Goal: Information Seeking & Learning: Learn about a topic

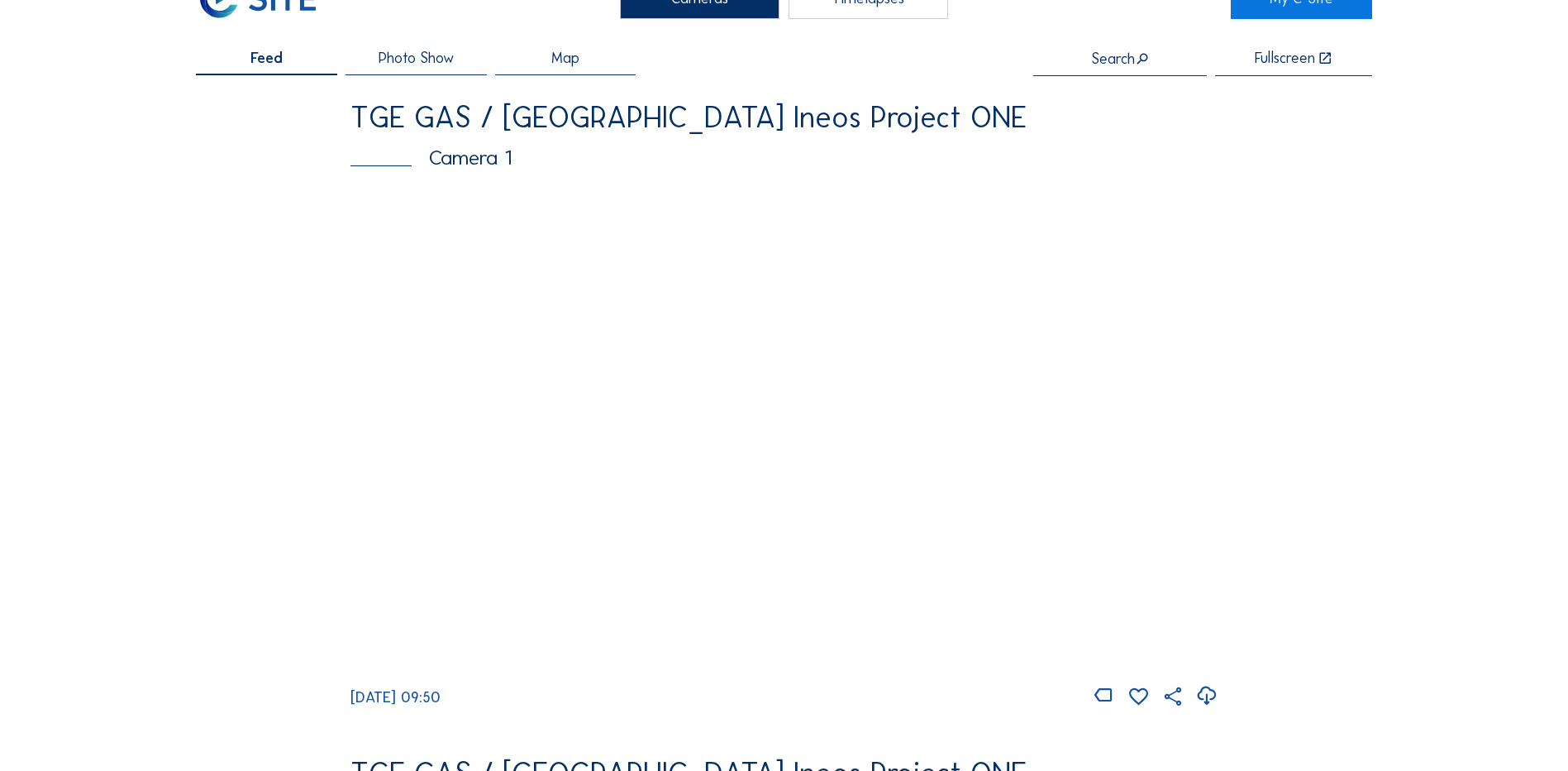
scroll to position [83, 0]
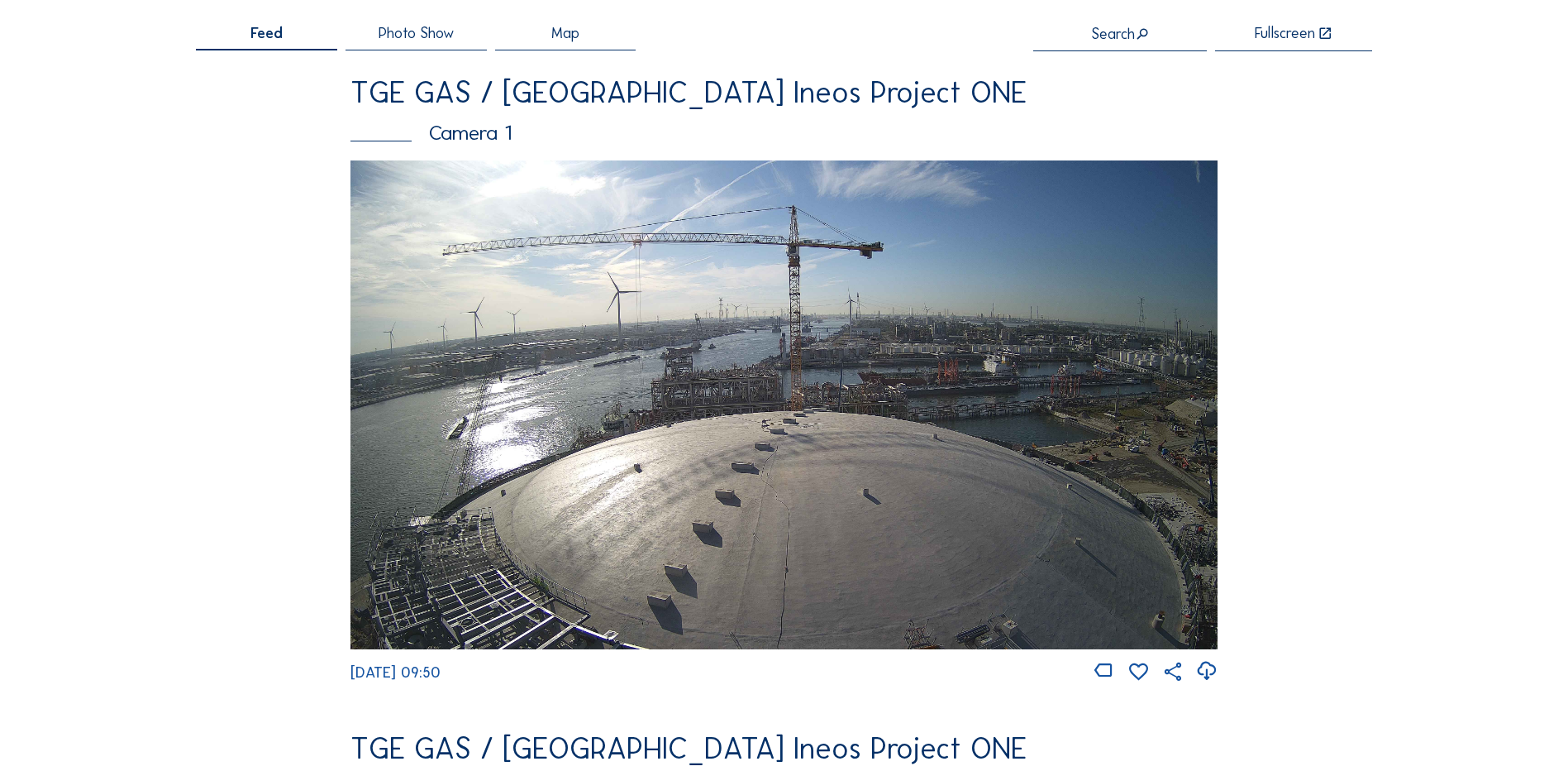
click at [635, 463] on img at bounding box center [784, 404] width 867 height 488
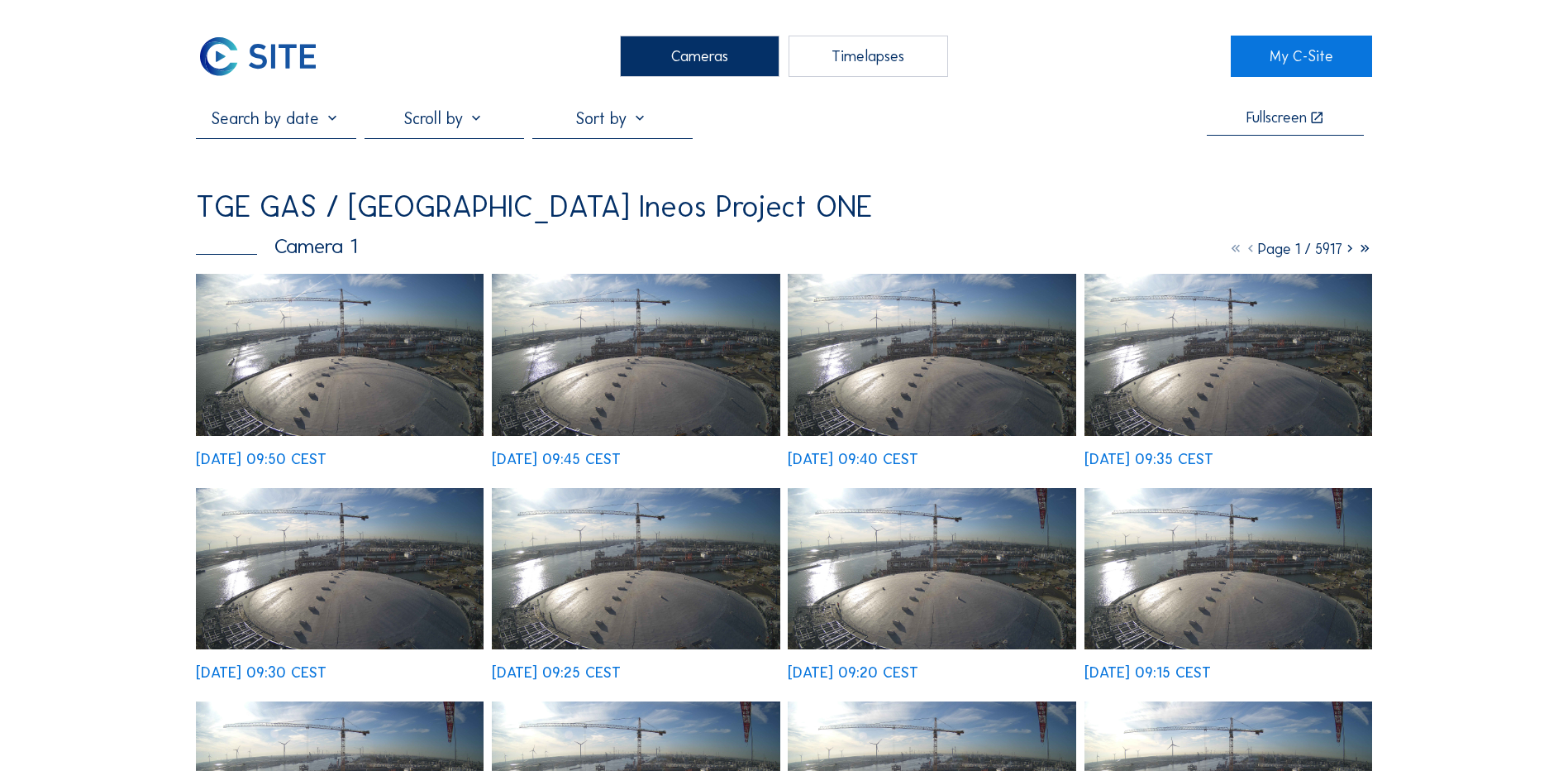
click at [357, 366] on img at bounding box center [340, 355] width 288 height 162
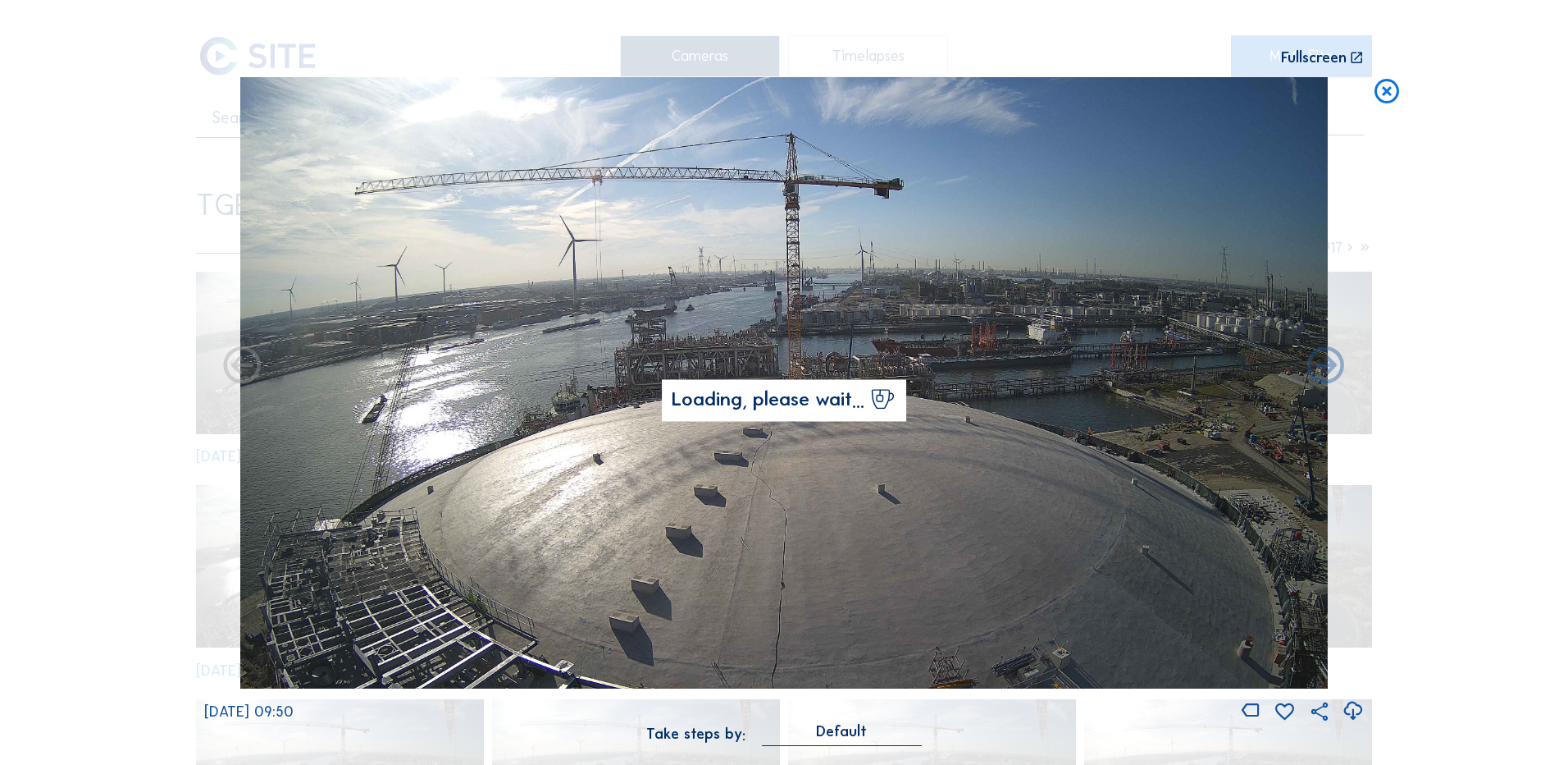
click at [1356, 710] on icon at bounding box center [1353, 710] width 22 height 27
click at [1384, 93] on icon at bounding box center [1387, 92] width 30 height 31
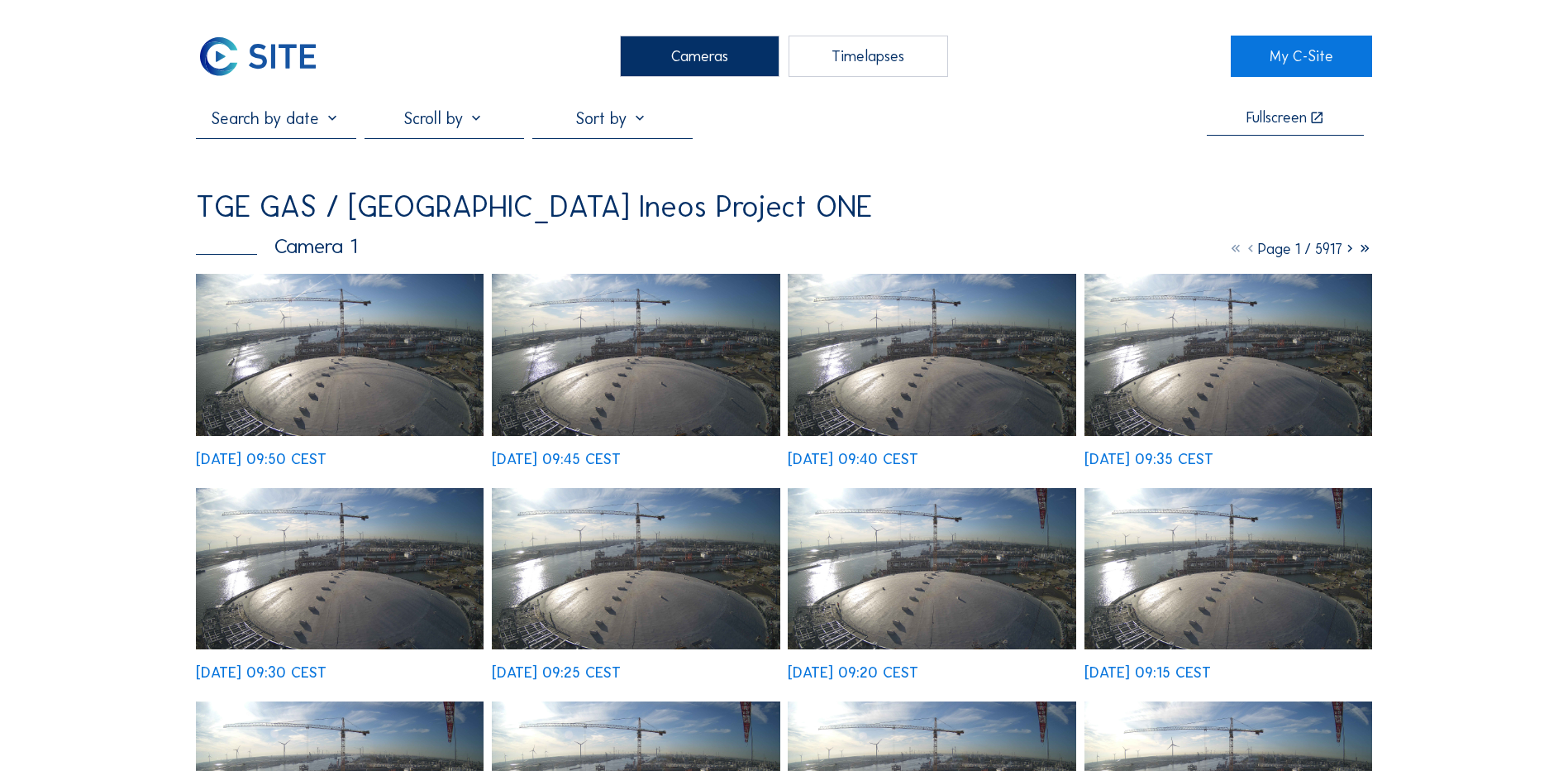
click at [684, 58] on div "Cameras" at bounding box center [700, 56] width 160 height 41
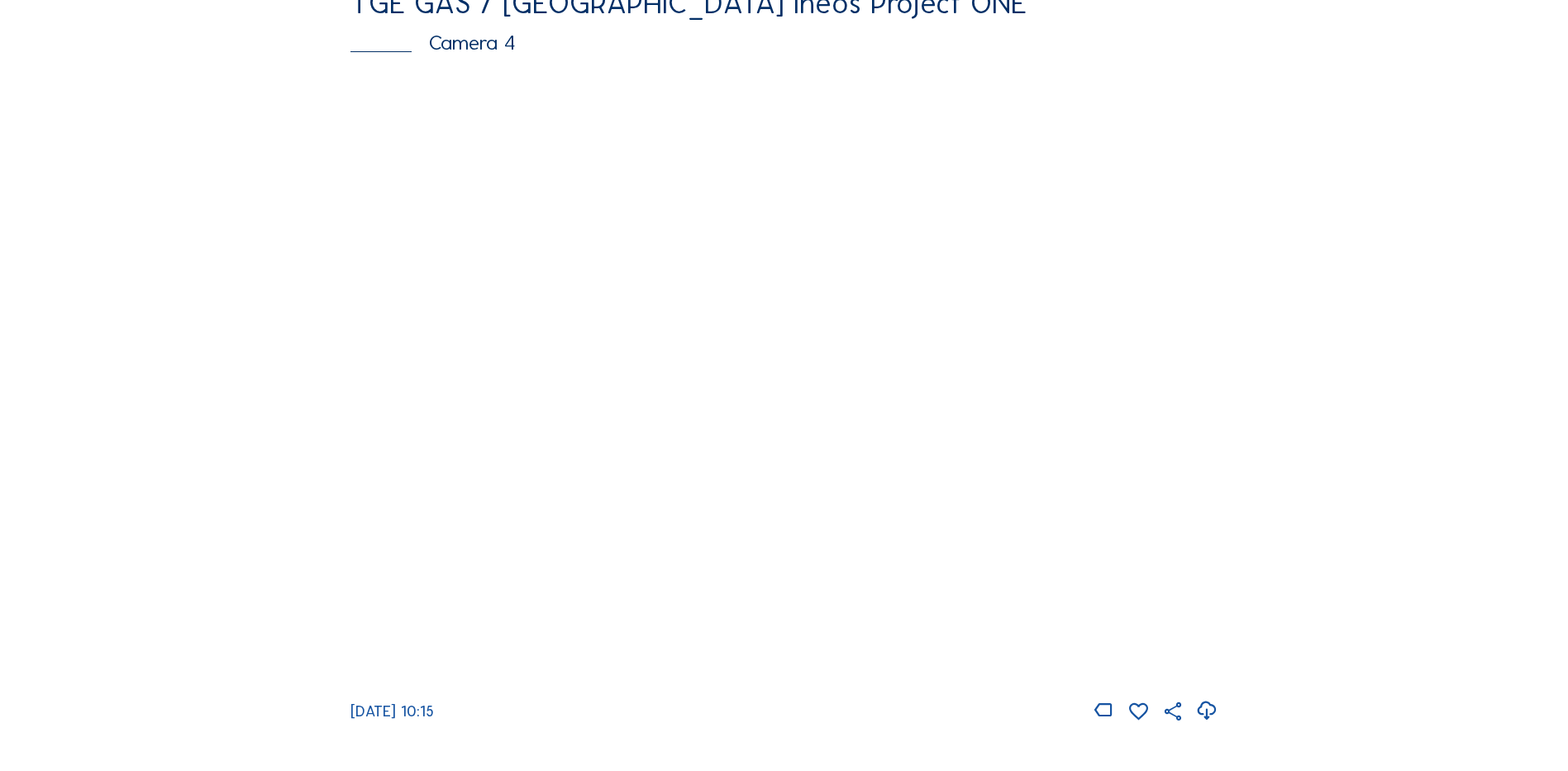
scroll to position [1488, 0]
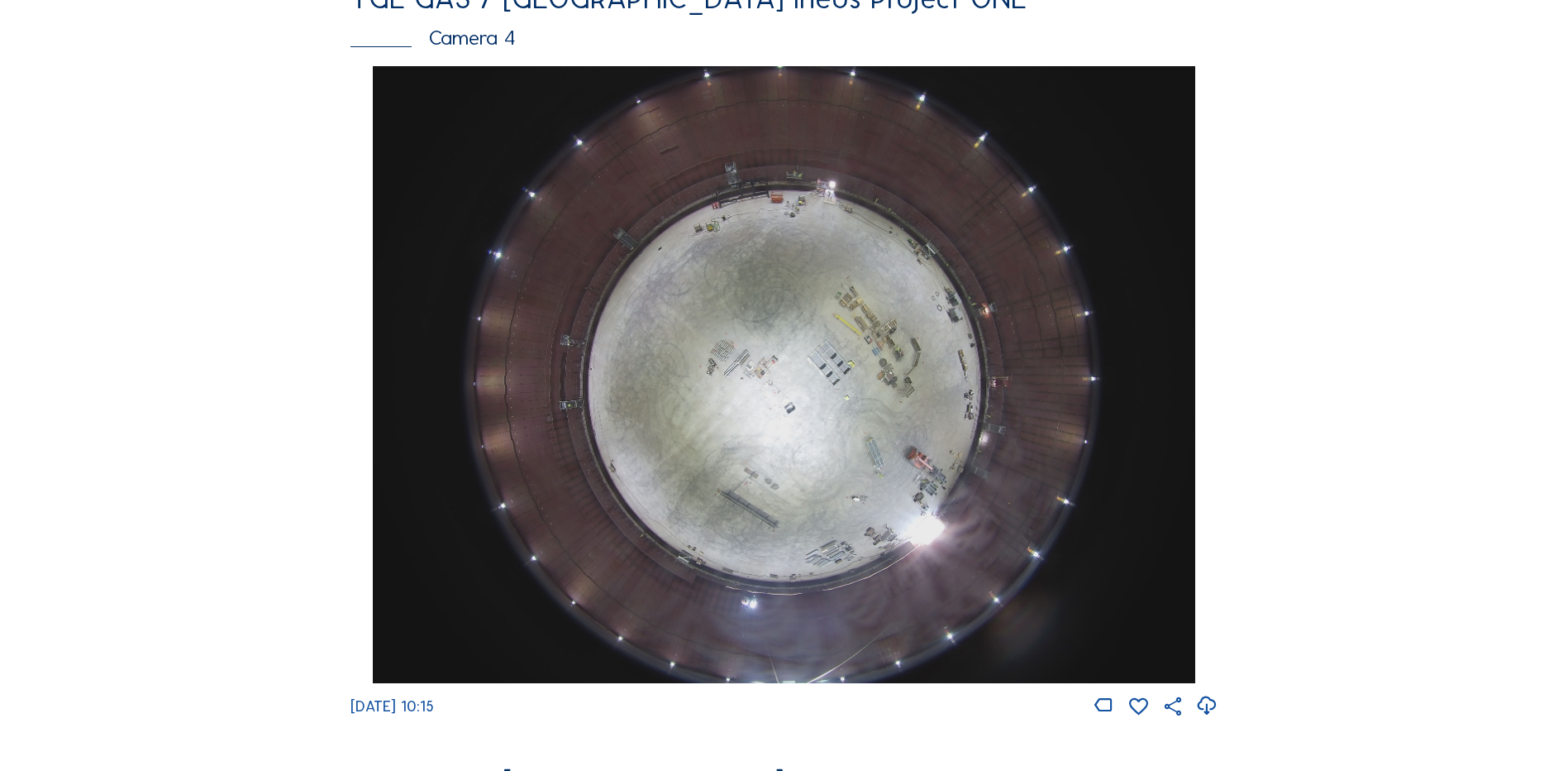
click at [799, 378] on img at bounding box center [784, 374] width 822 height 617
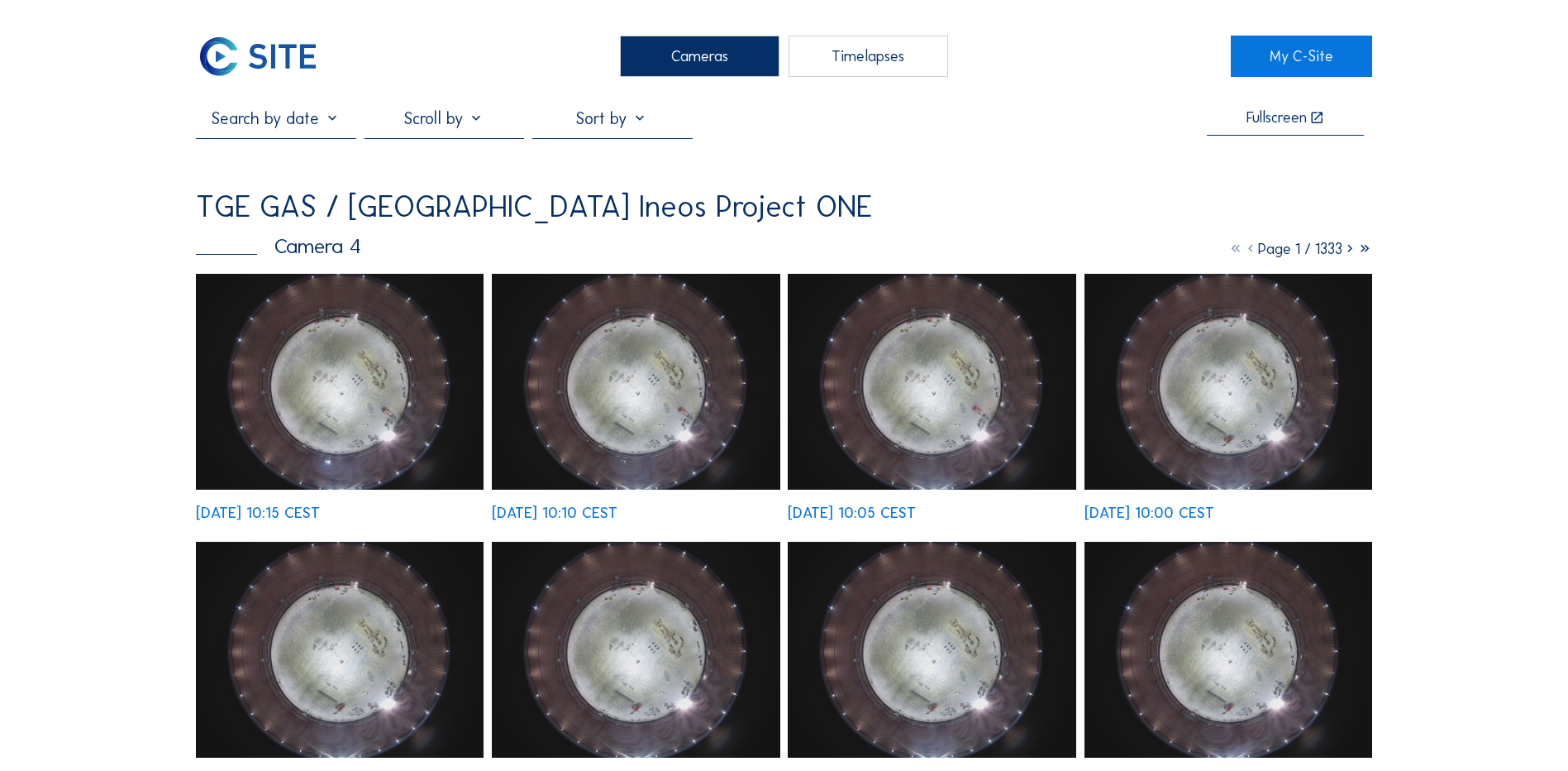
click at [346, 407] on img at bounding box center [340, 382] width 288 height 216
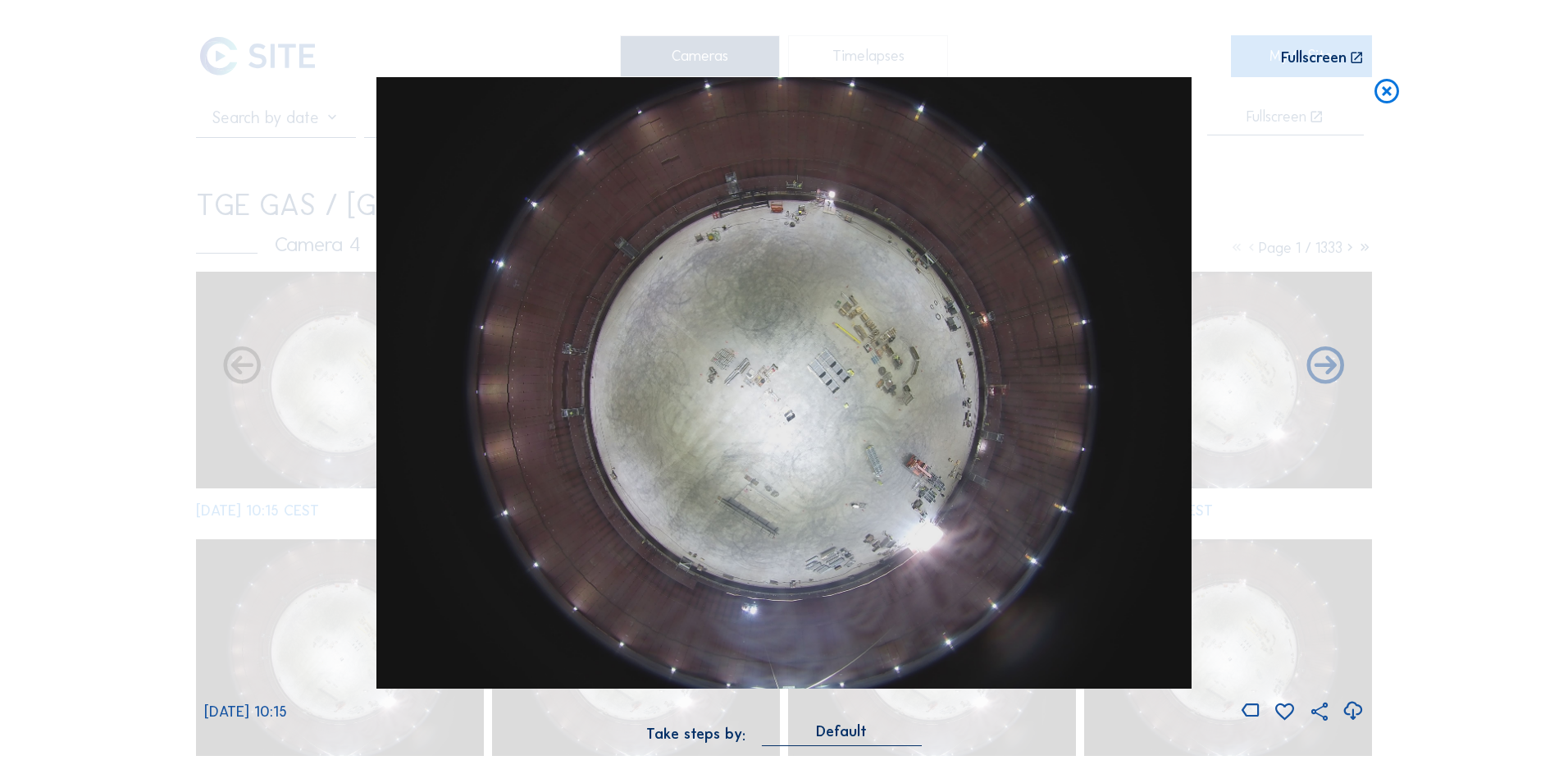
click at [1355, 713] on icon at bounding box center [1353, 710] width 22 height 27
click at [35, 548] on div "Scroll to travel through time | Press 'Alt' Button + Scroll to Zoom | Click and…" at bounding box center [784, 382] width 1568 height 765
click at [1392, 90] on icon at bounding box center [1387, 92] width 30 height 31
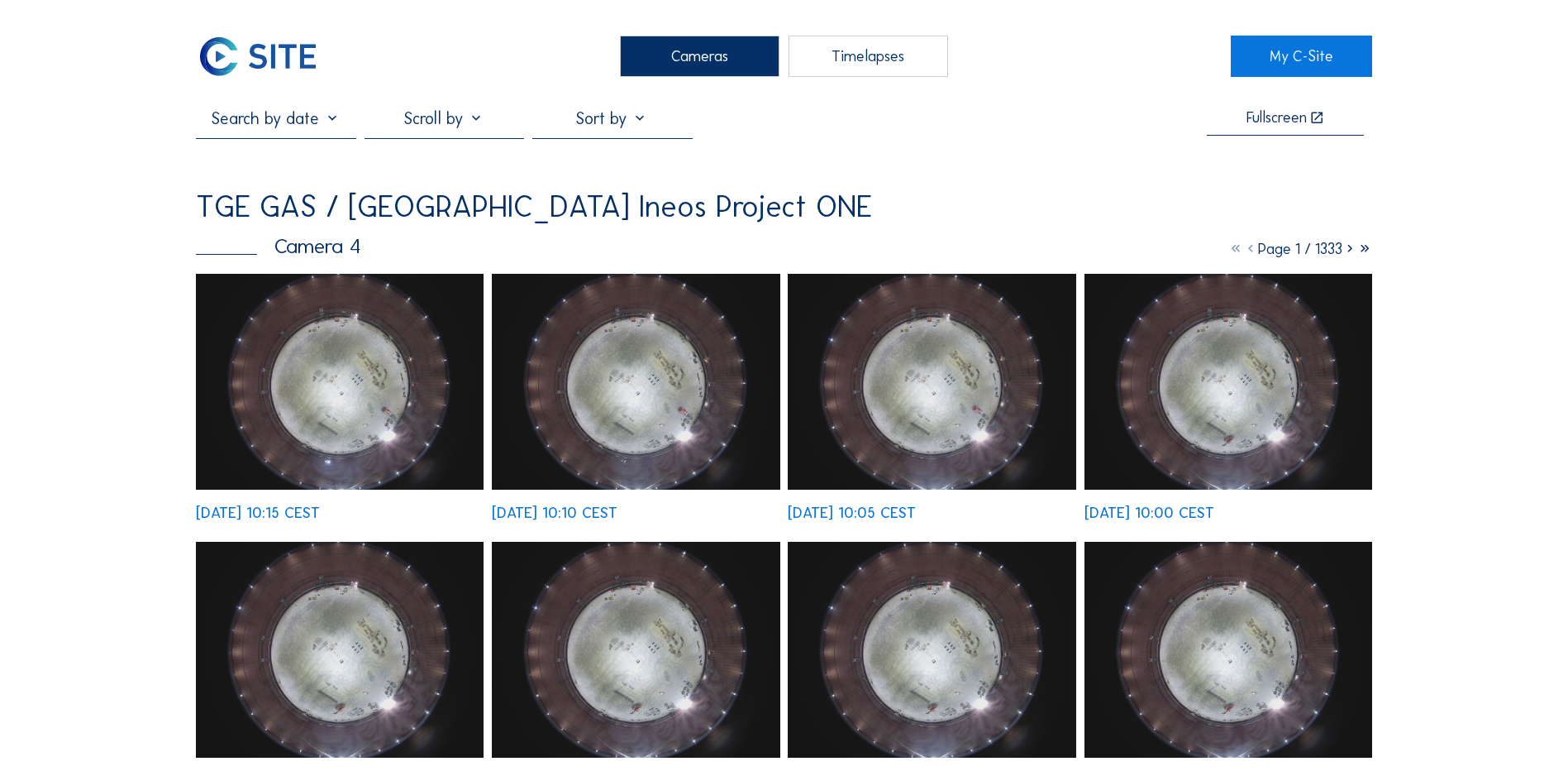
click at [714, 54] on div "Cameras" at bounding box center [700, 56] width 160 height 41
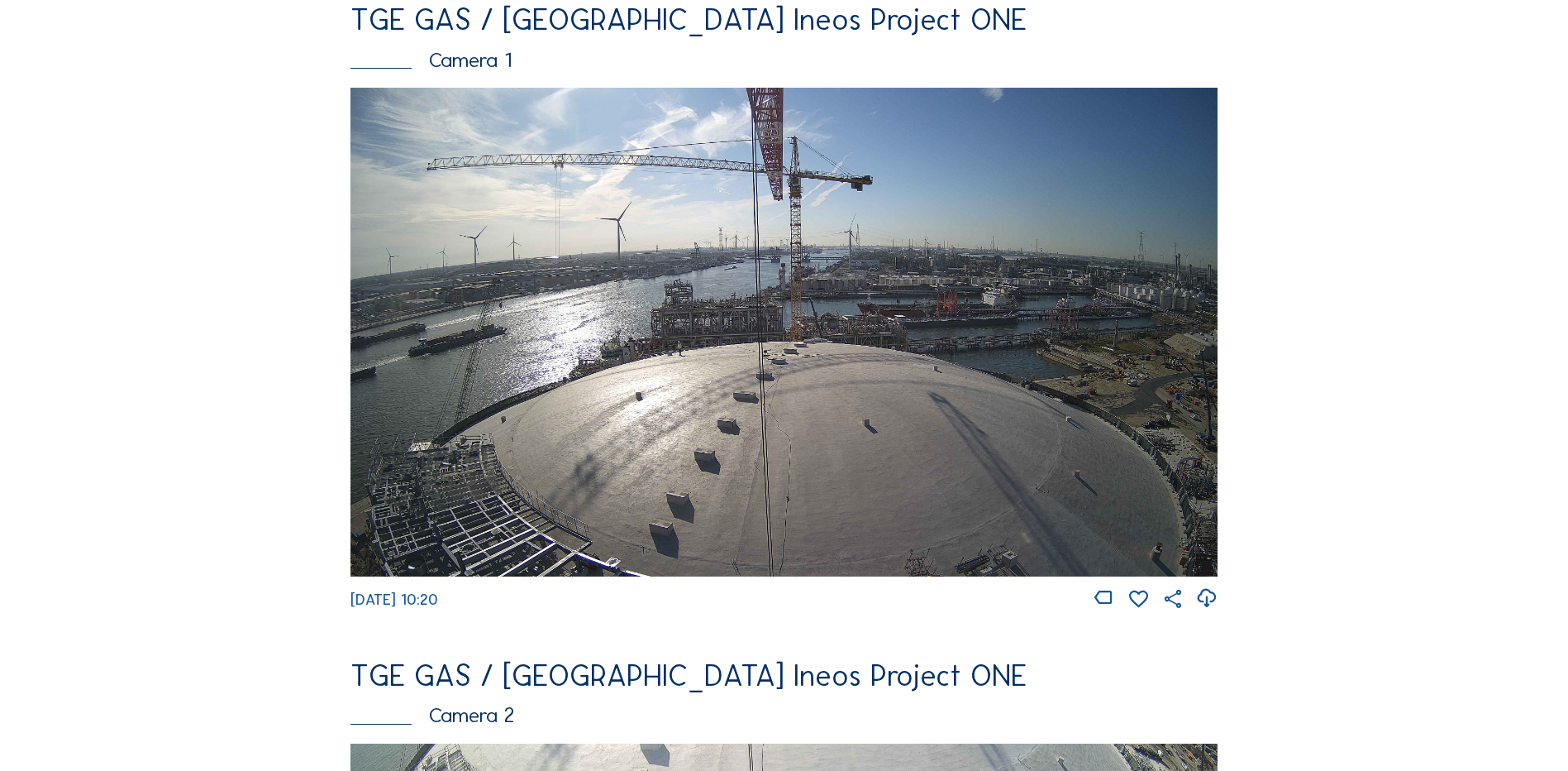
scroll to position [165, 0]
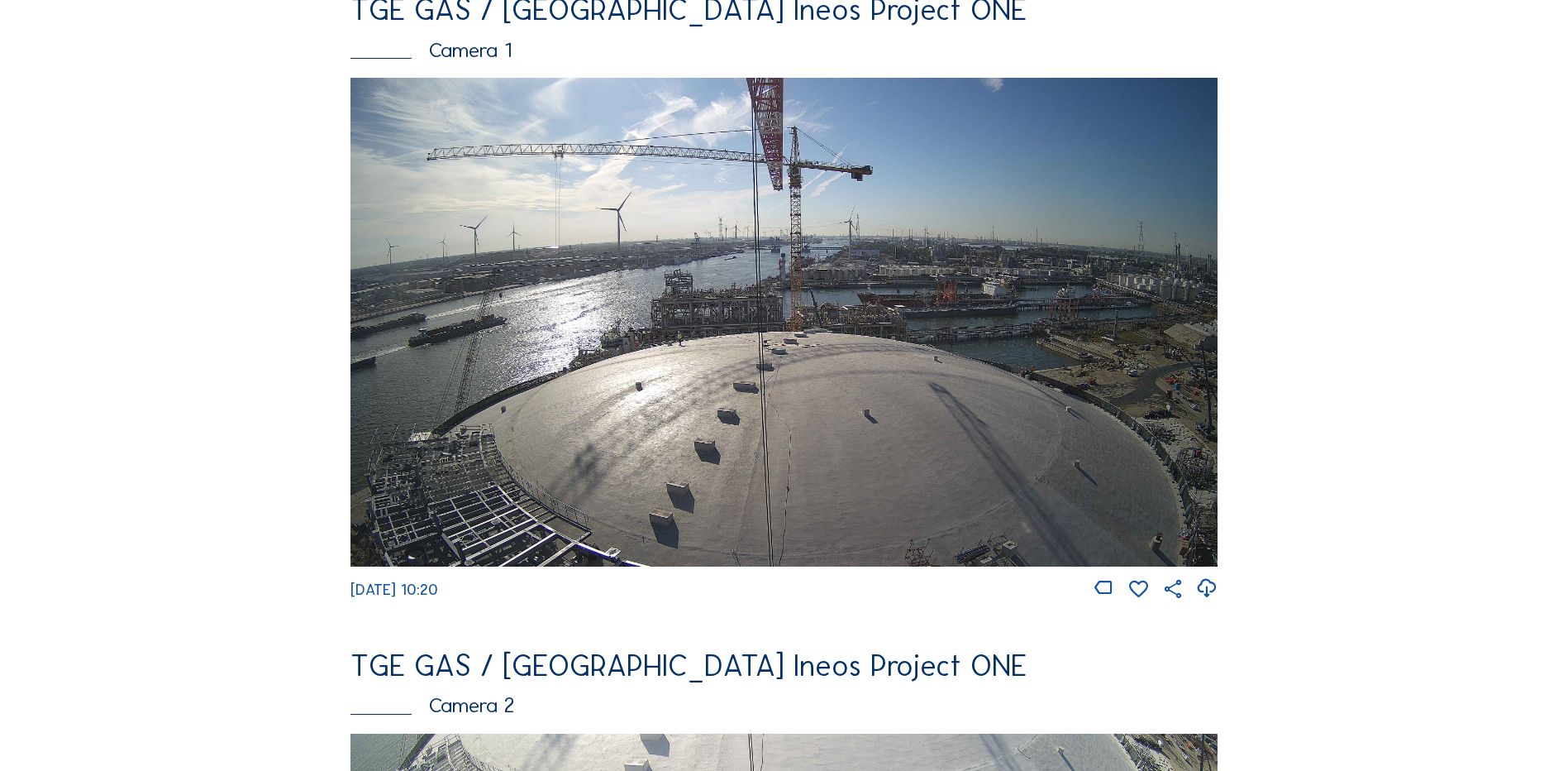
click at [639, 418] on img at bounding box center [784, 322] width 867 height 488
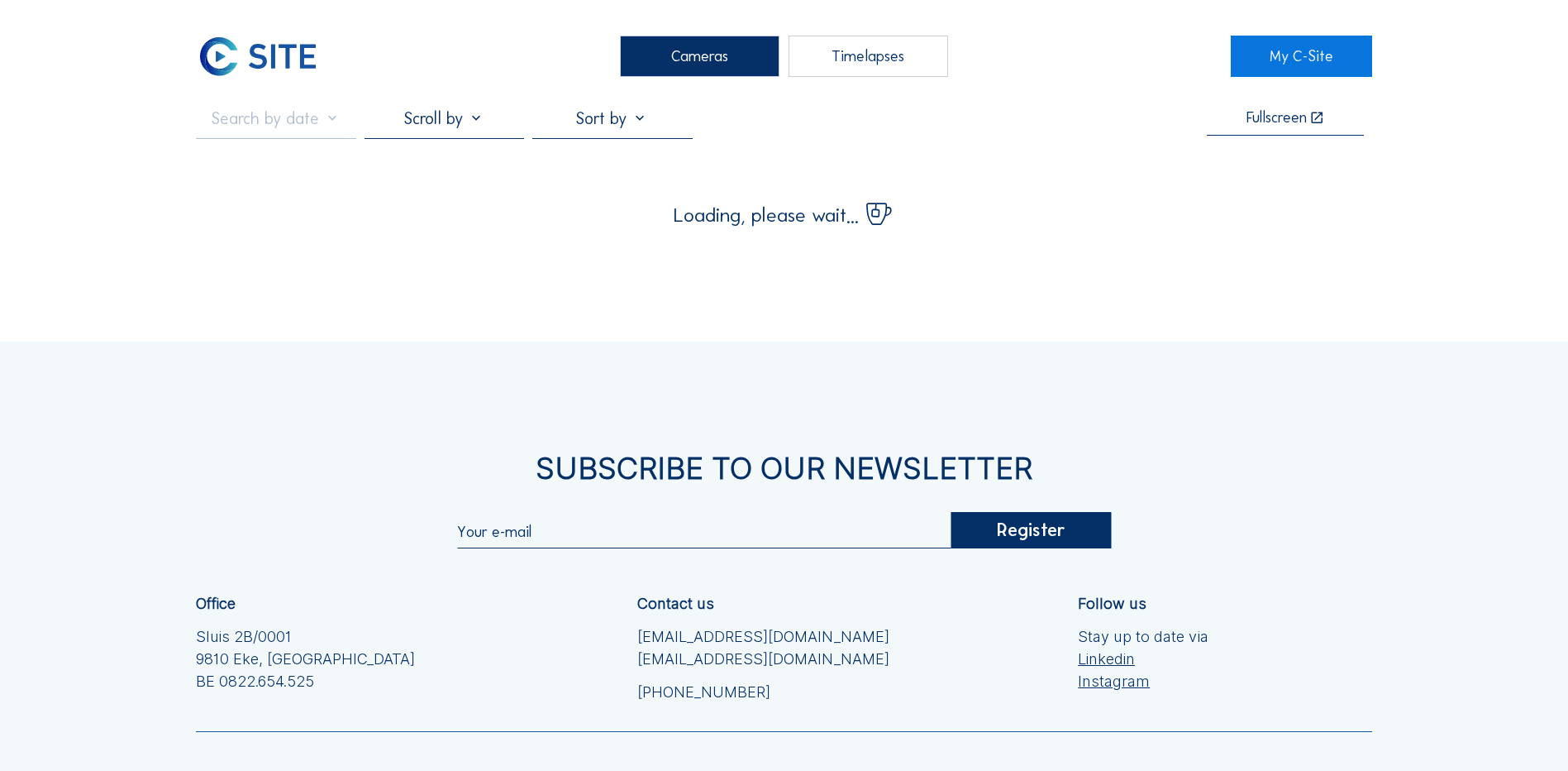
click at [685, 57] on div "Cameras" at bounding box center [700, 56] width 160 height 41
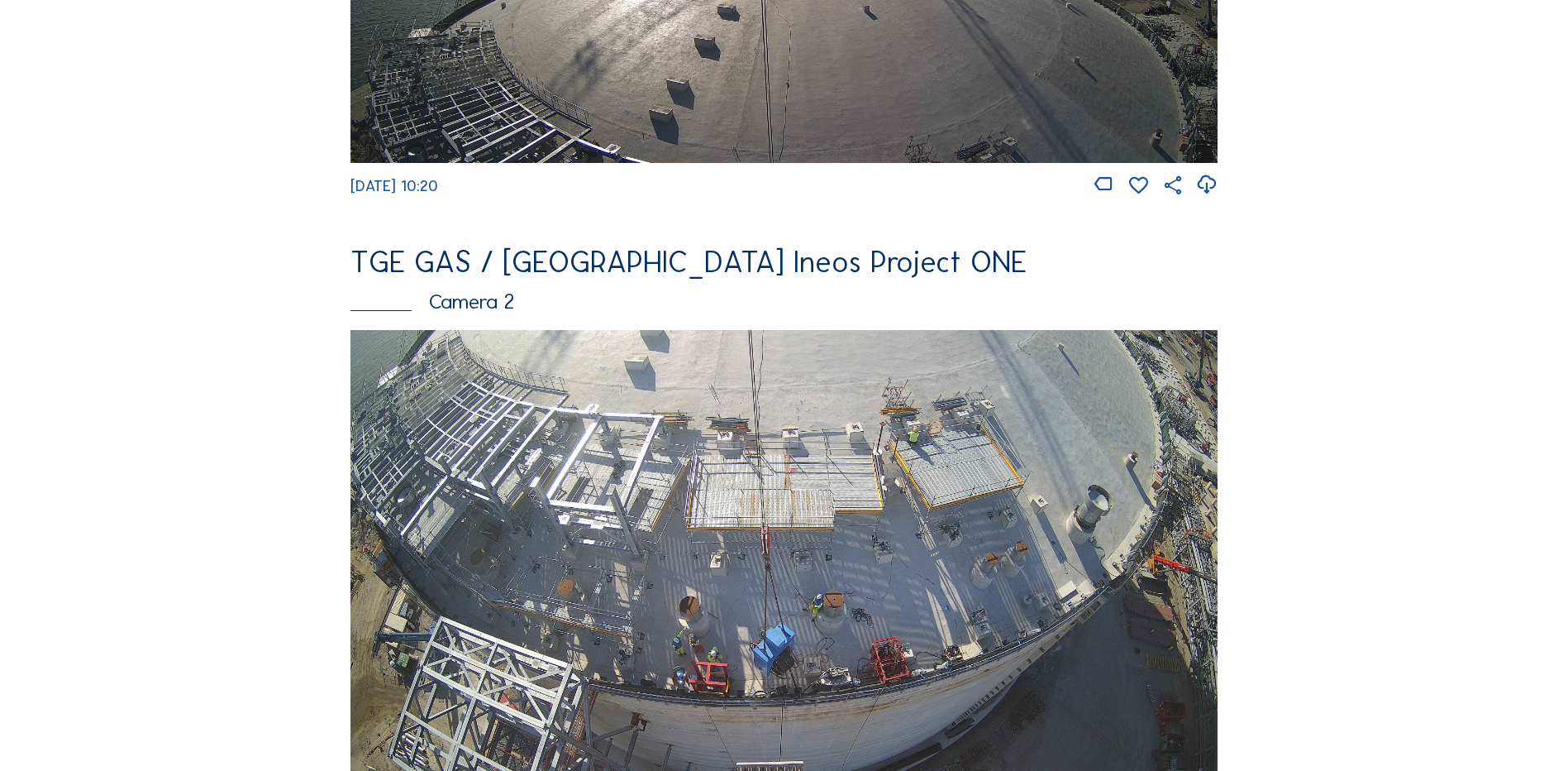
scroll to position [579, 0]
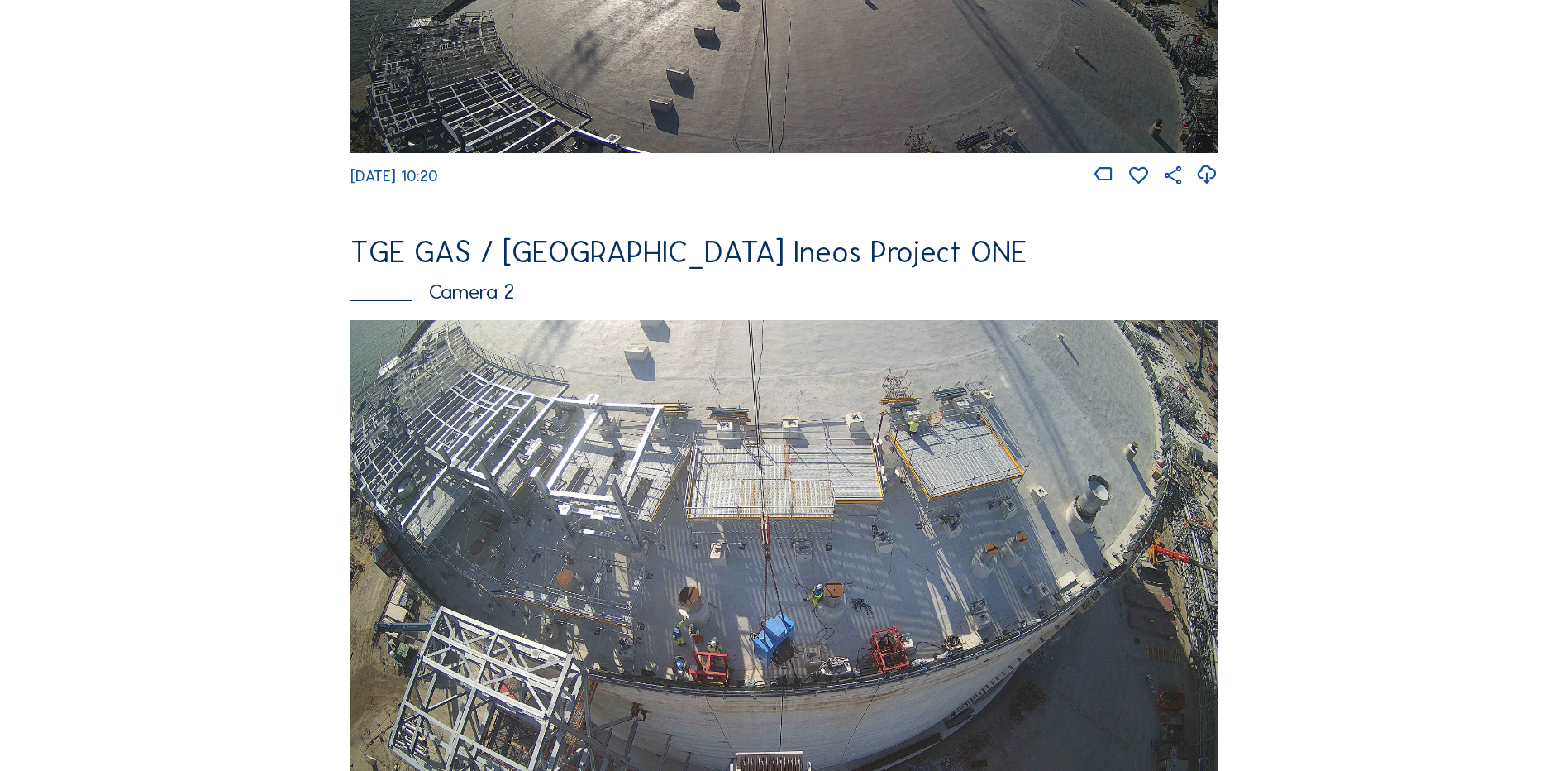
click at [545, 405] on img at bounding box center [784, 564] width 867 height 488
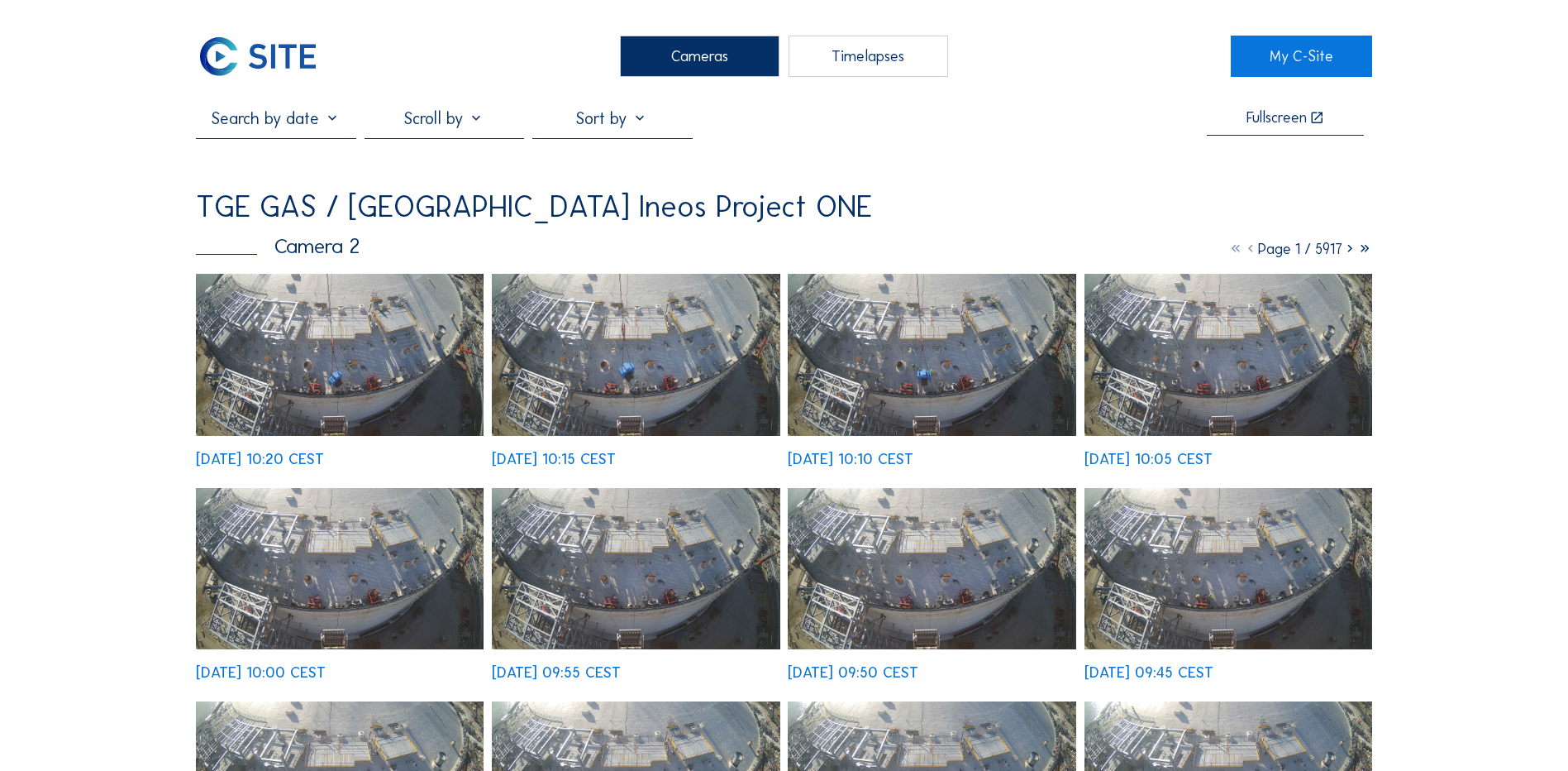
click at [342, 377] on img at bounding box center [340, 355] width 288 height 162
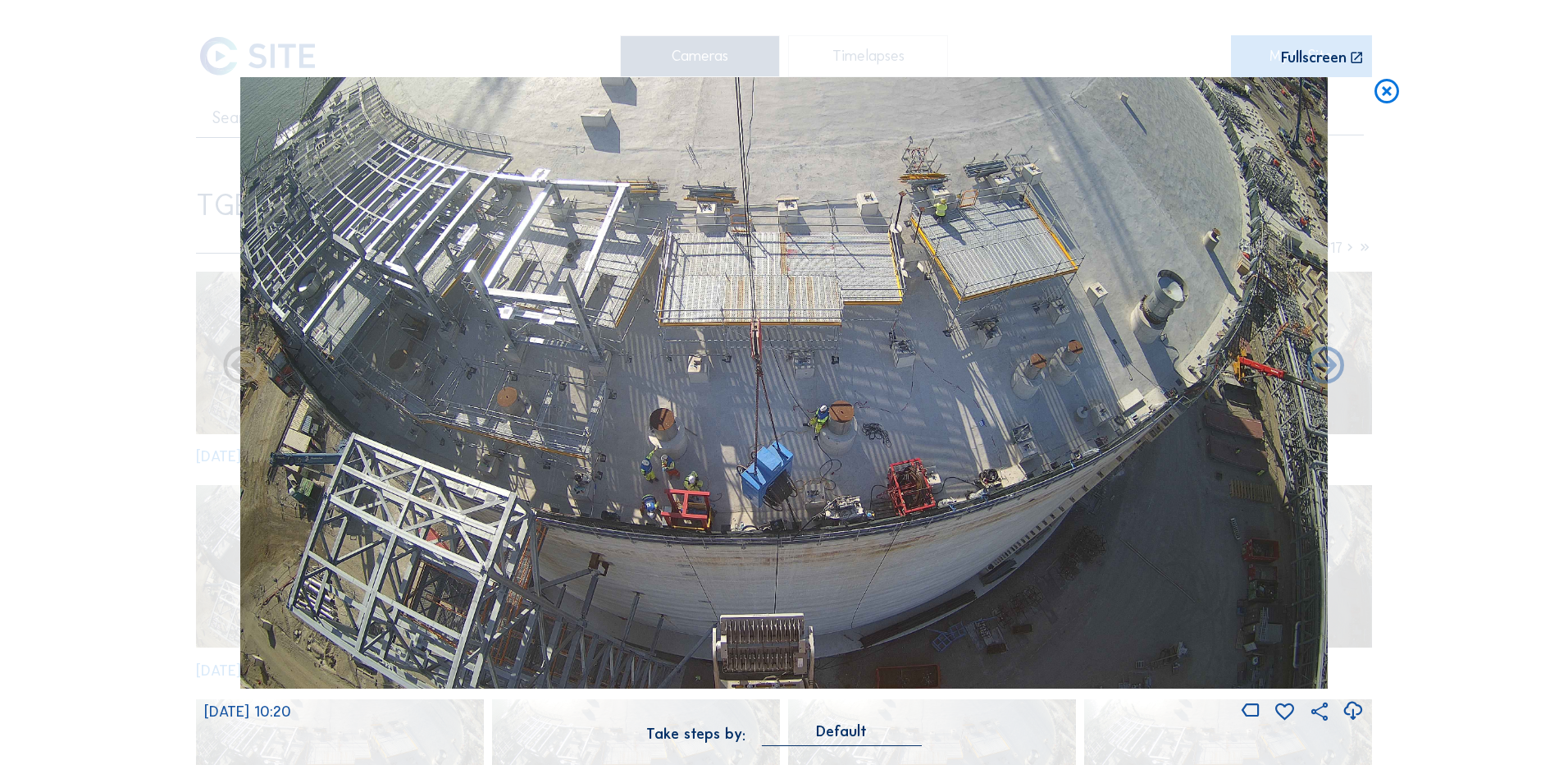
click at [1356, 712] on icon at bounding box center [1353, 710] width 22 height 27
click at [140, 345] on div "Scroll to travel through time | Press 'Alt' Button + Scroll to Zoom | Click and…" at bounding box center [784, 382] width 1568 height 765
click at [1385, 93] on icon at bounding box center [1387, 92] width 30 height 31
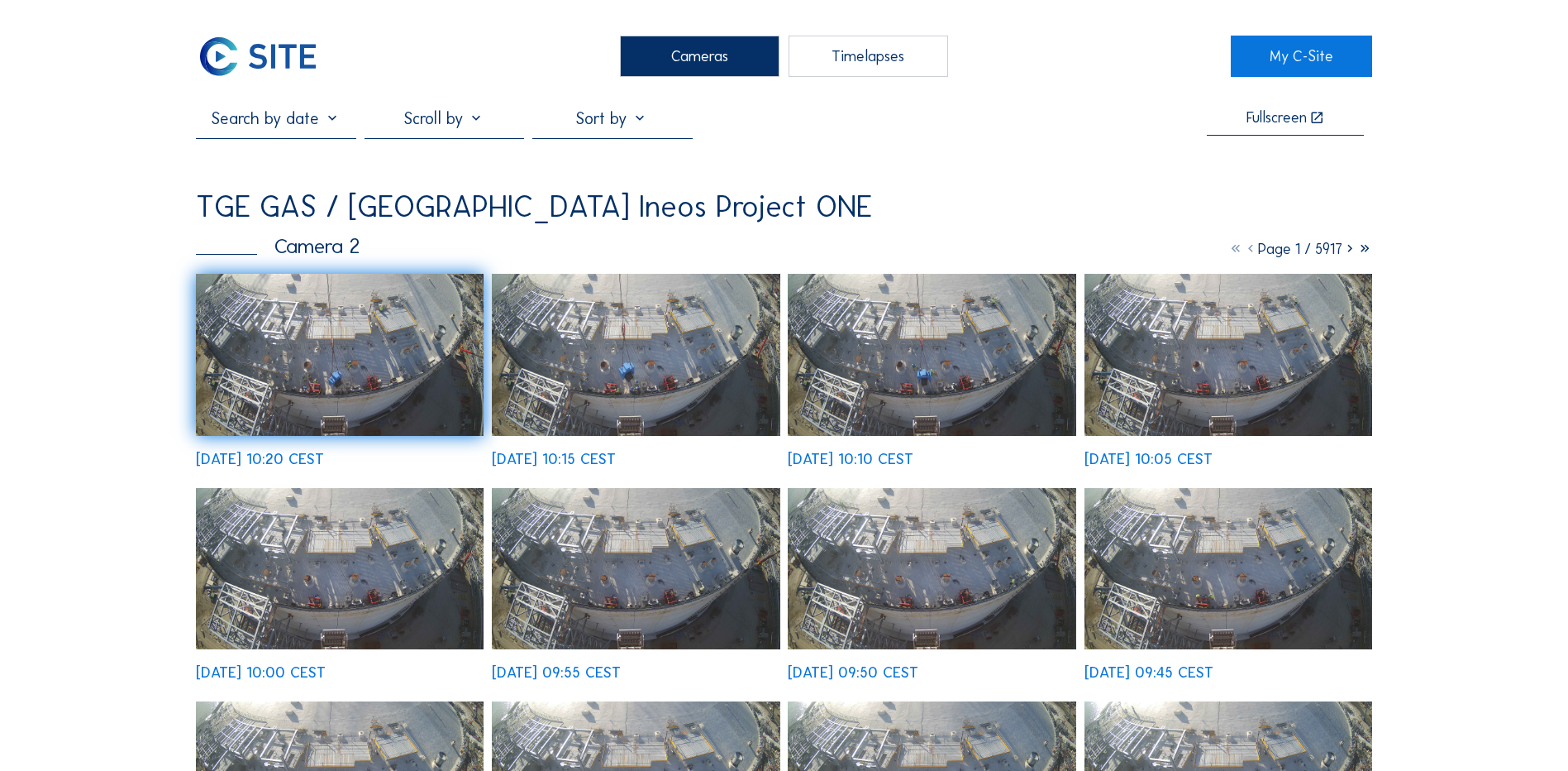
click at [330, 350] on img at bounding box center [340, 355] width 288 height 162
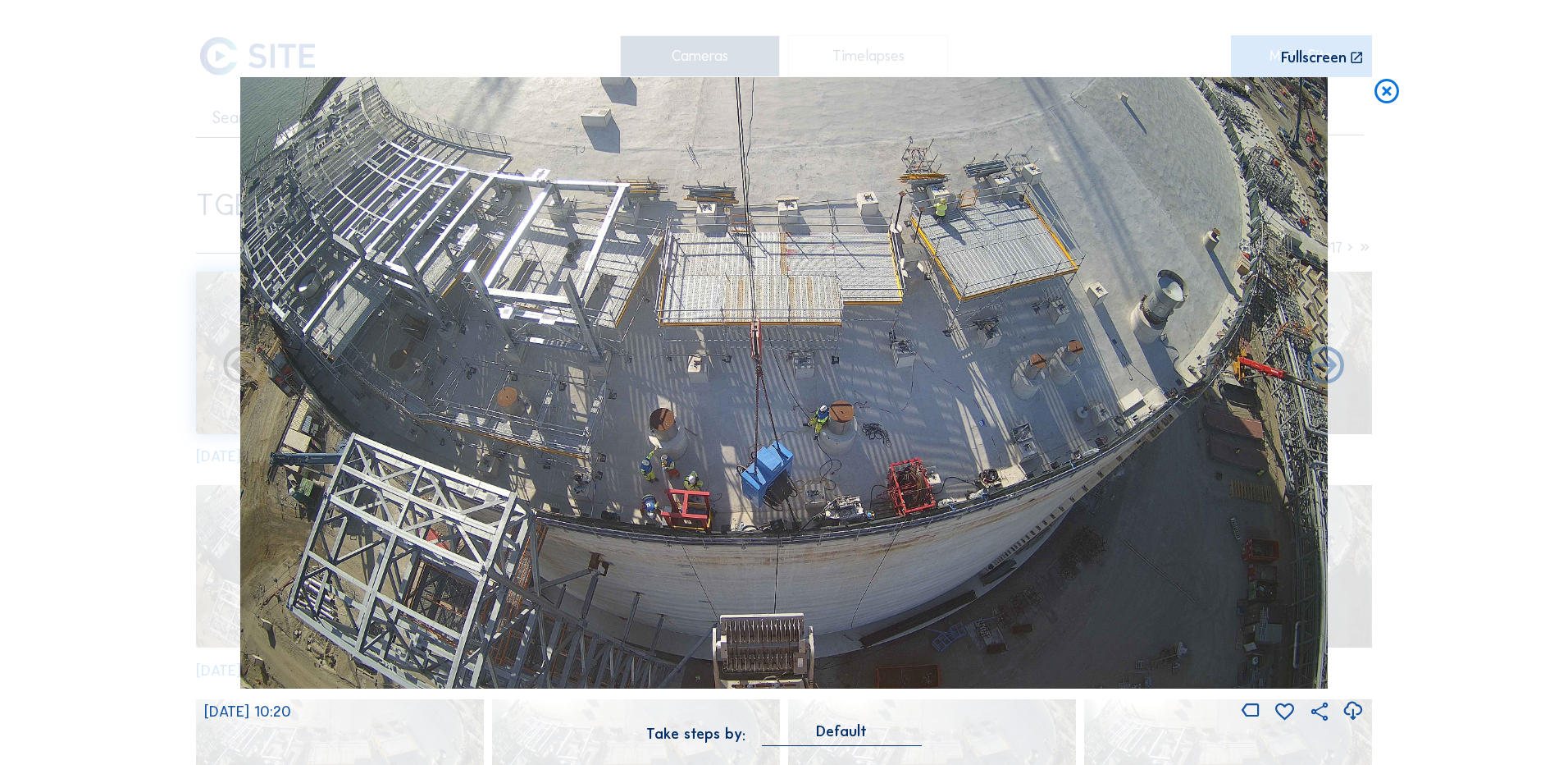
click at [1351, 707] on icon at bounding box center [1353, 710] width 22 height 27
click at [106, 325] on div "Scroll to travel through time | Press 'Alt' Button + Scroll to Zoom | Click and…" at bounding box center [784, 382] width 1568 height 765
click at [1392, 87] on icon at bounding box center [1387, 92] width 30 height 31
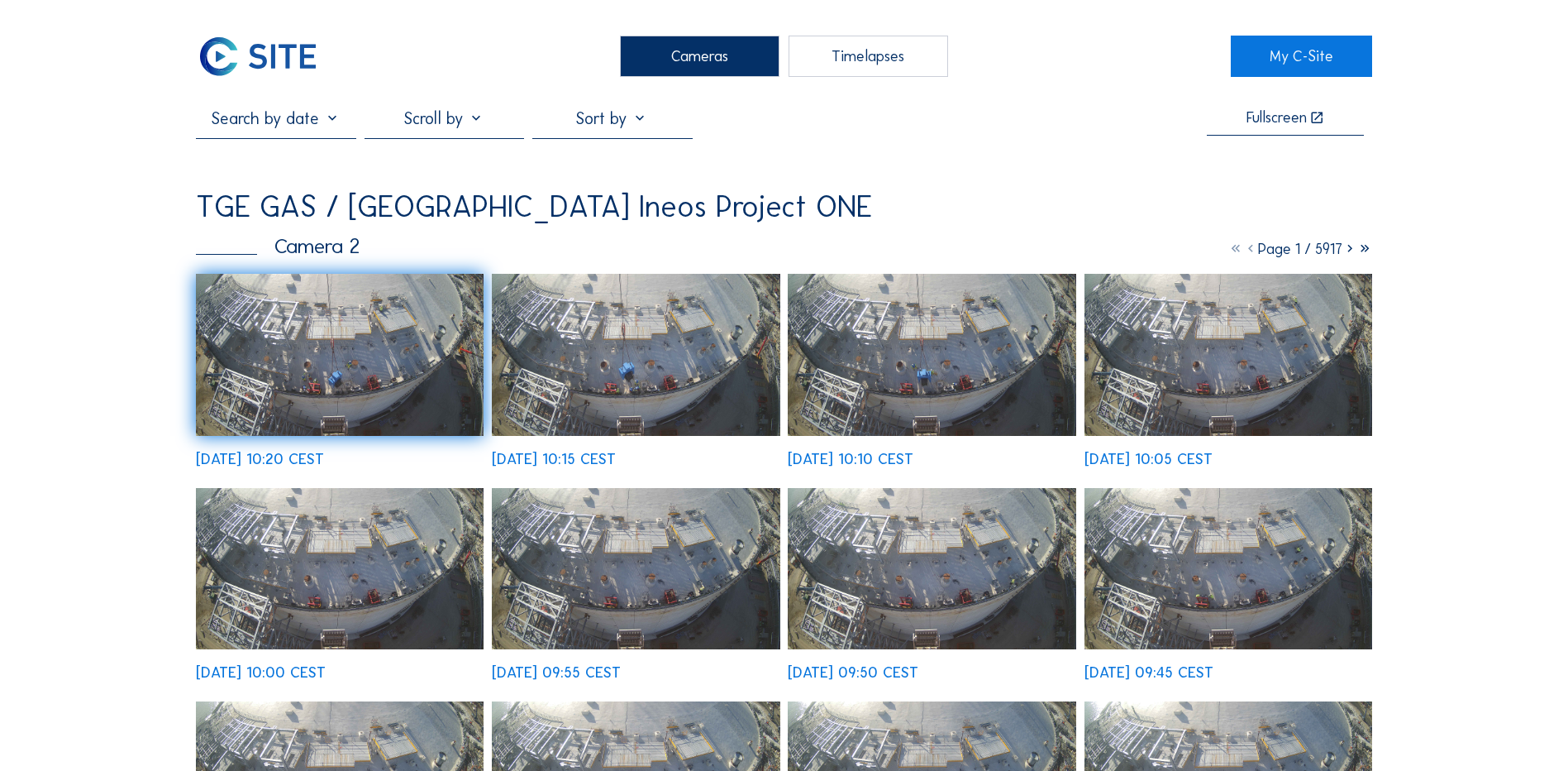
click at [686, 54] on div "Cameras" at bounding box center [700, 56] width 160 height 41
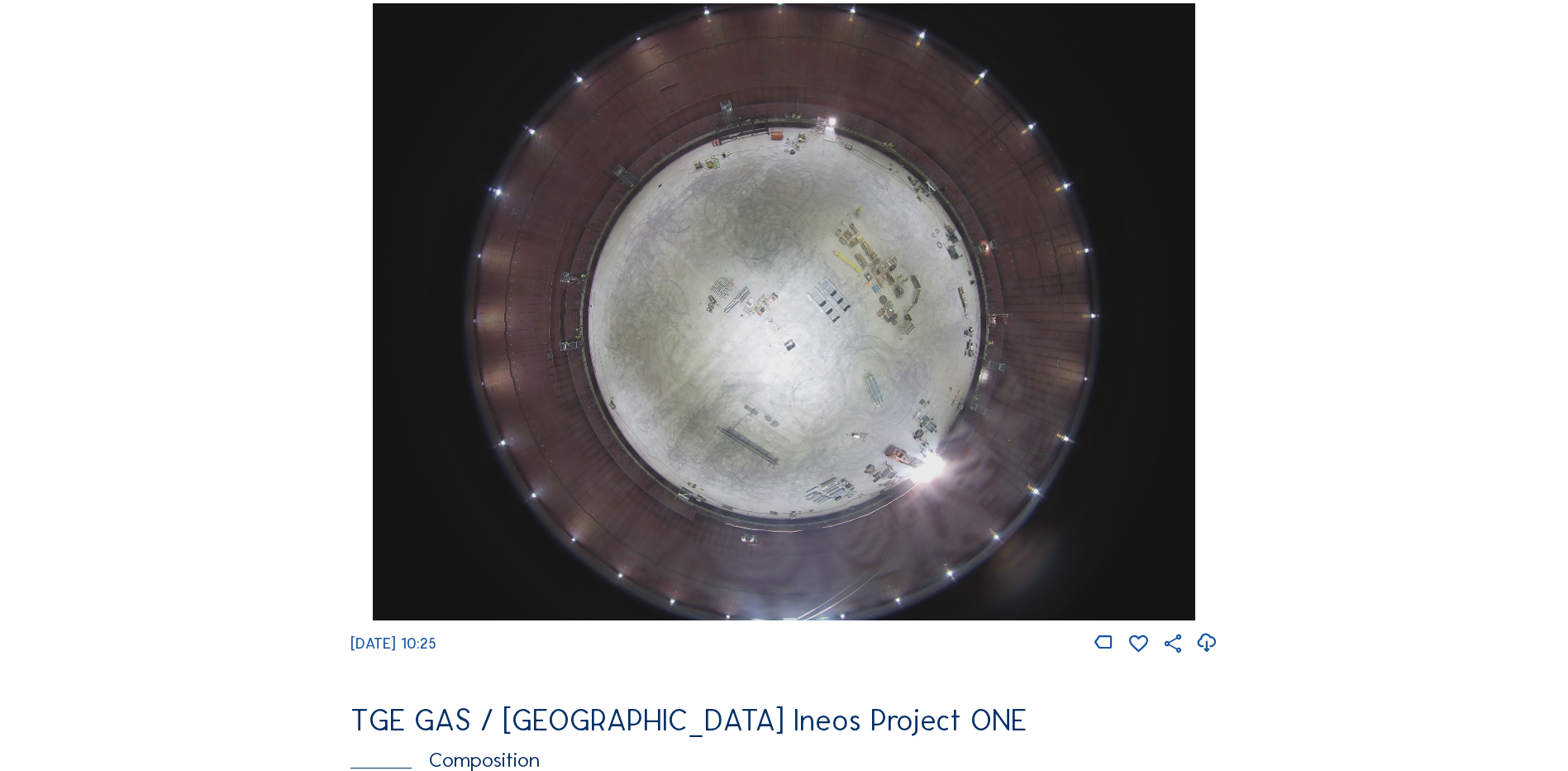
scroll to position [1653, 0]
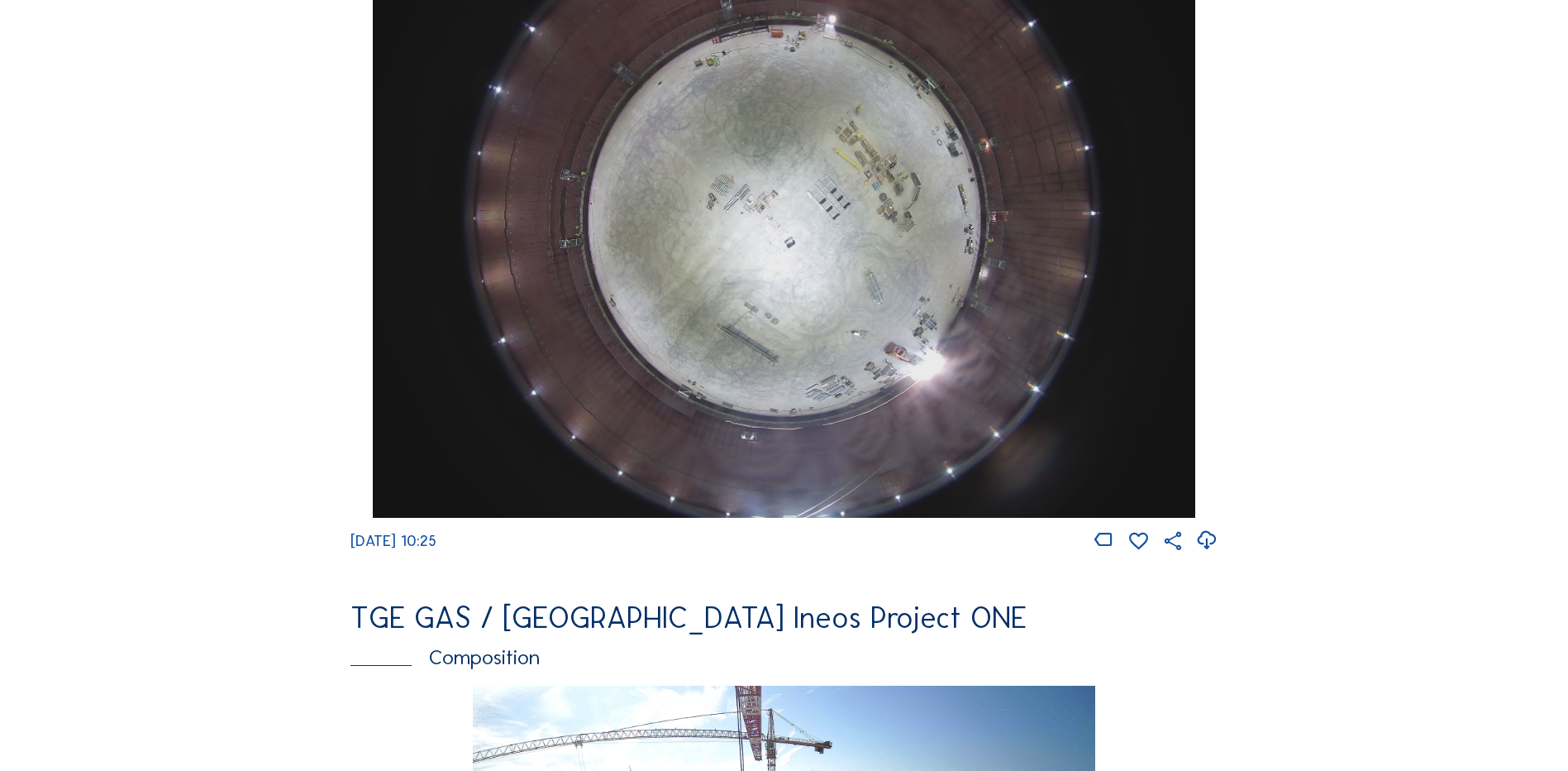
click at [725, 241] on img at bounding box center [784, 209] width 822 height 617
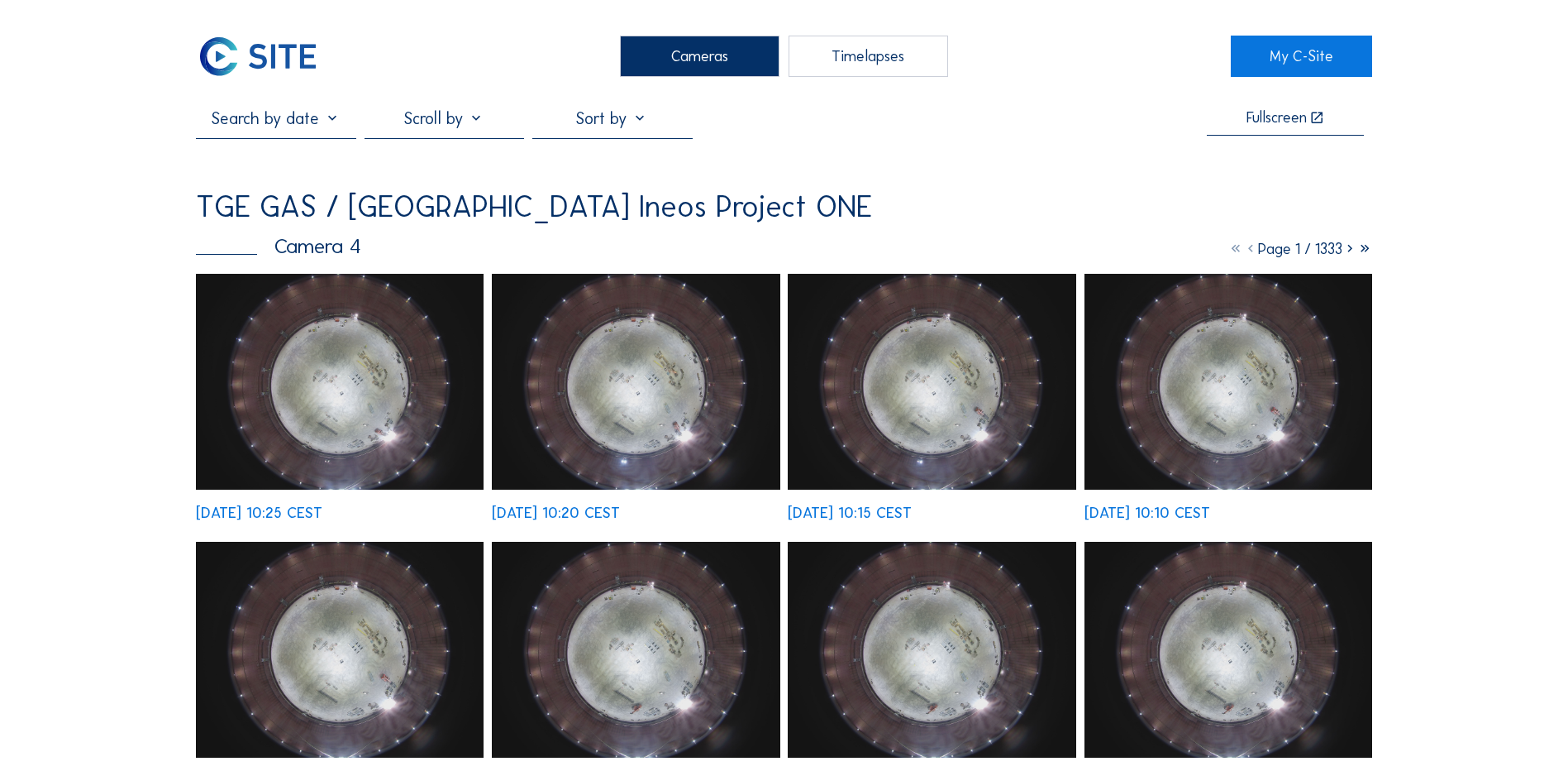
click at [333, 418] on img at bounding box center [340, 382] width 288 height 216
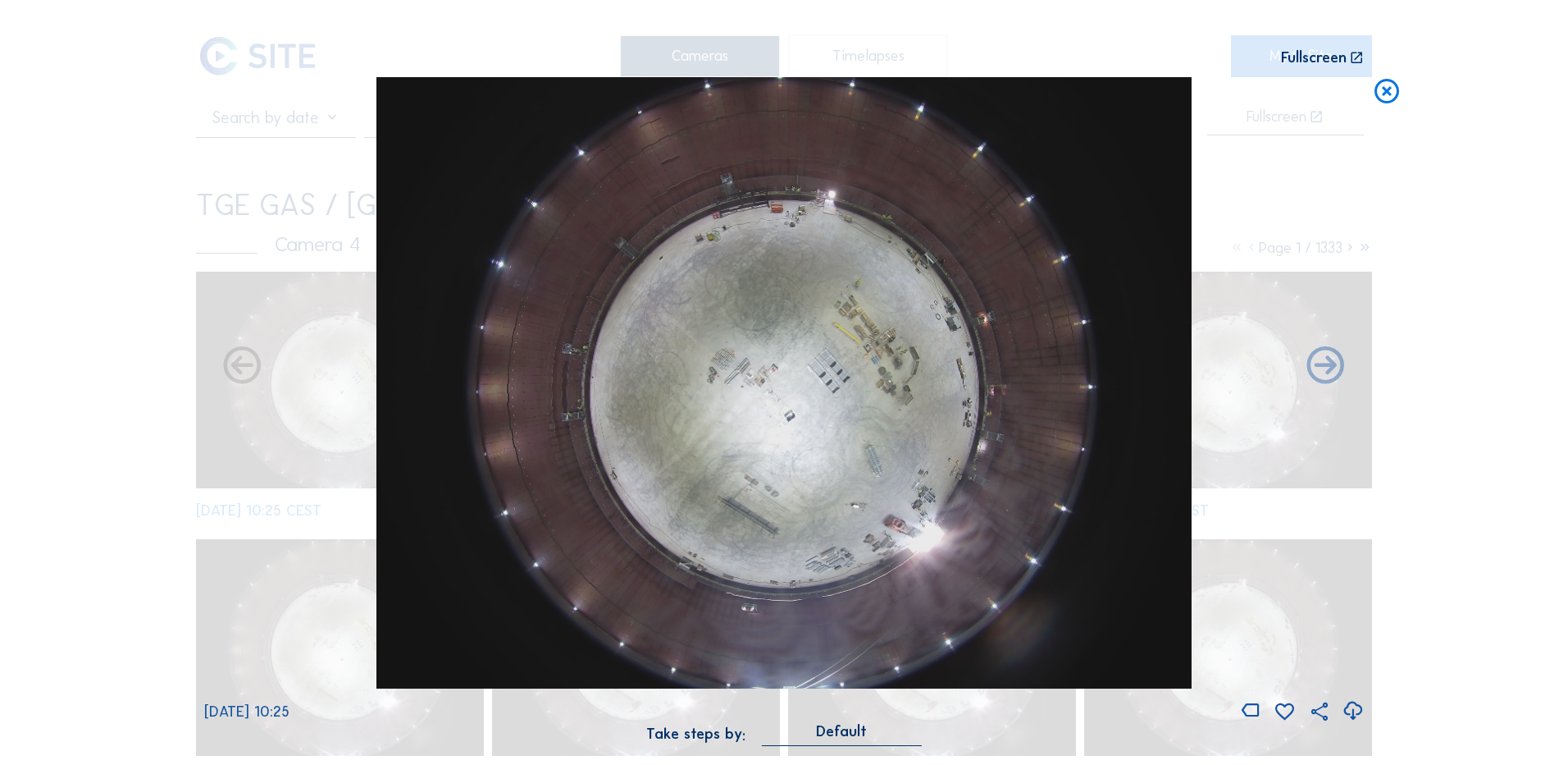
click at [1351, 712] on icon at bounding box center [1353, 710] width 22 height 27
click at [1457, 642] on div "Scroll to travel through time | Press 'Alt' Button + Scroll to Zoom | Click and…" at bounding box center [784, 382] width 1568 height 765
click at [1389, 90] on icon at bounding box center [1387, 92] width 30 height 31
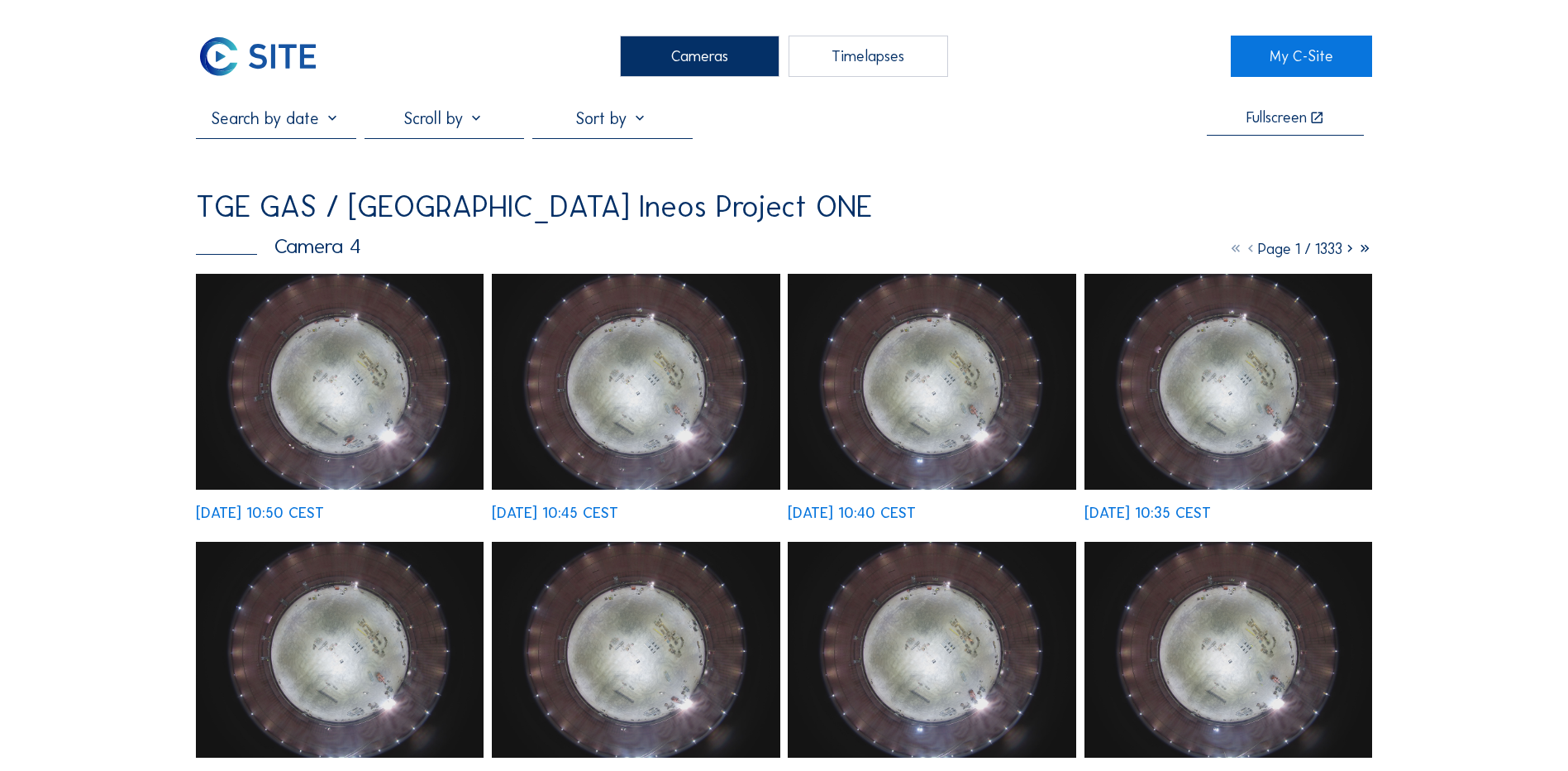
click at [352, 414] on img at bounding box center [340, 382] width 288 height 216
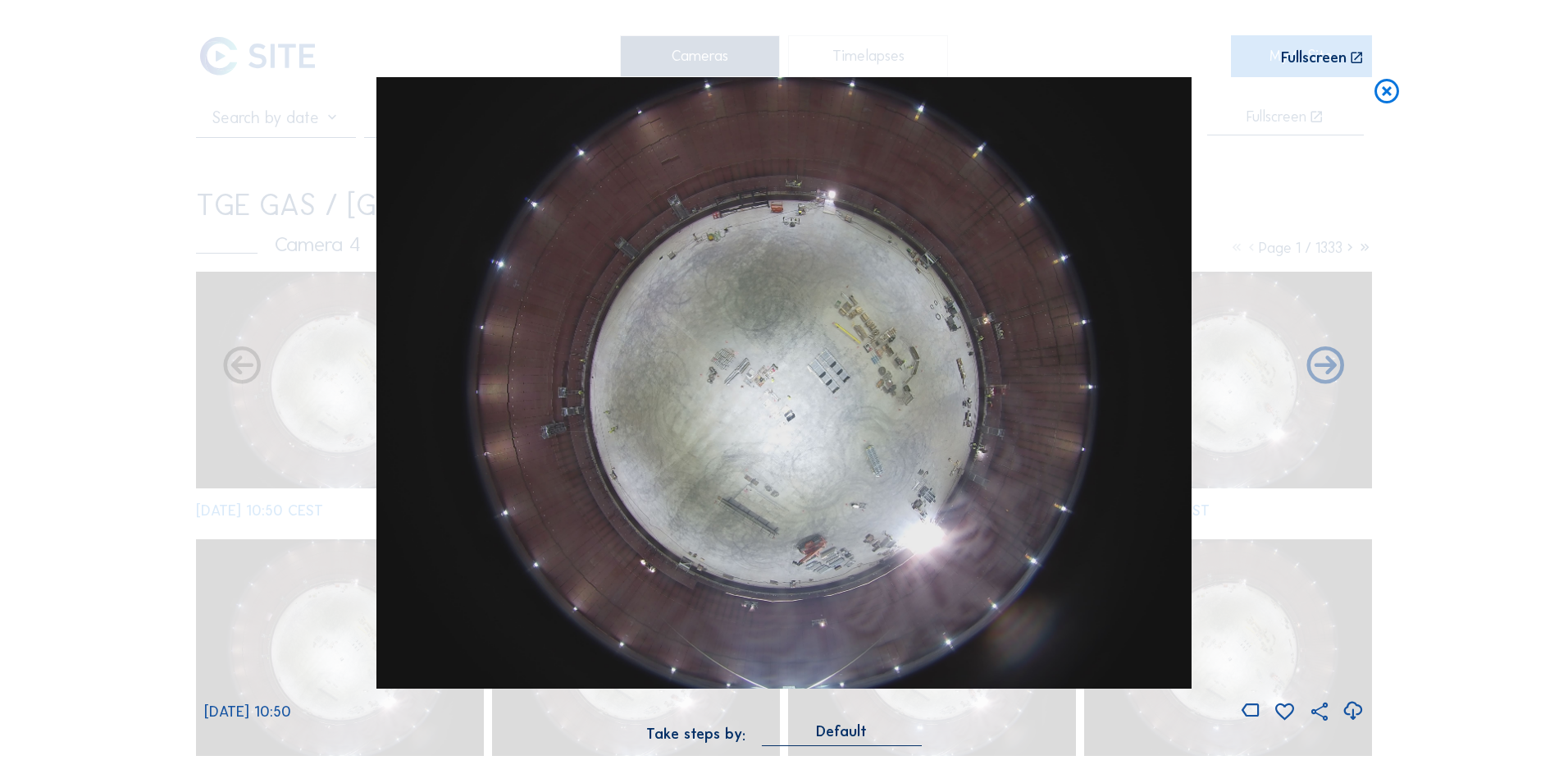
click at [1355, 710] on icon at bounding box center [1353, 710] width 22 height 27
click at [158, 316] on div "Scroll to travel through time | Press 'Alt' Button + Scroll to Zoom | Click and…" at bounding box center [784, 382] width 1568 height 765
click at [1389, 97] on icon at bounding box center [1387, 92] width 30 height 31
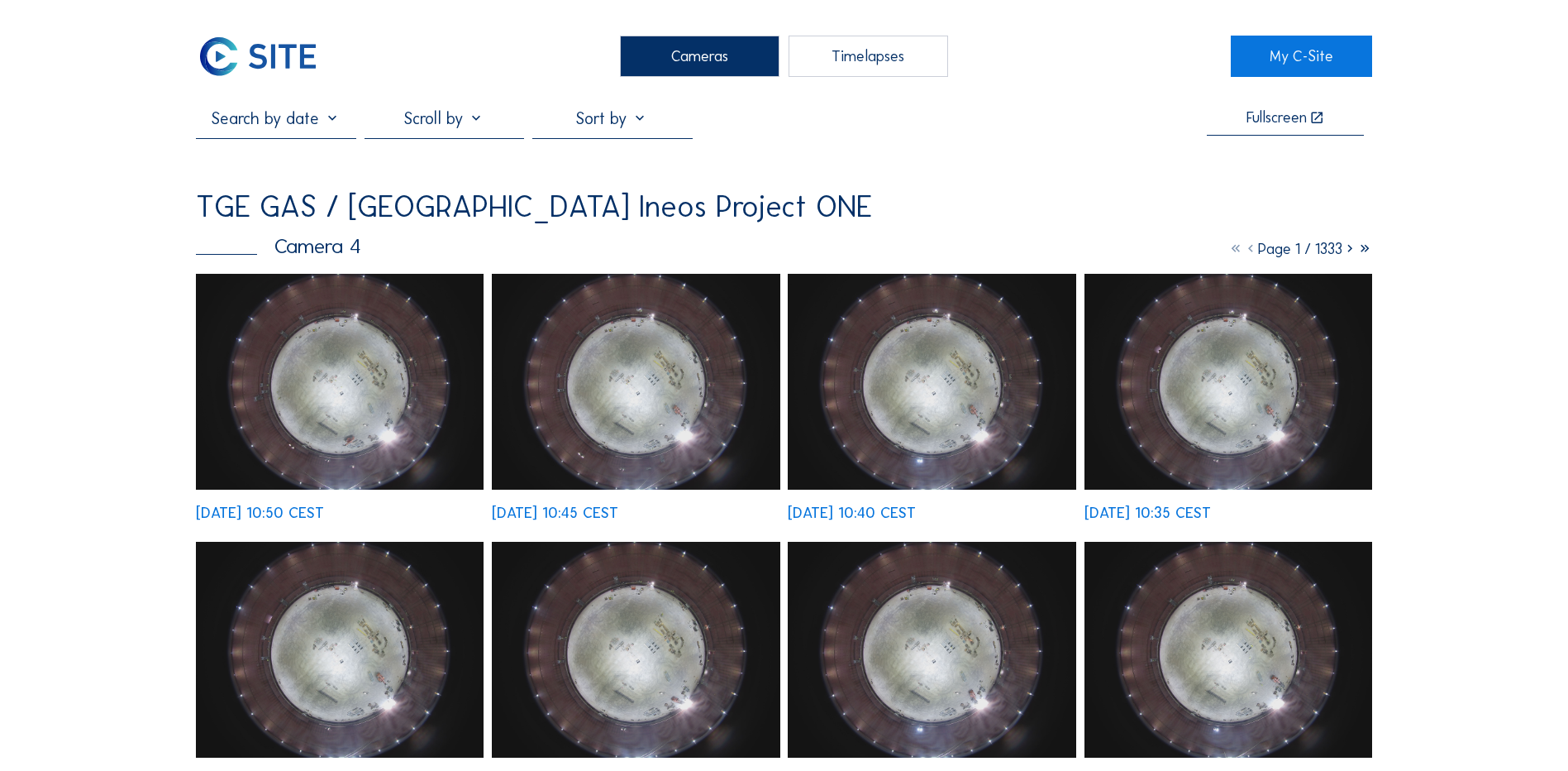
click at [718, 49] on div "Cameras" at bounding box center [700, 56] width 160 height 41
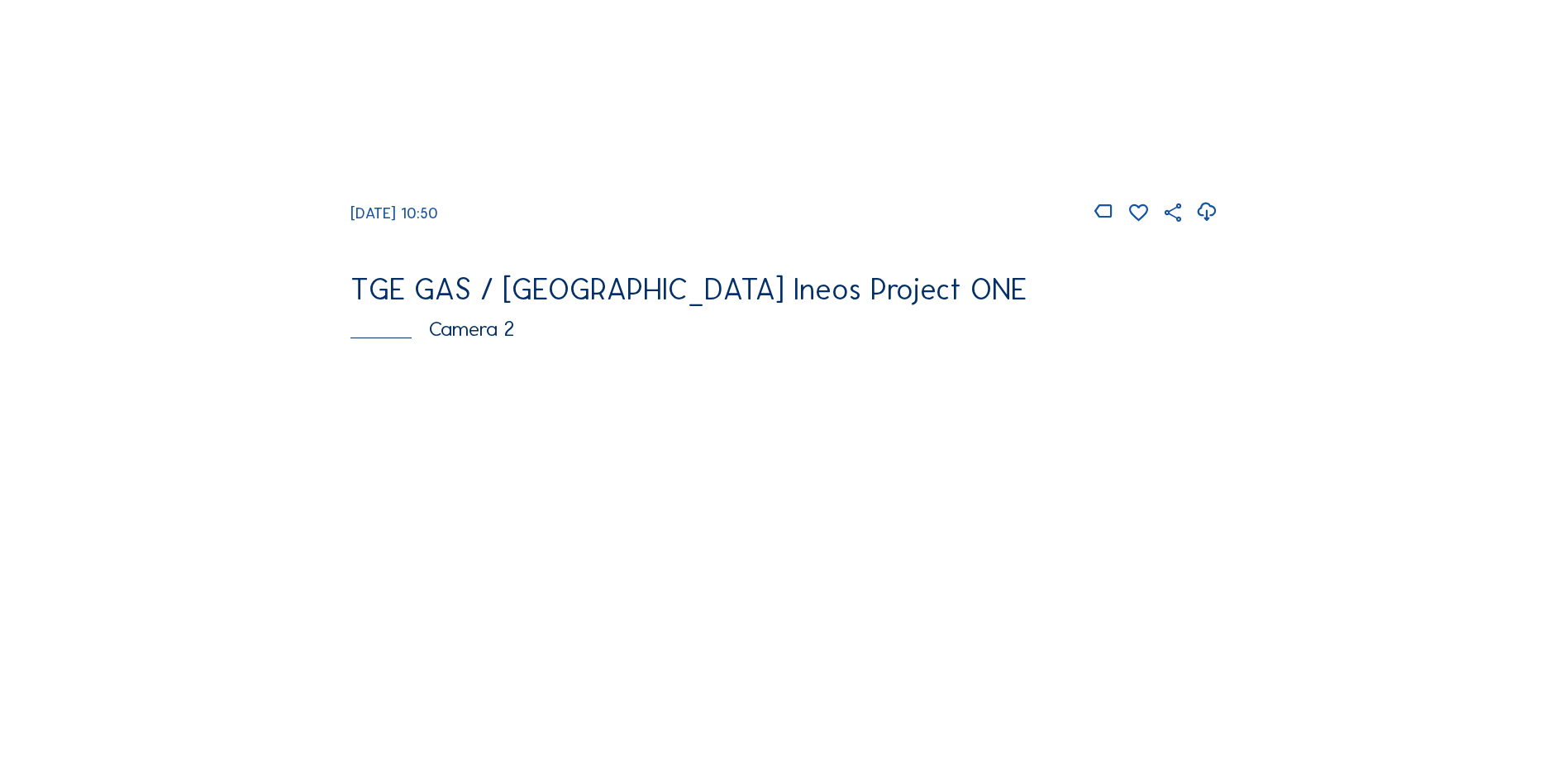
scroll to position [579, 0]
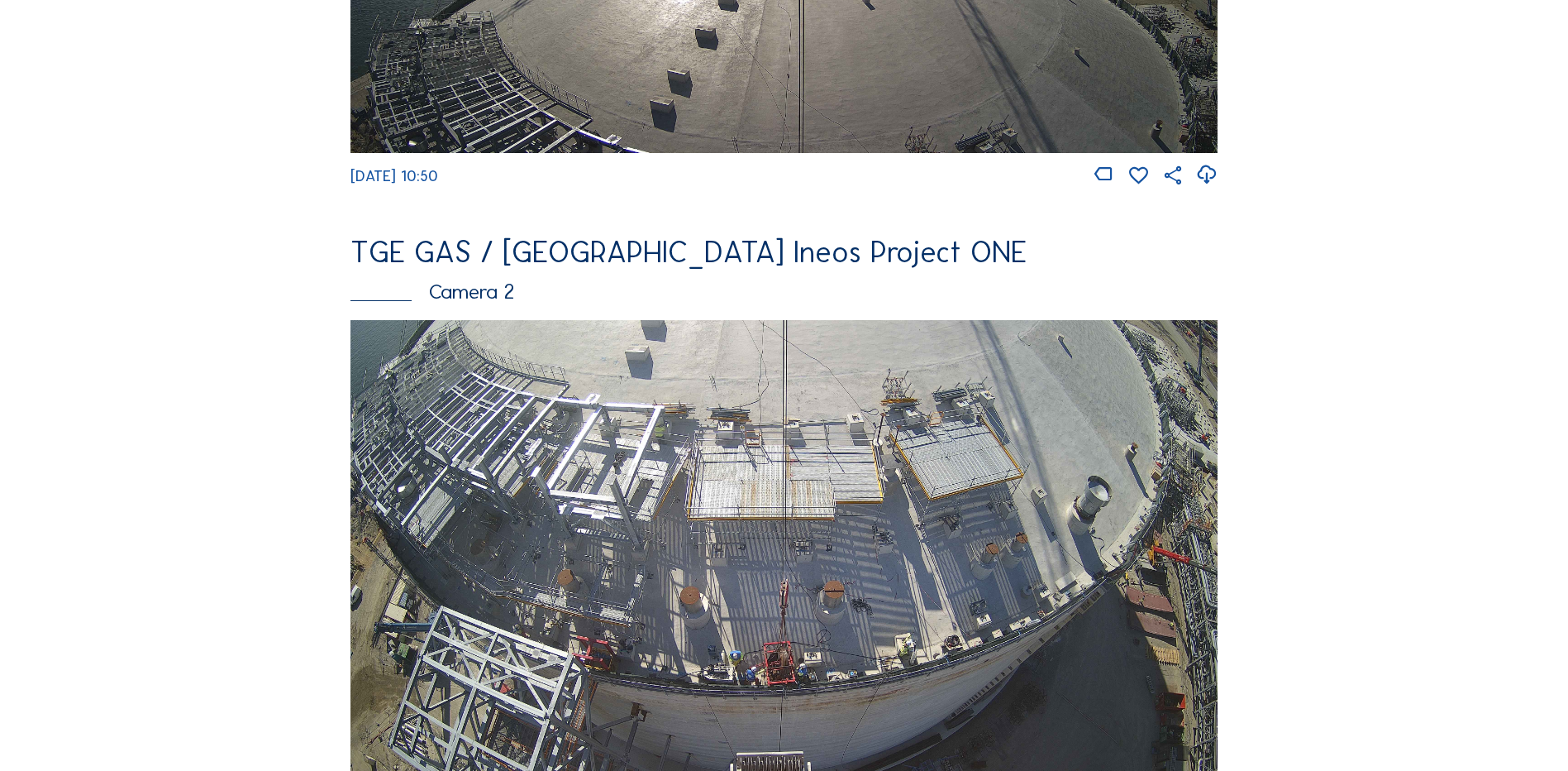
click at [729, 473] on img at bounding box center [784, 564] width 867 height 488
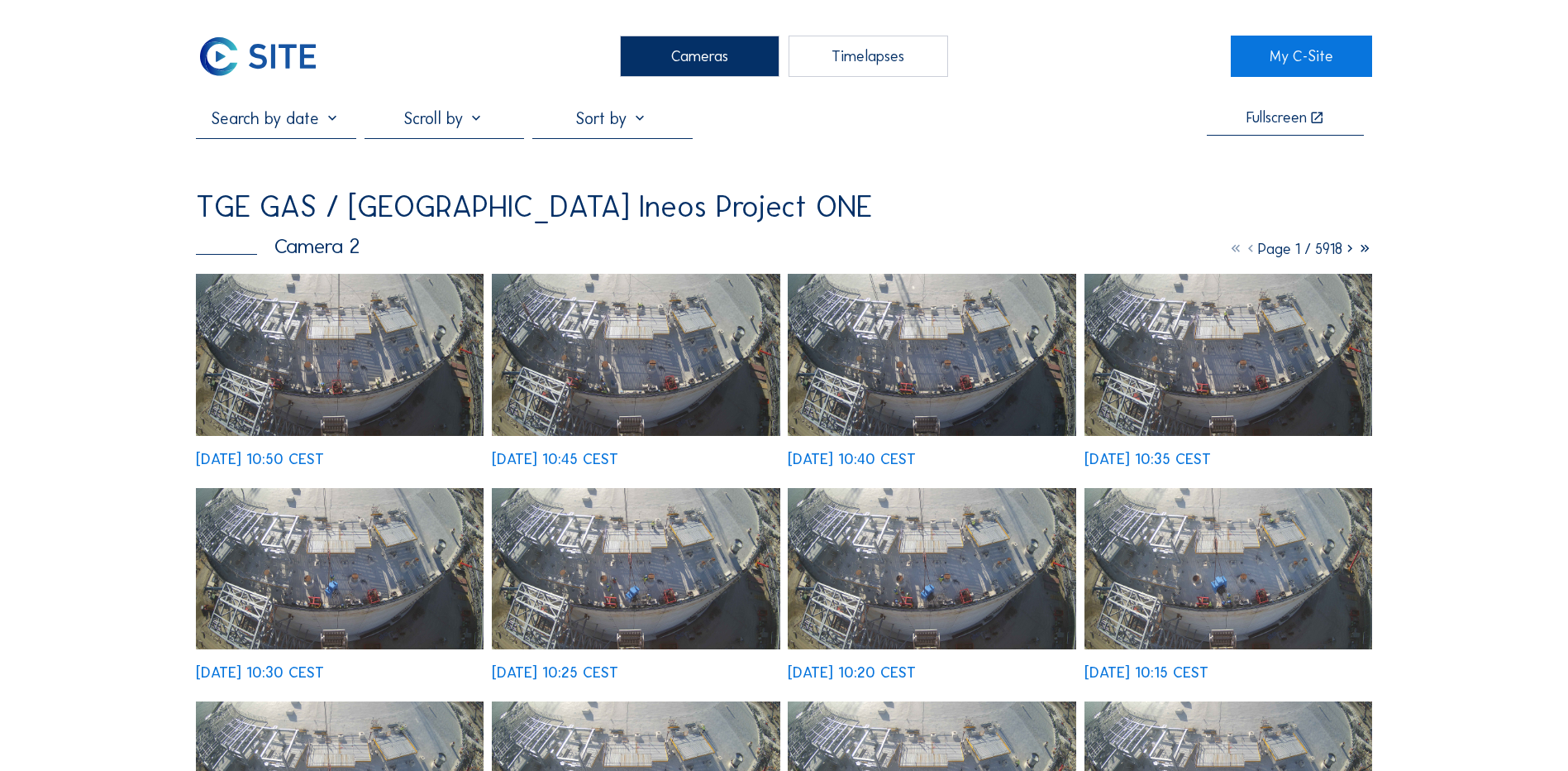
click at [366, 352] on img at bounding box center [340, 355] width 288 height 162
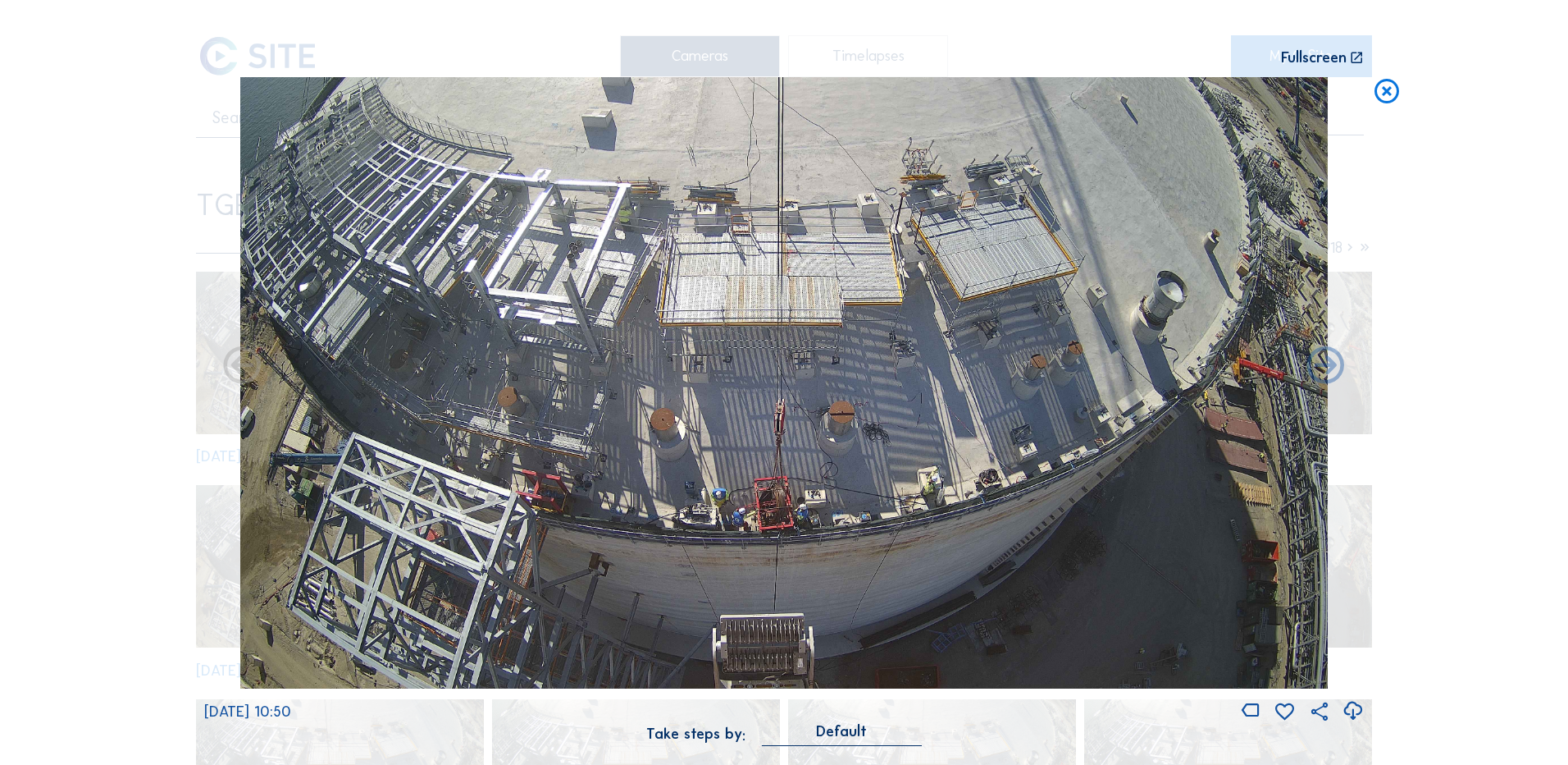
click at [1355, 710] on icon at bounding box center [1353, 710] width 22 height 27
click at [75, 506] on div "Scroll to travel through time | Press 'Alt' Button + Scroll to Zoom | Click and…" at bounding box center [784, 382] width 1568 height 765
click at [1389, 94] on icon at bounding box center [1387, 92] width 30 height 31
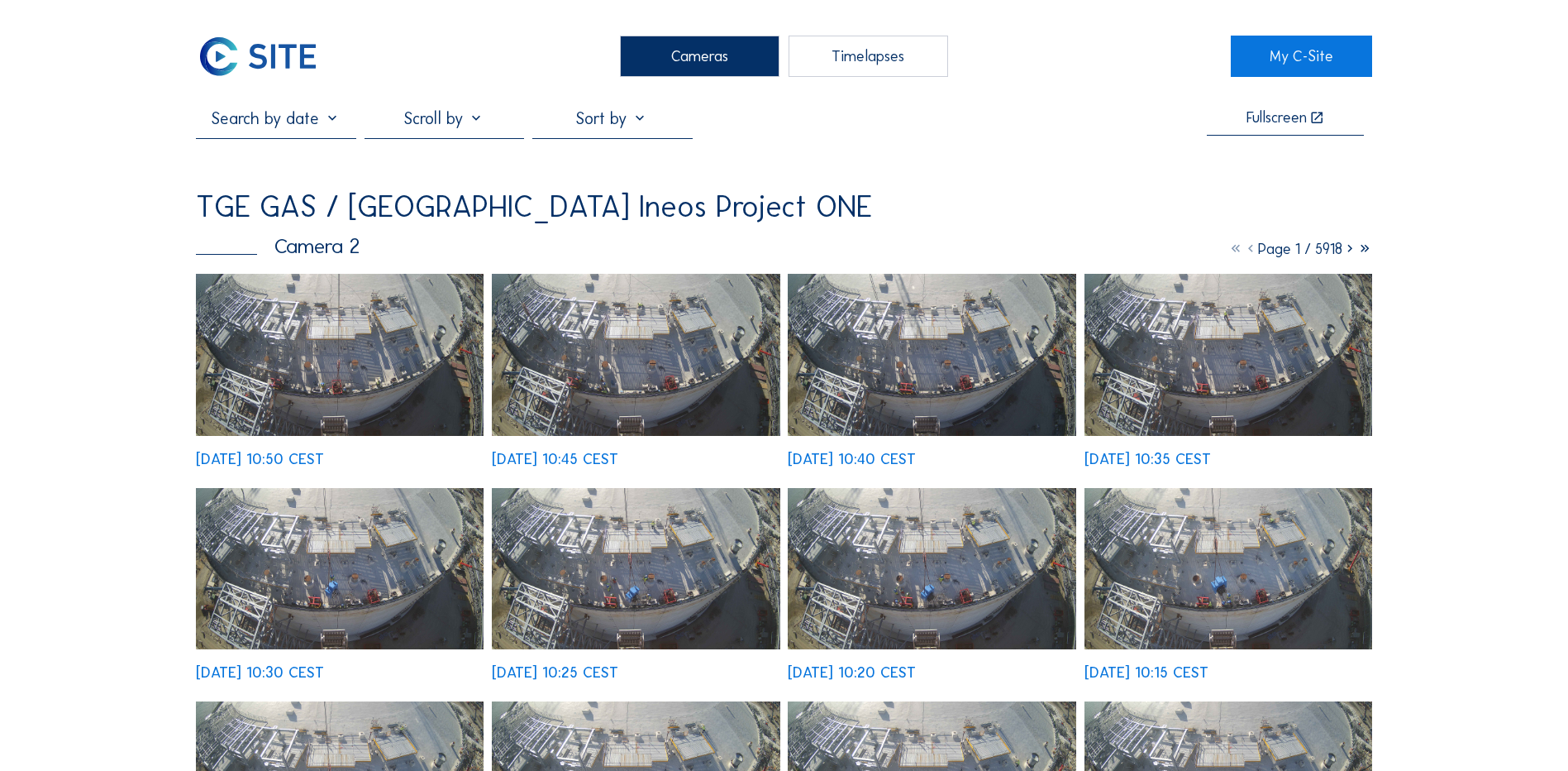
click at [685, 62] on div "Cameras" at bounding box center [700, 56] width 160 height 41
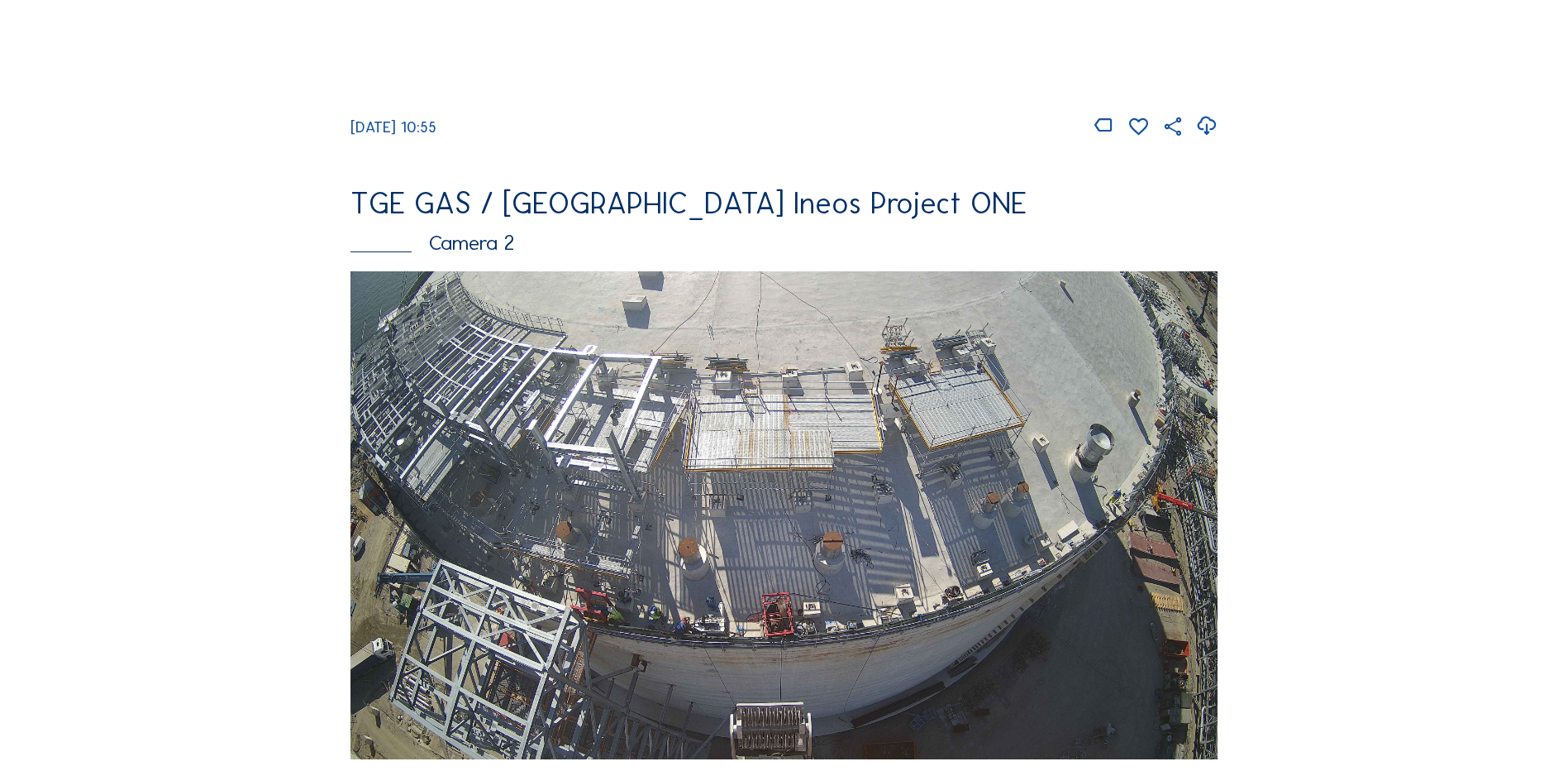
scroll to position [661, 0]
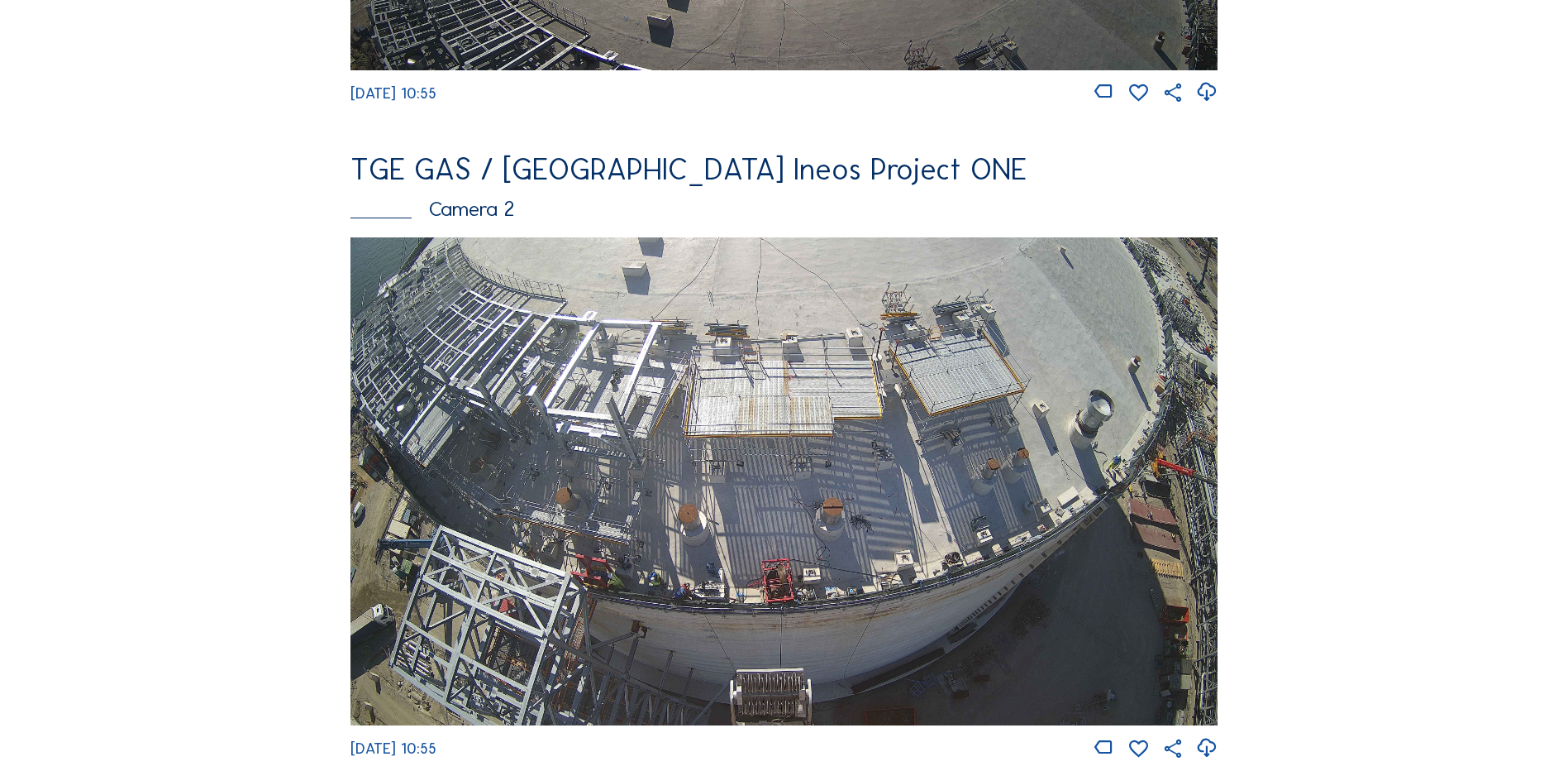
click at [600, 374] on img at bounding box center [784, 481] width 867 height 488
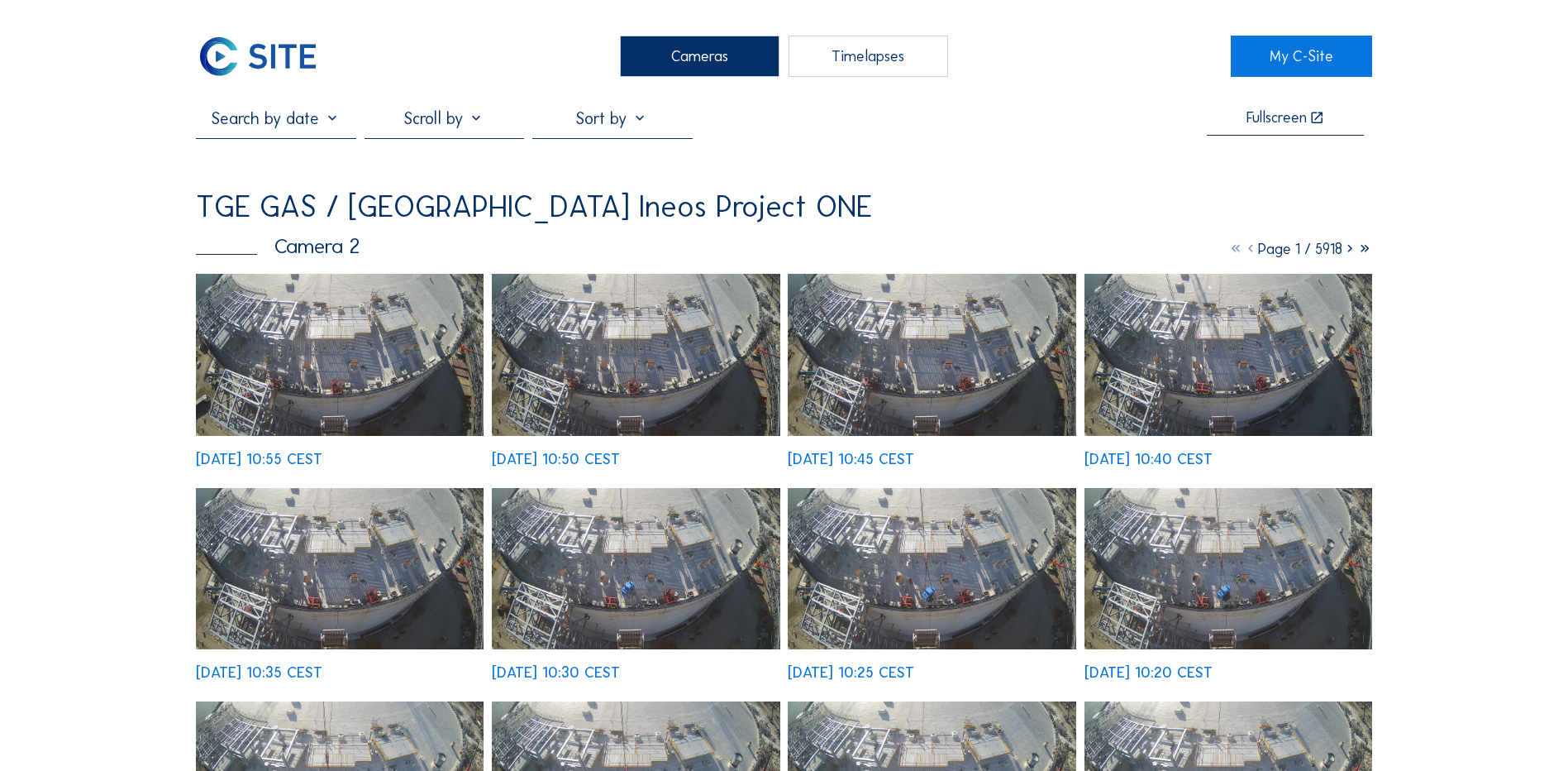
click at [384, 308] on img at bounding box center [340, 355] width 288 height 162
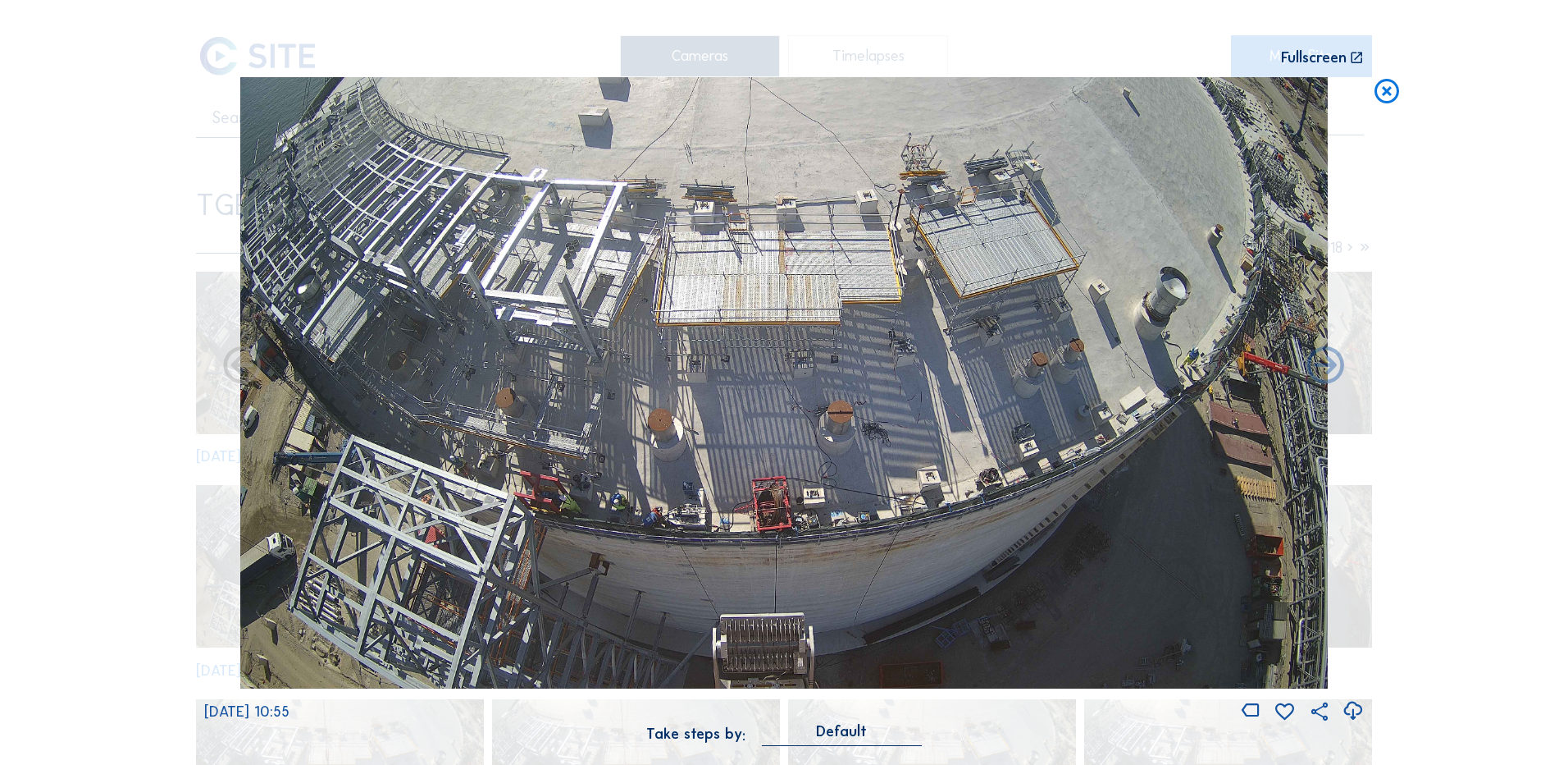
click at [1355, 708] on icon at bounding box center [1353, 710] width 22 height 27
click at [147, 247] on div "Scroll to travel through time | Press 'Alt' Button + Scroll to Zoom | Click and…" at bounding box center [784, 382] width 1568 height 765
click at [1389, 93] on icon at bounding box center [1387, 92] width 30 height 31
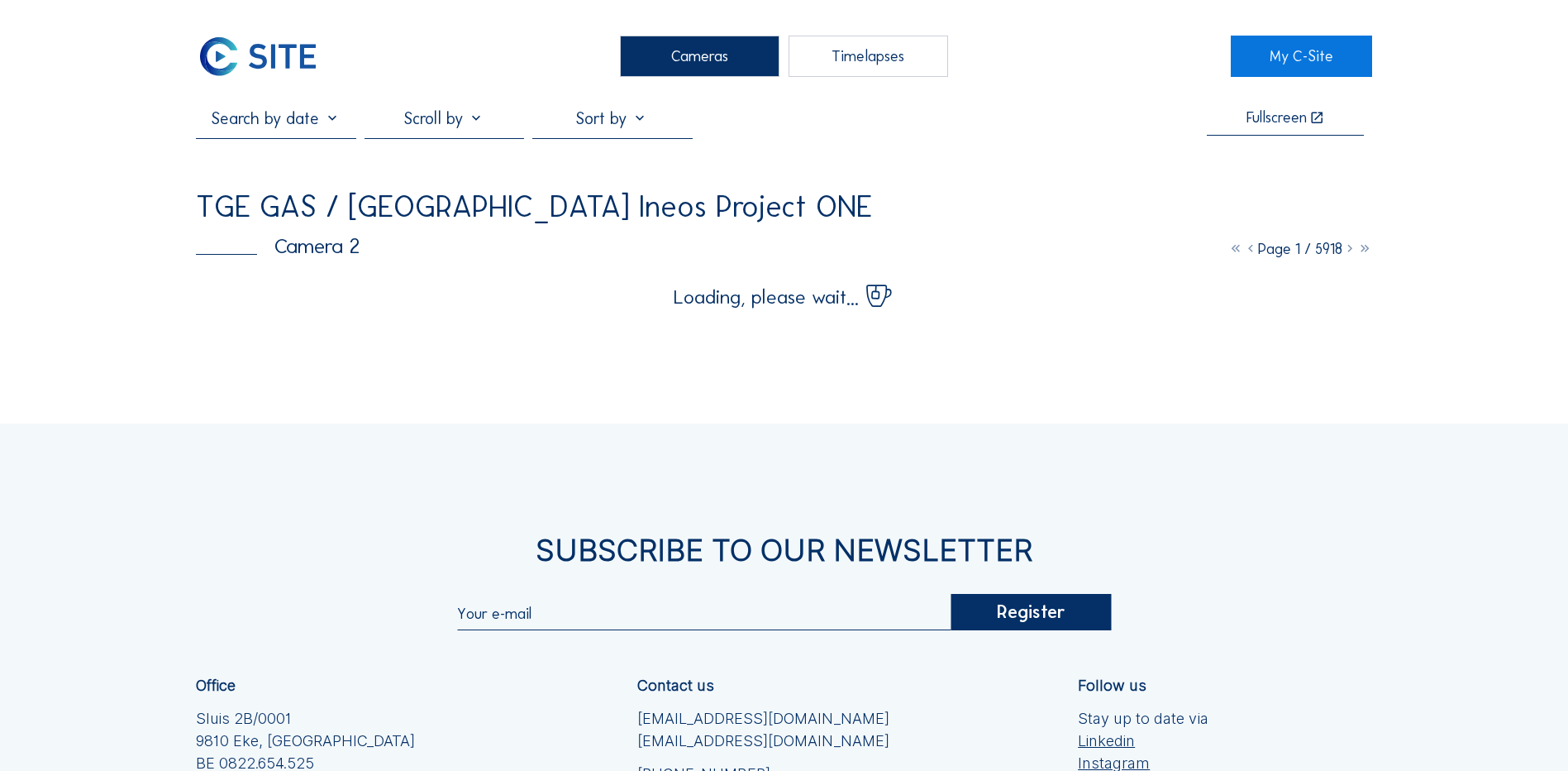
click at [708, 60] on div "Cameras" at bounding box center [700, 56] width 160 height 41
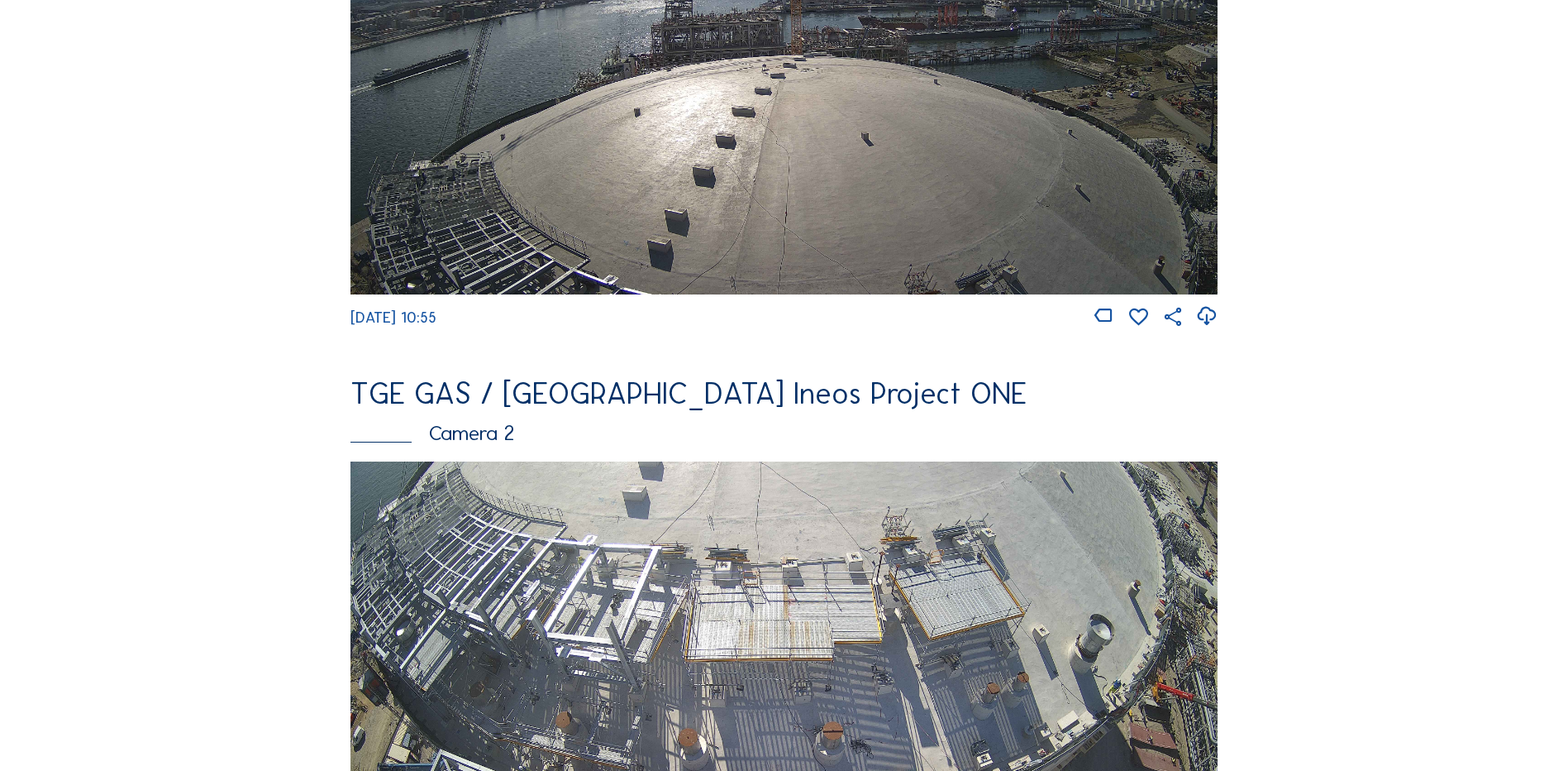
scroll to position [496, 0]
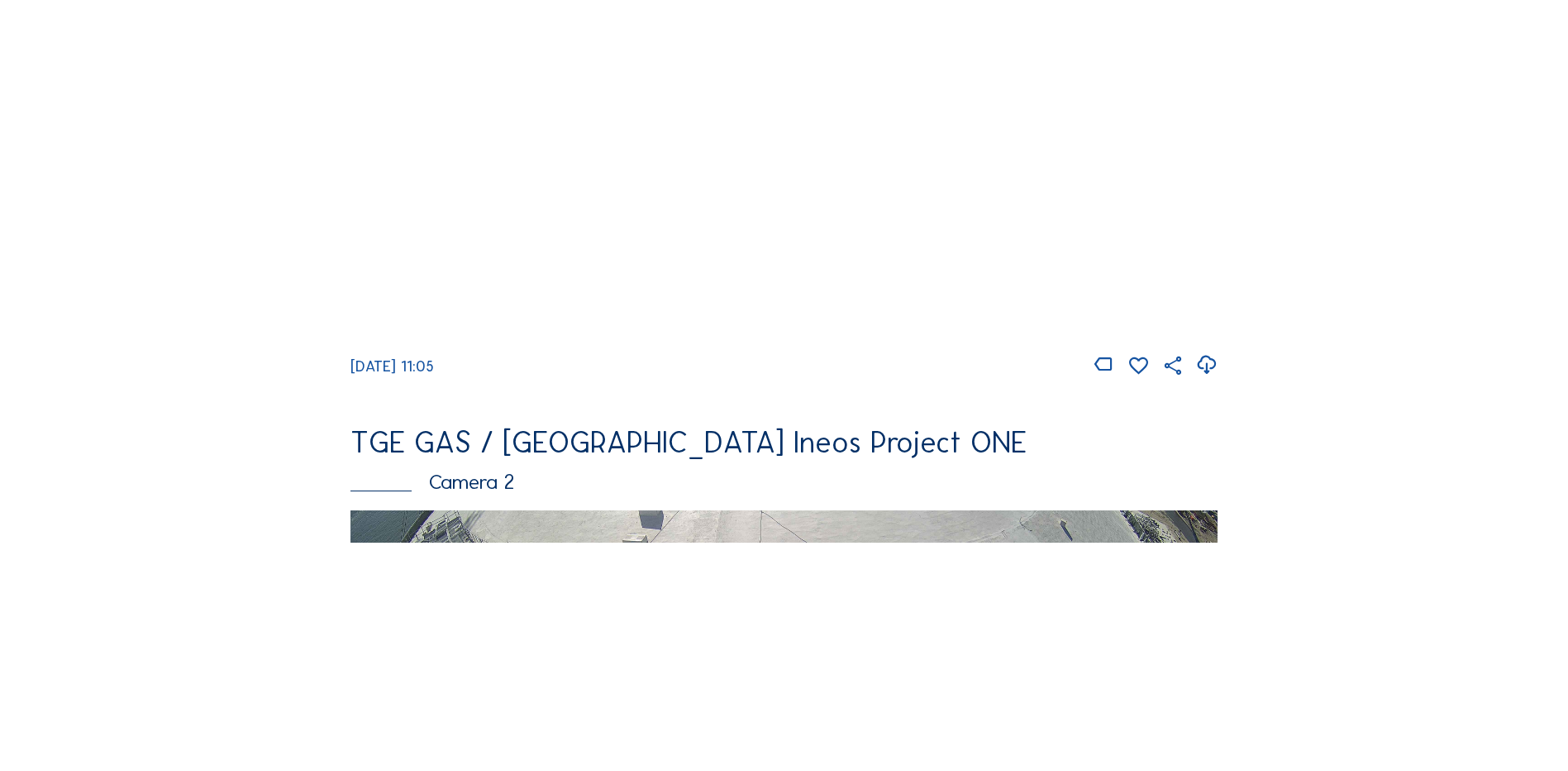
scroll to position [413, 0]
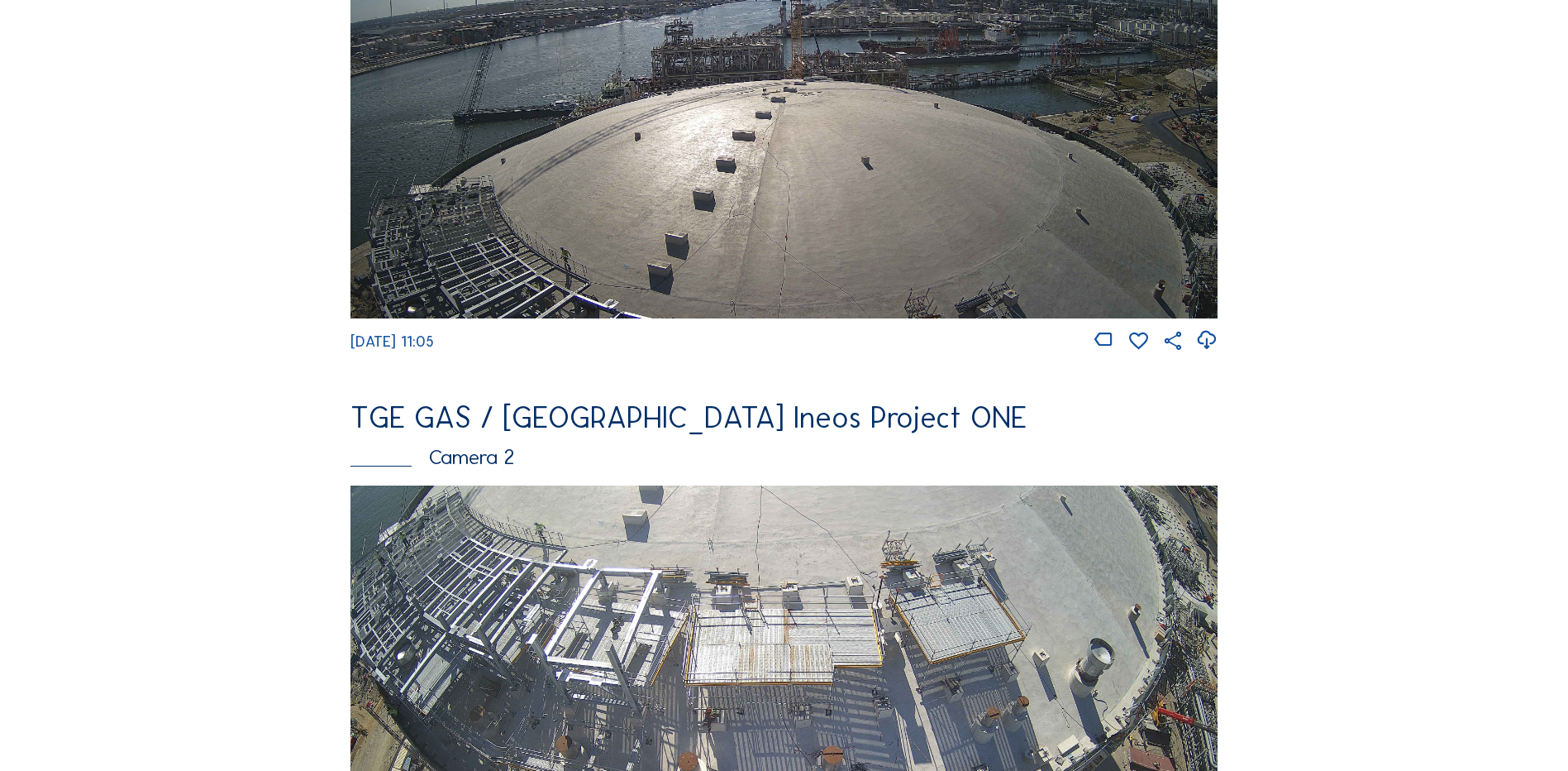
click at [613, 573] on img at bounding box center [784, 729] width 867 height 488
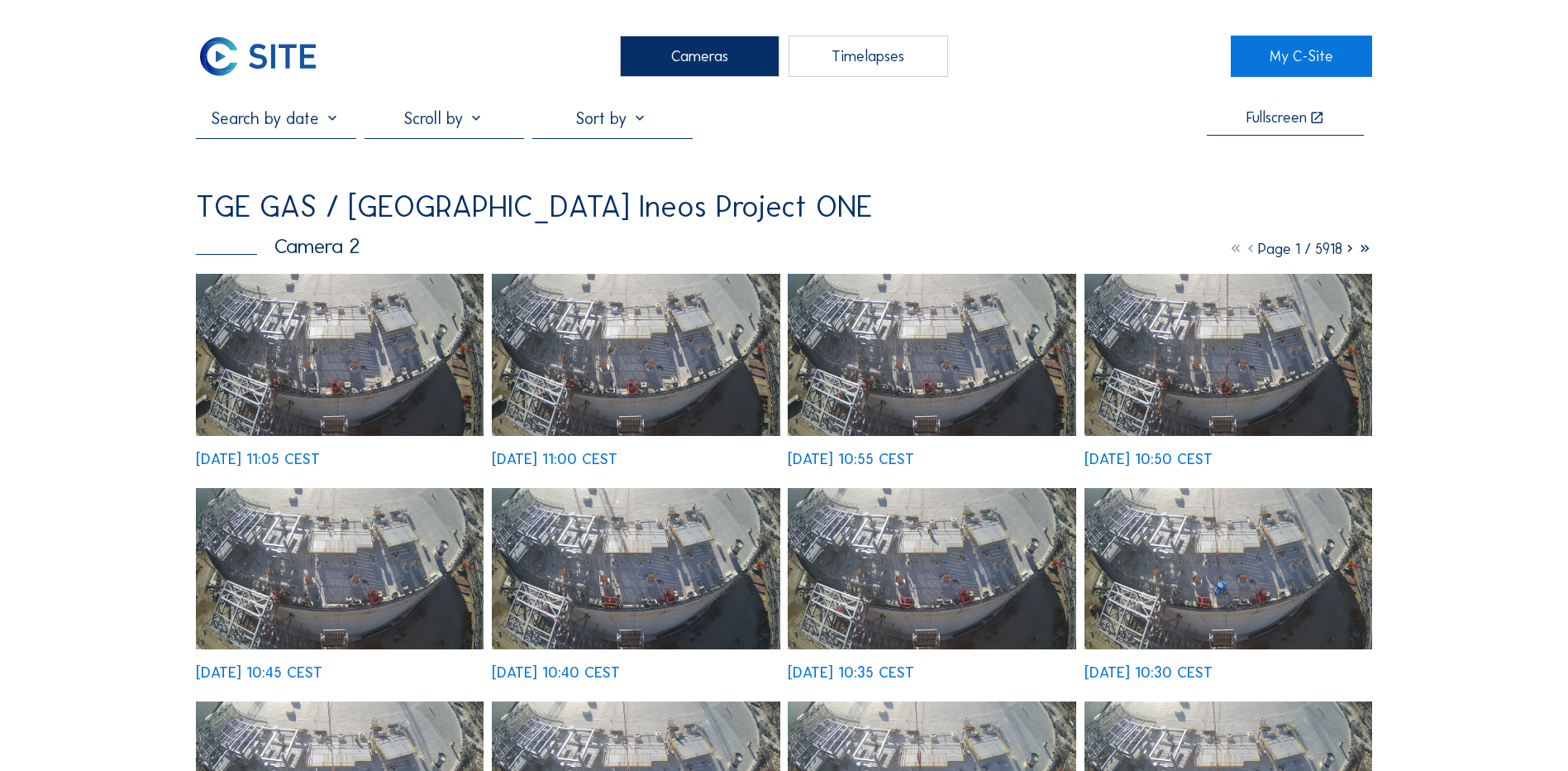
click at [324, 341] on img at bounding box center [340, 355] width 288 height 162
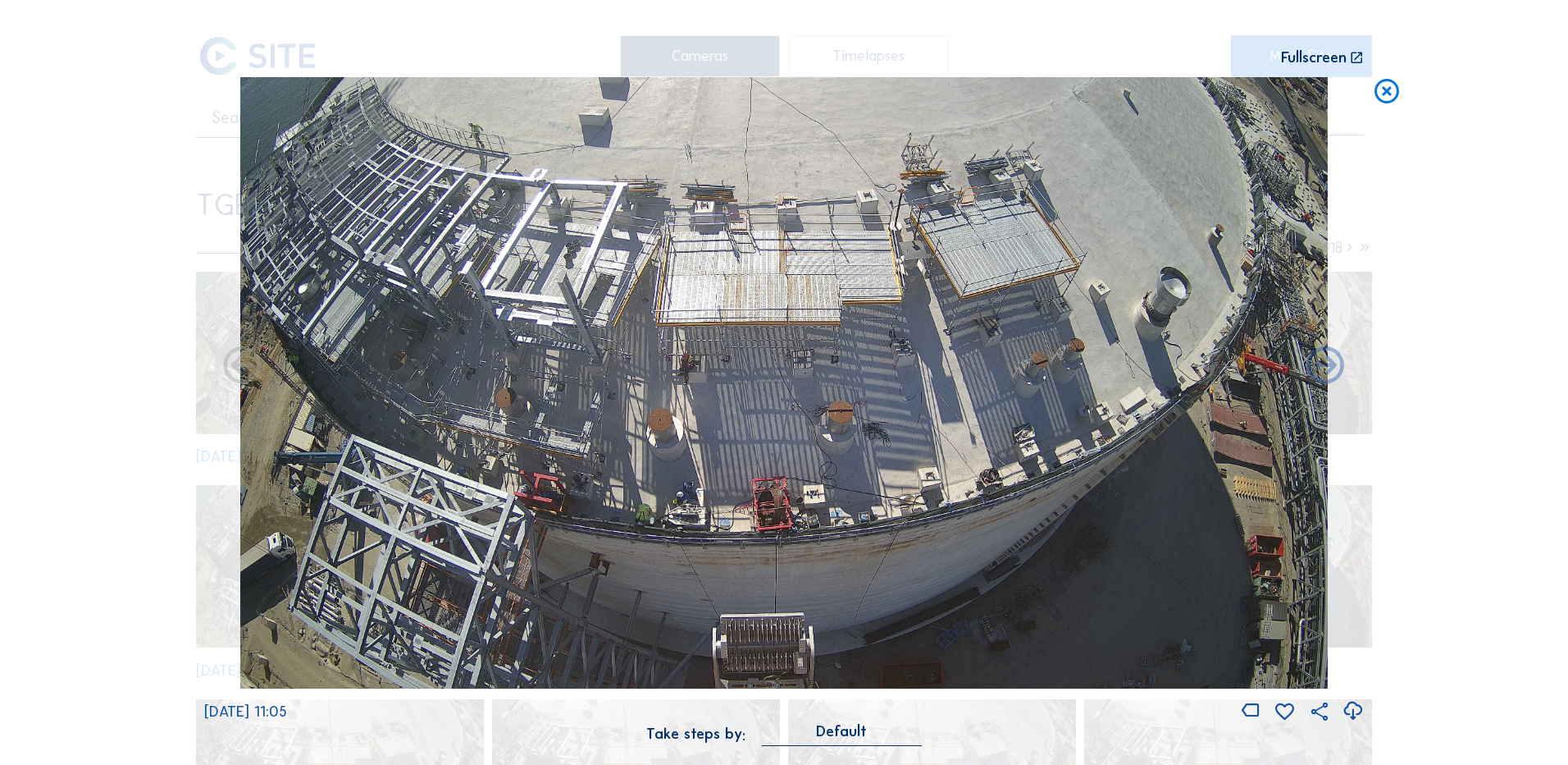
click at [1360, 711] on icon at bounding box center [1353, 710] width 22 height 27
drag, startPoint x: 193, startPoint y: 381, endPoint x: 302, endPoint y: 363, distance: 110.5
click at [193, 381] on div "Scroll to travel through time | Press 'Alt' Button + Scroll to Zoom | Click and…" at bounding box center [784, 382] width 1568 height 765
click at [1385, 98] on icon at bounding box center [1387, 92] width 30 height 31
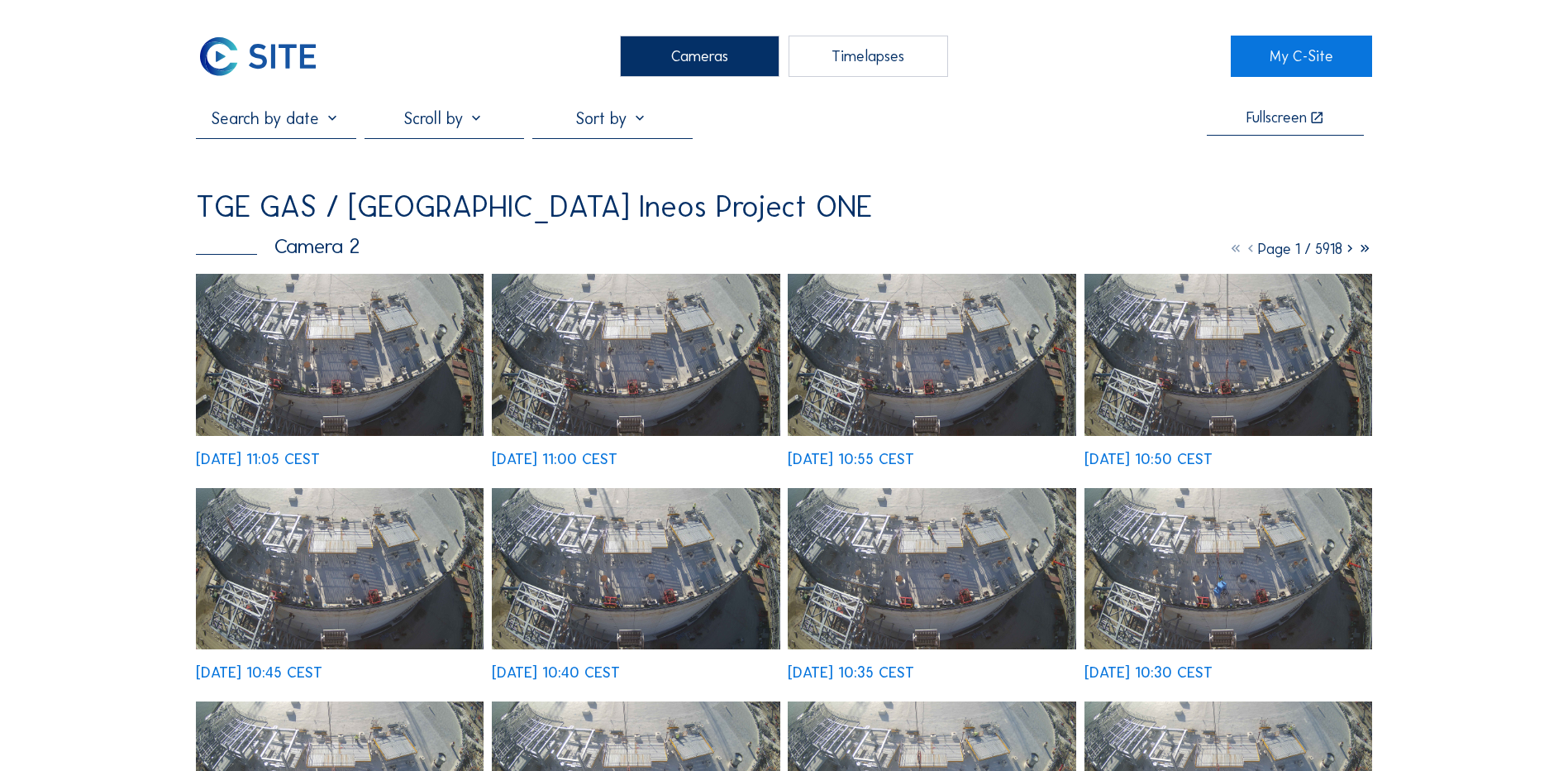
click at [682, 67] on div "Cameras" at bounding box center [700, 56] width 160 height 41
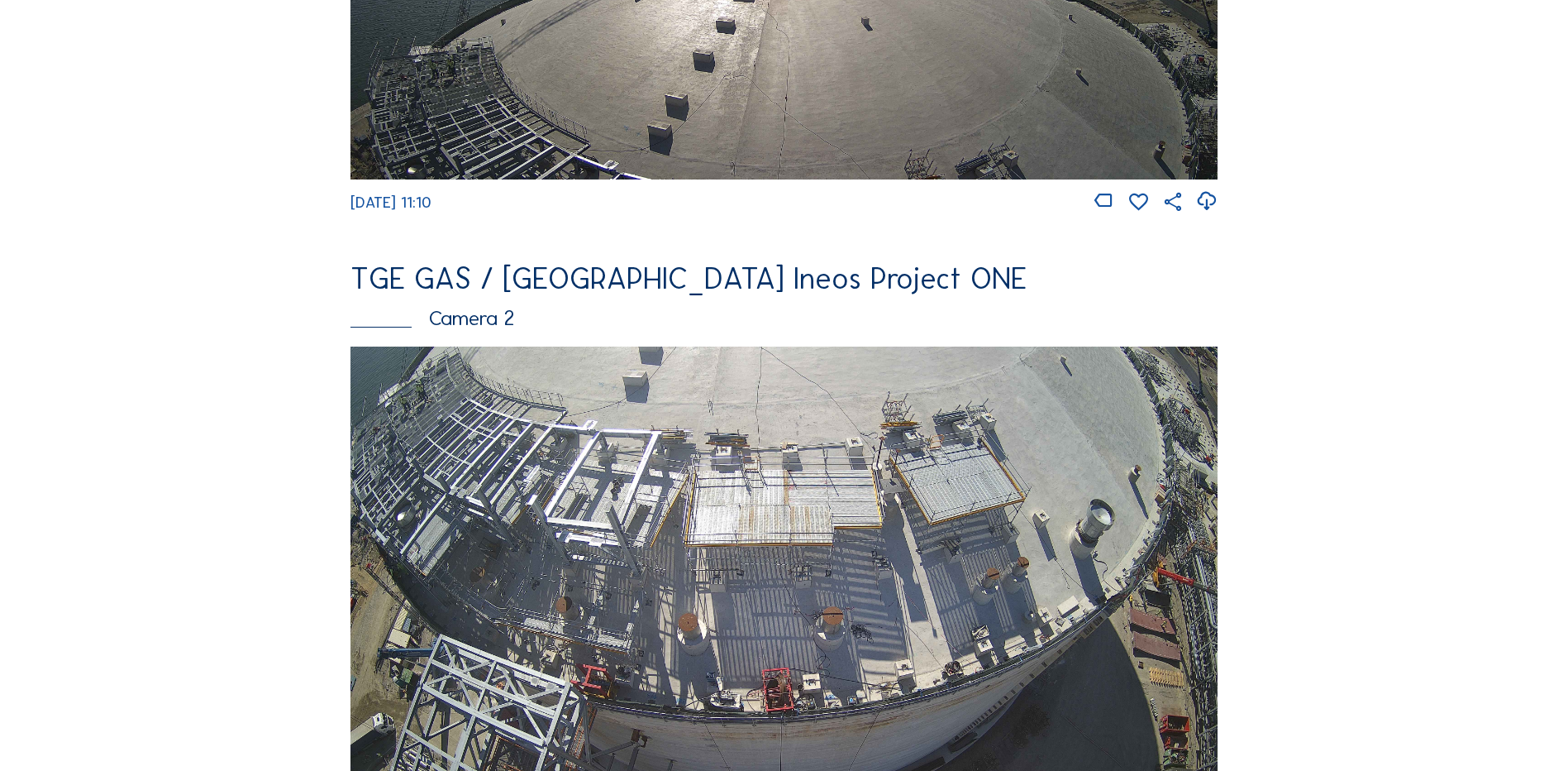
scroll to position [661, 0]
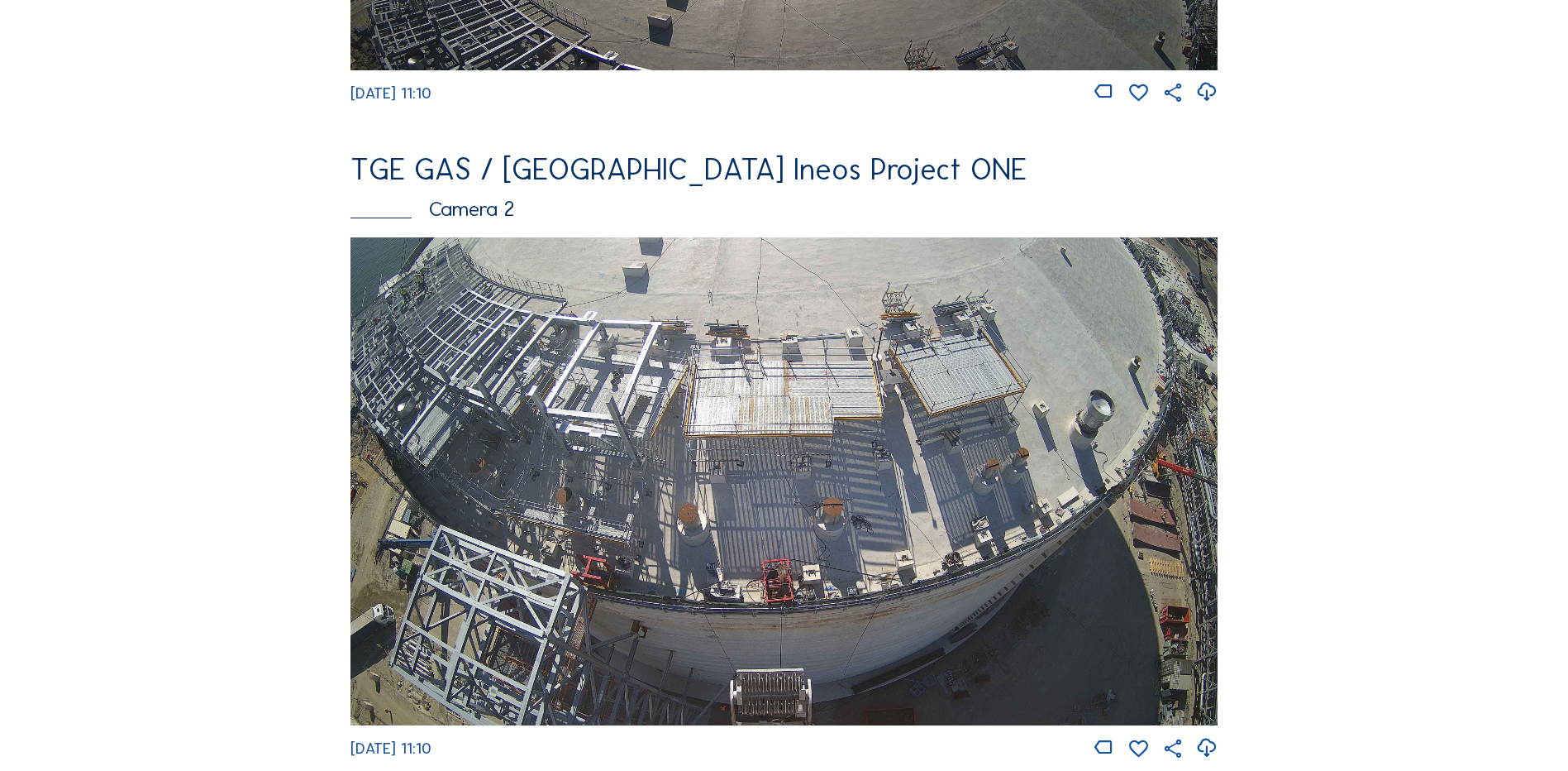
click at [527, 394] on img at bounding box center [784, 481] width 867 height 488
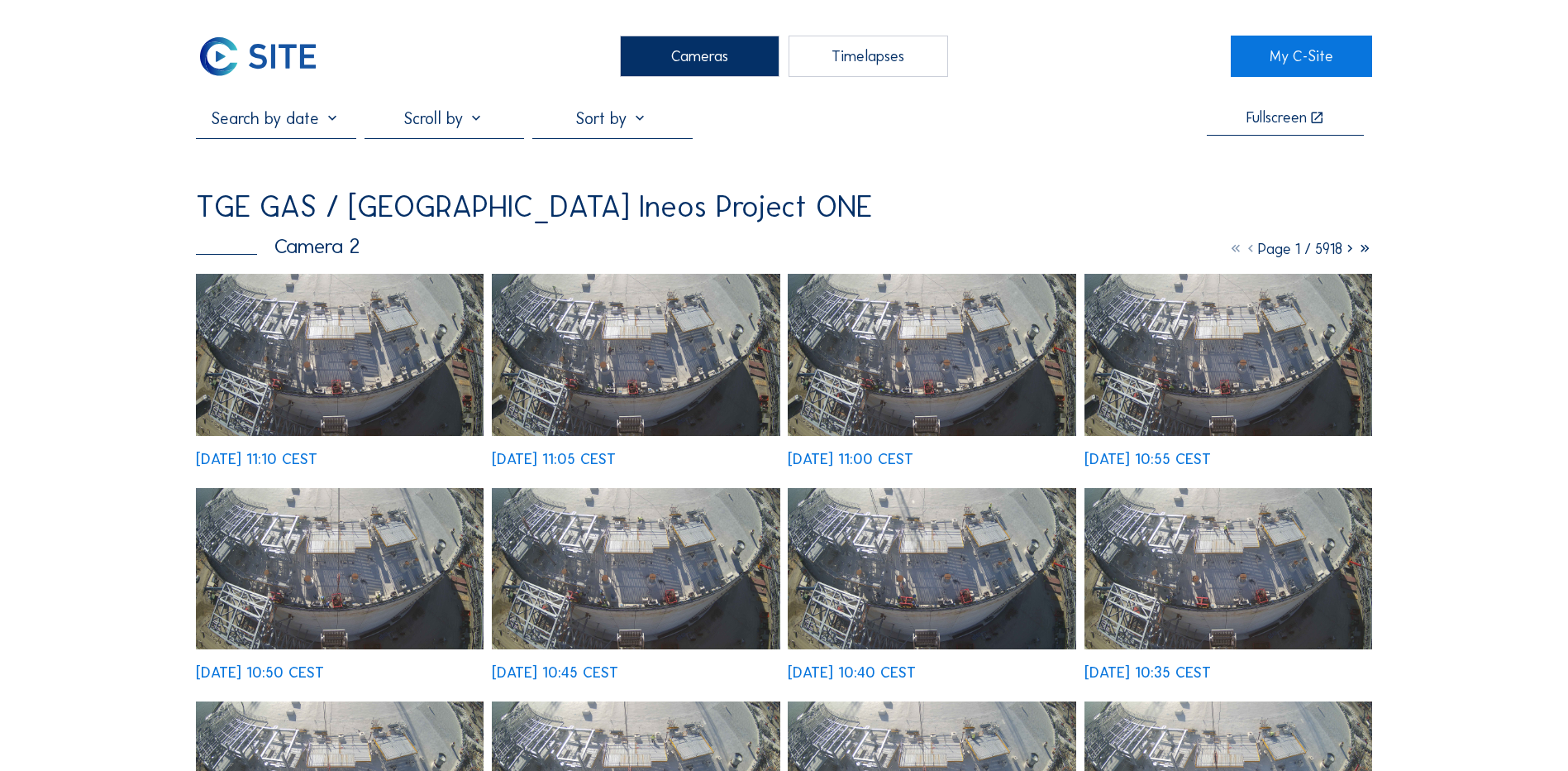
click at [331, 354] on img at bounding box center [340, 355] width 288 height 162
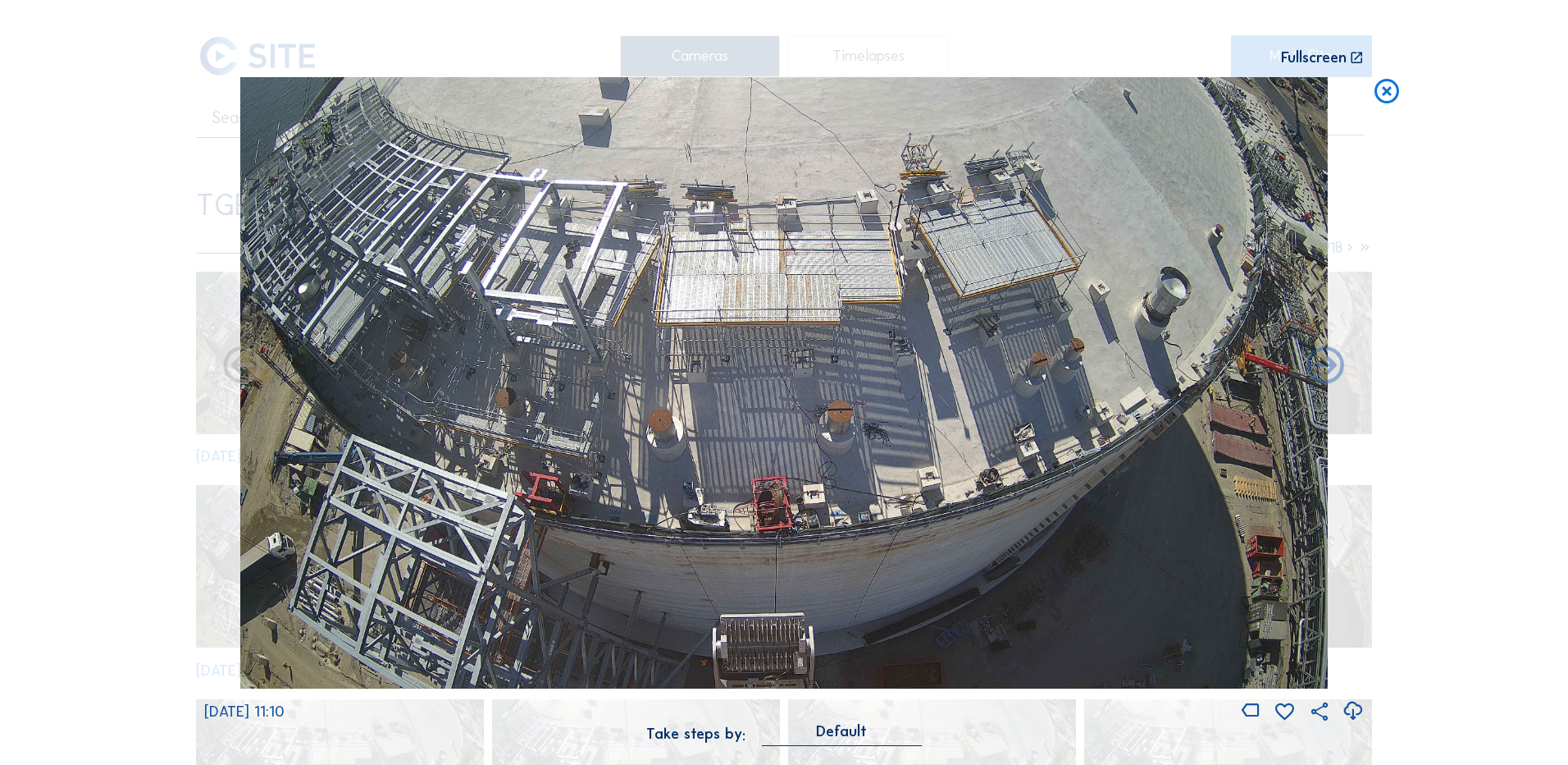
click at [1349, 712] on icon at bounding box center [1353, 710] width 22 height 27
click at [113, 122] on div "Scroll to travel through time | Press 'Alt' Button + Scroll to Zoom | Click and…" at bounding box center [784, 382] width 1568 height 765
click at [1393, 87] on icon at bounding box center [1387, 92] width 30 height 31
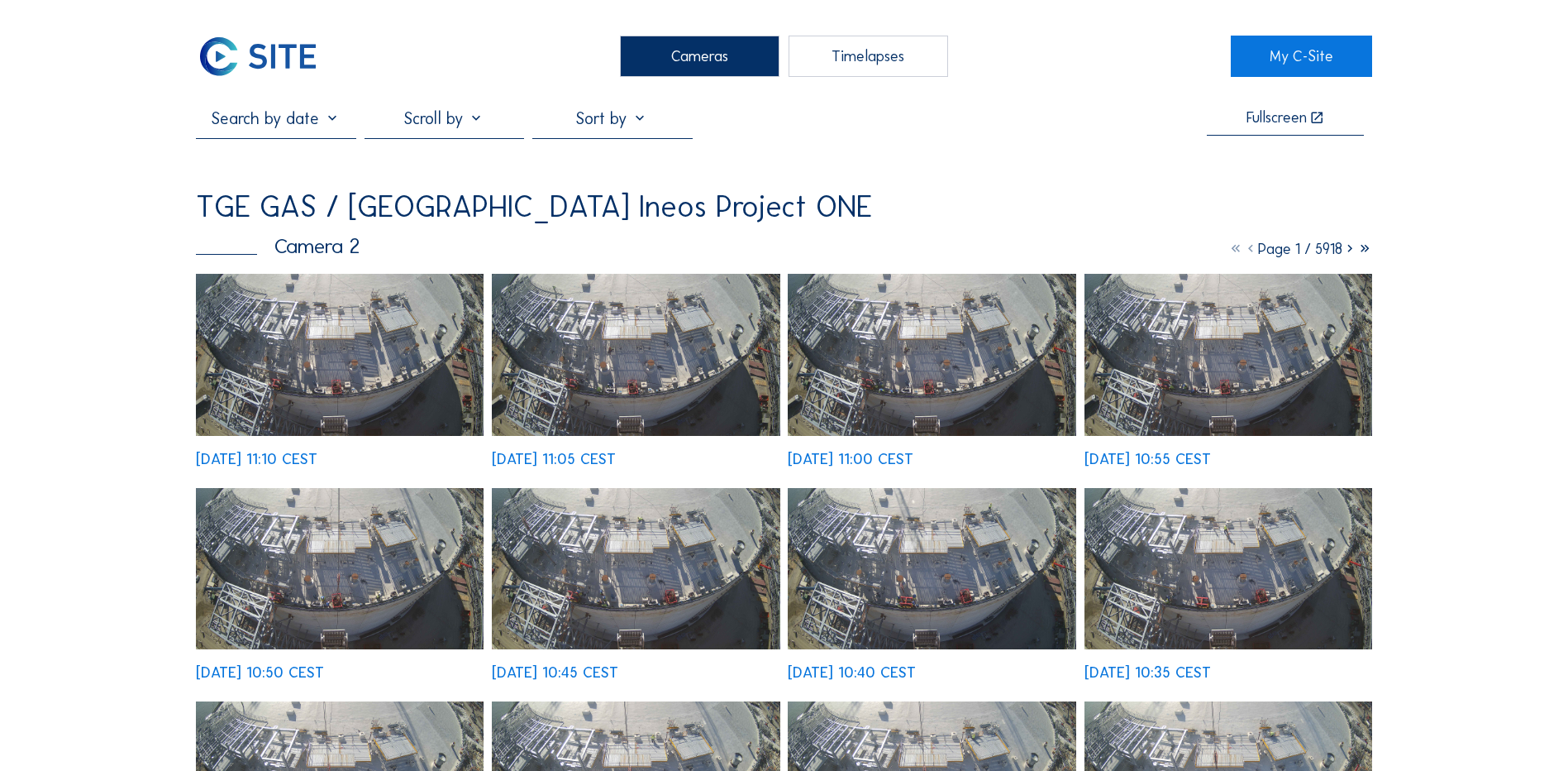
click at [675, 55] on div "Cameras" at bounding box center [700, 56] width 160 height 41
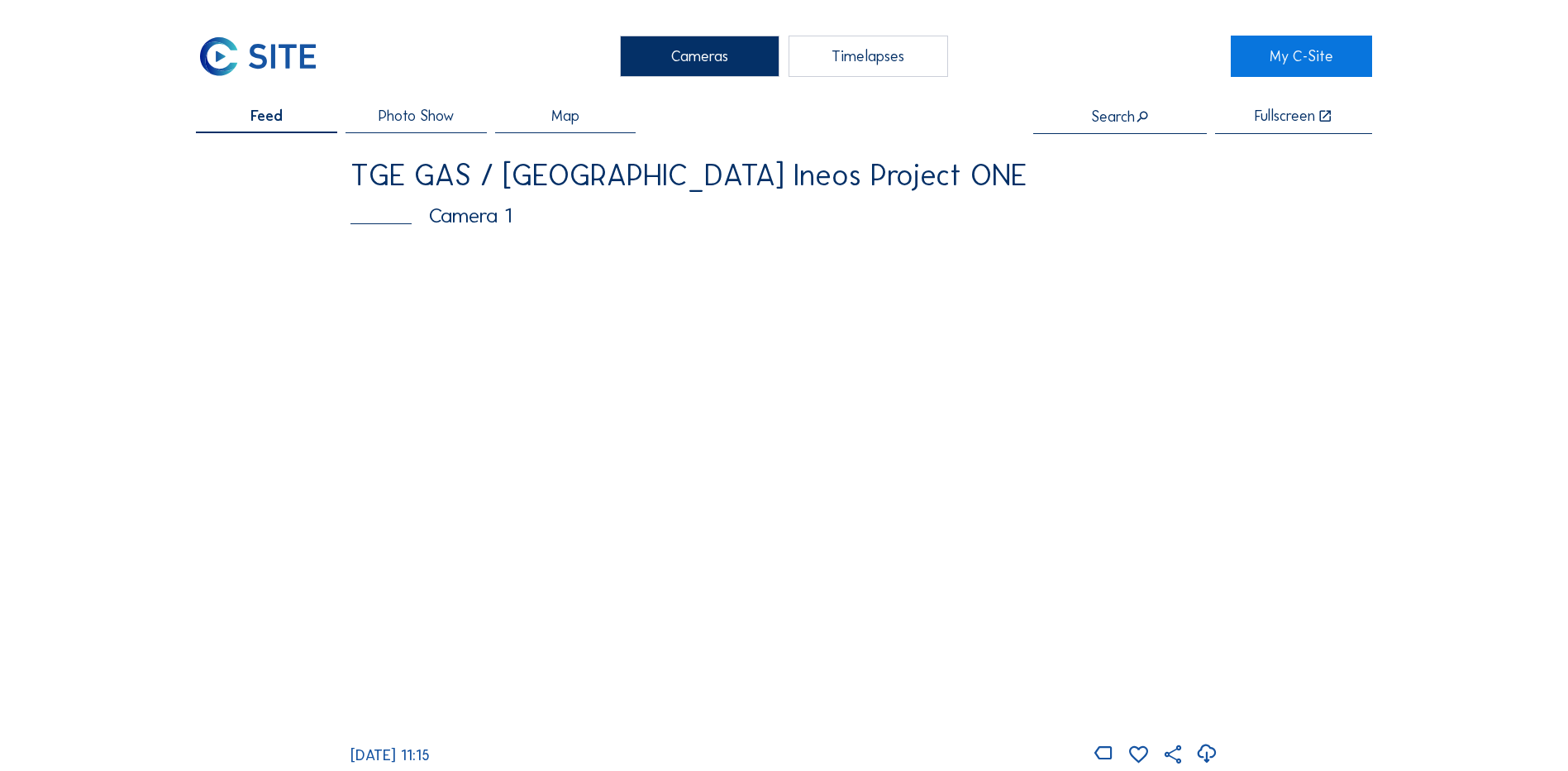
scroll to position [83, 0]
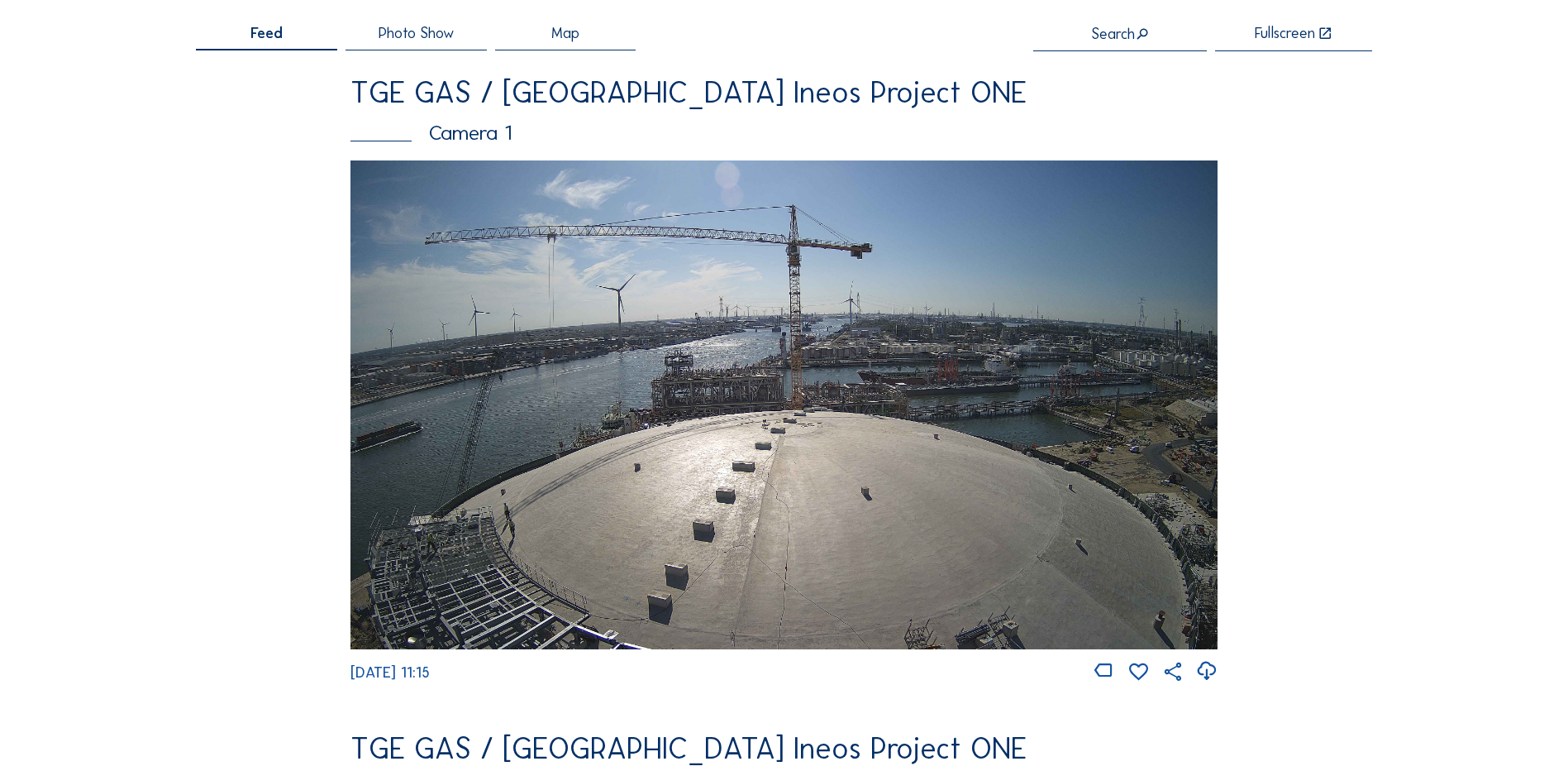
click at [613, 474] on img at bounding box center [784, 404] width 867 height 488
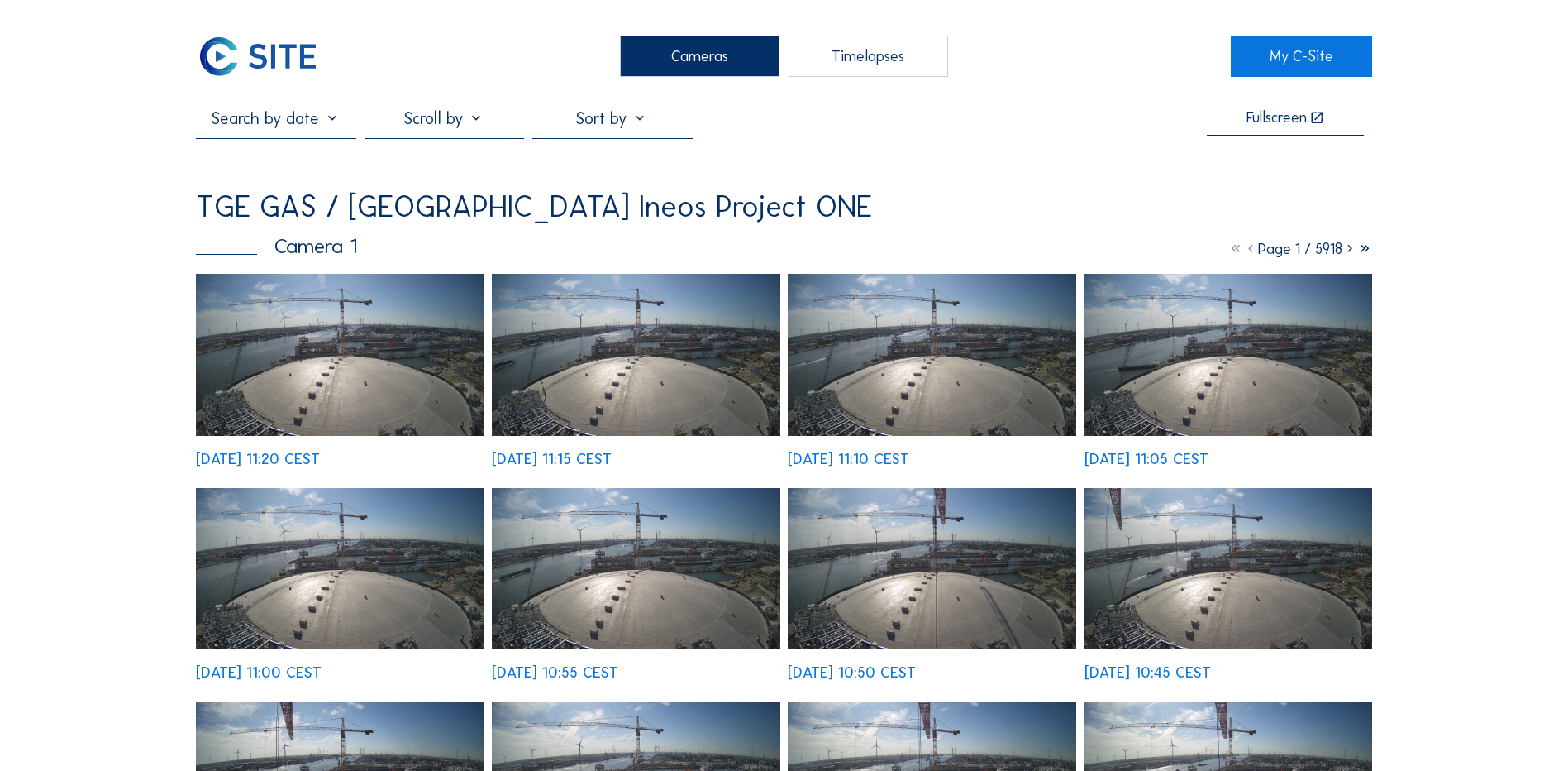
click at [374, 363] on img at bounding box center [340, 355] width 288 height 162
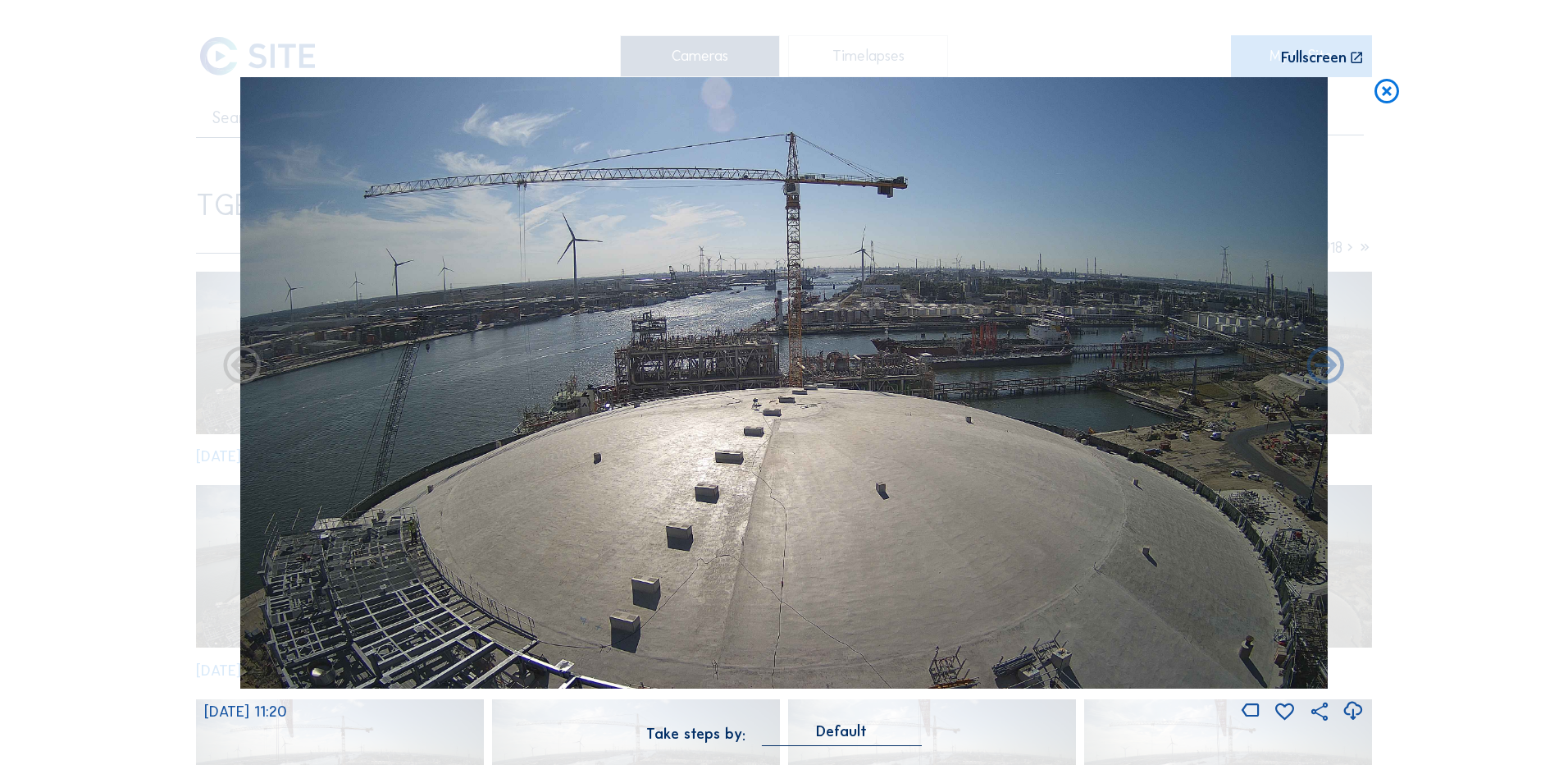
click at [1356, 707] on icon at bounding box center [1353, 710] width 22 height 27
click at [125, 376] on div "Scroll to travel through time | Press 'Alt' Button + Scroll to Zoom | Click and…" at bounding box center [784, 382] width 1568 height 765
click at [1392, 90] on icon at bounding box center [1387, 92] width 30 height 31
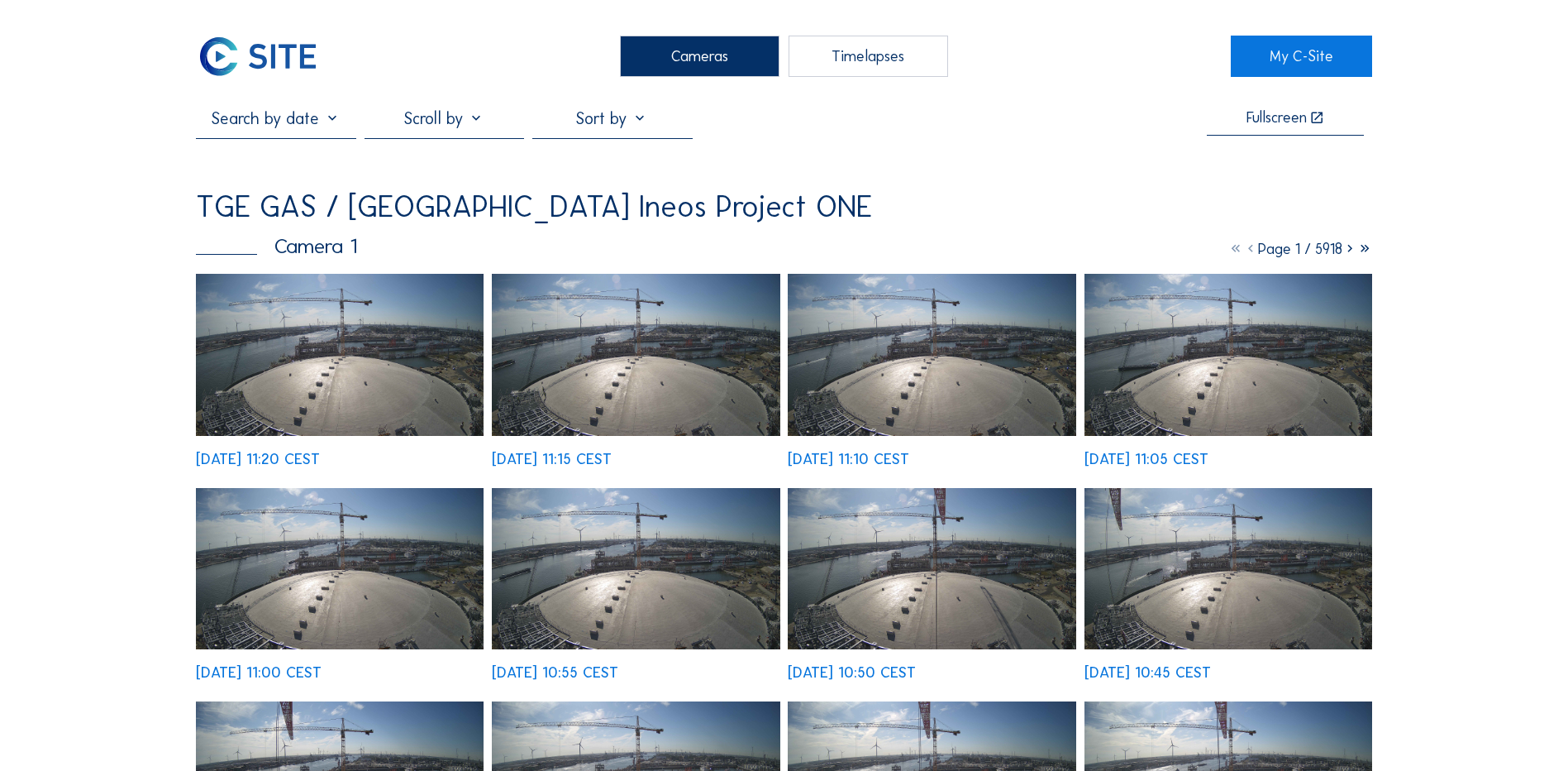
click at [669, 74] on div "Cameras" at bounding box center [700, 56] width 160 height 41
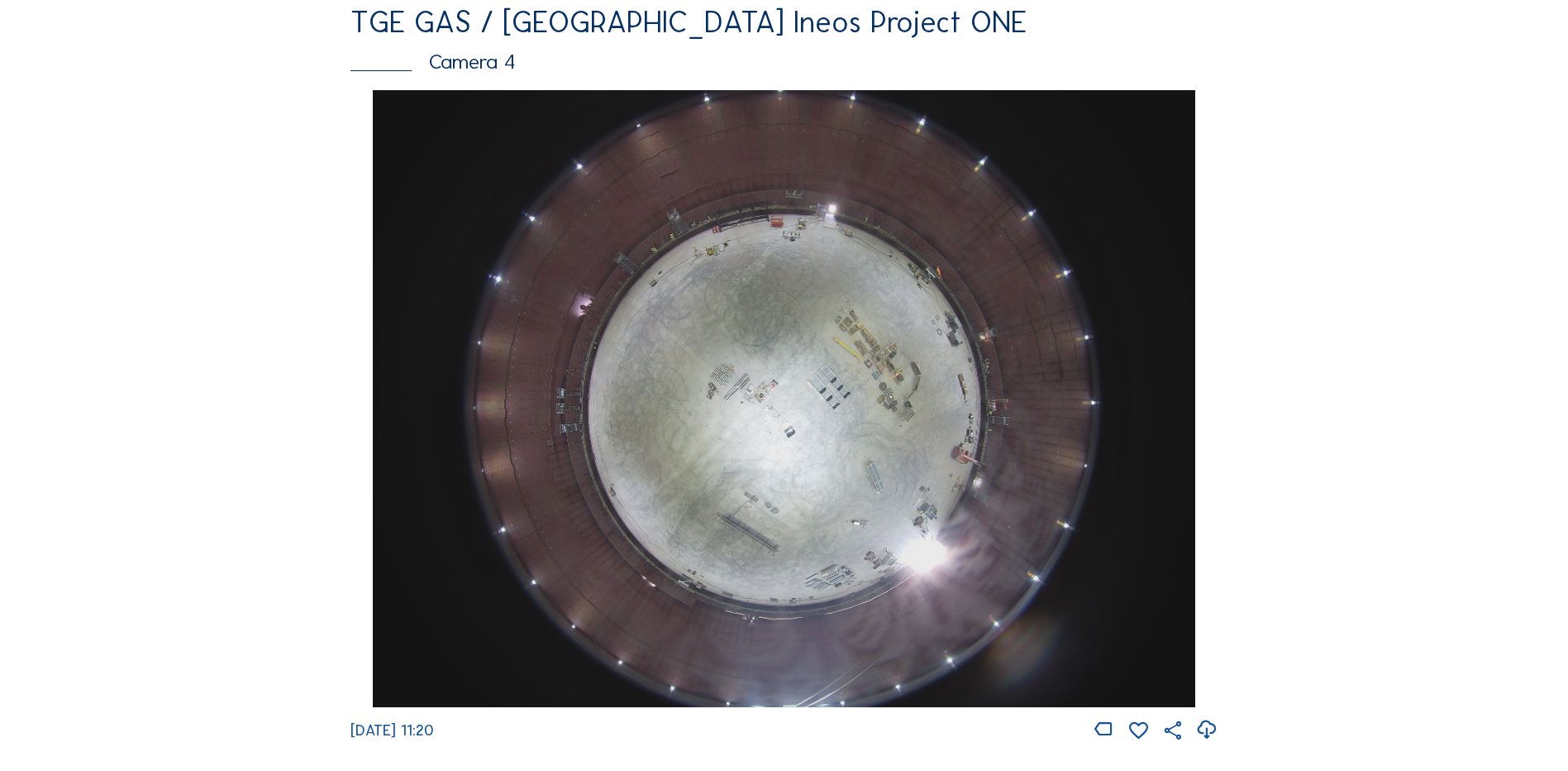
scroll to position [1488, 0]
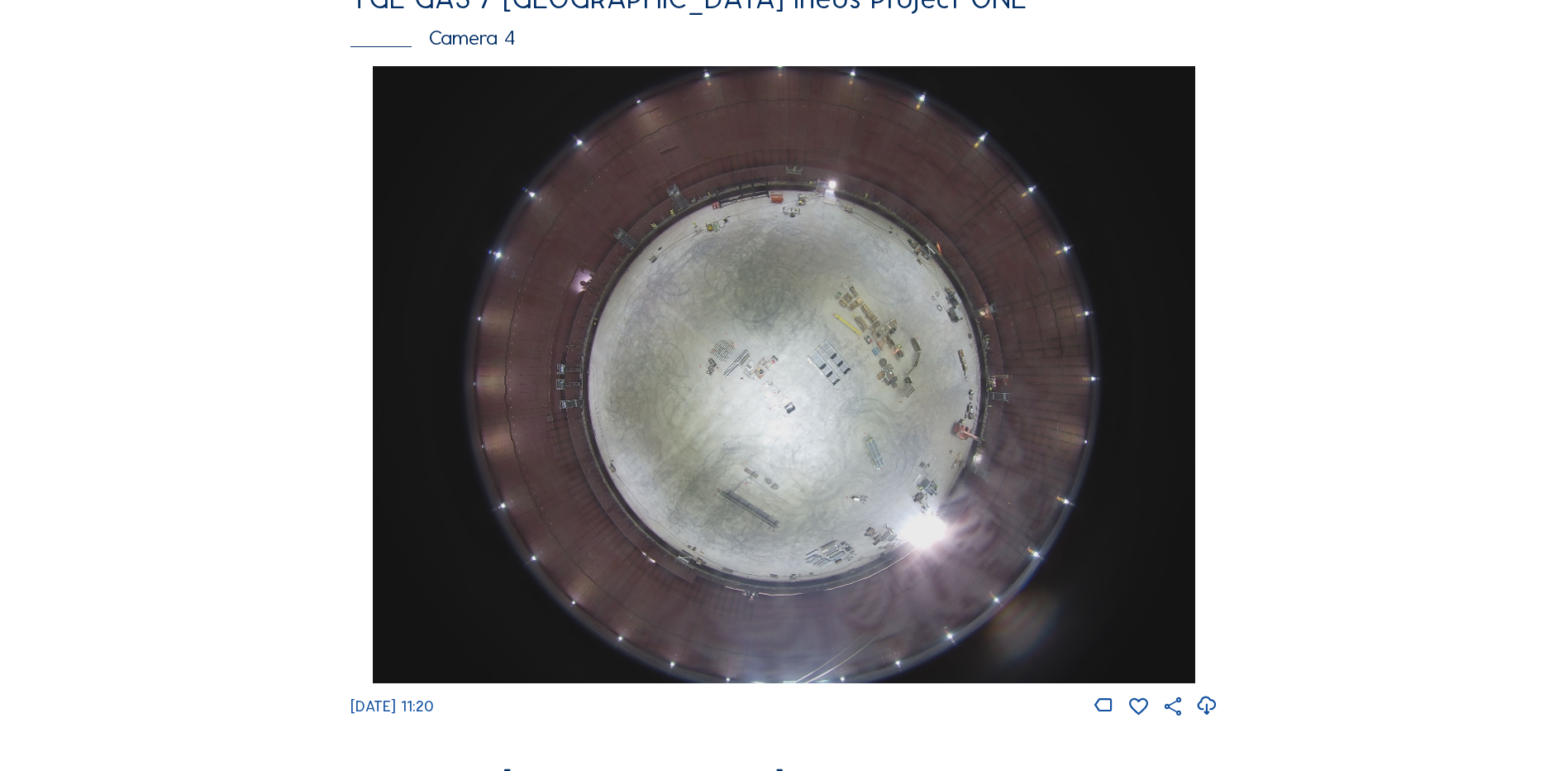
click at [815, 398] on img at bounding box center [784, 374] width 822 height 617
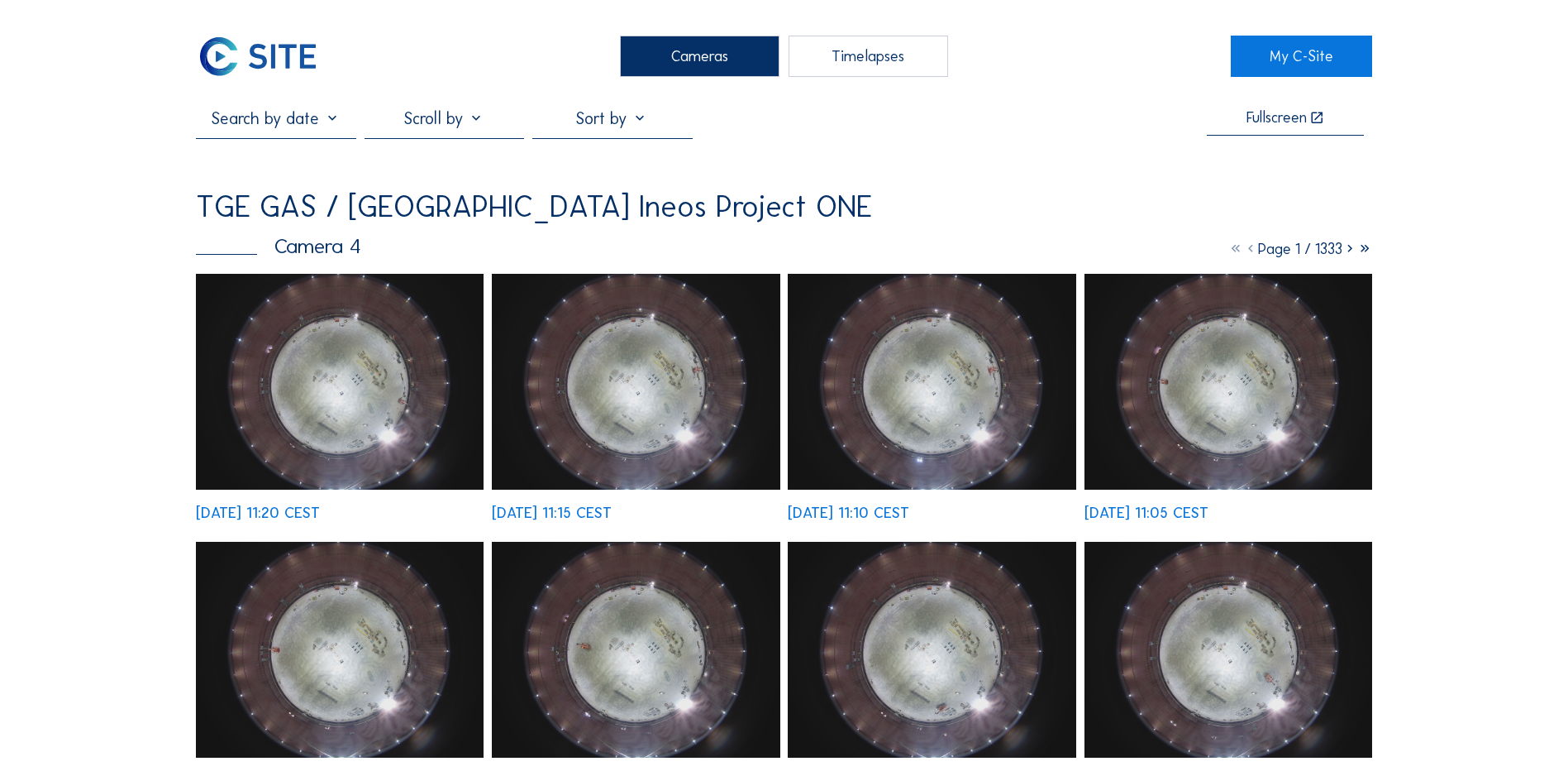
click at [312, 383] on img at bounding box center [340, 382] width 288 height 216
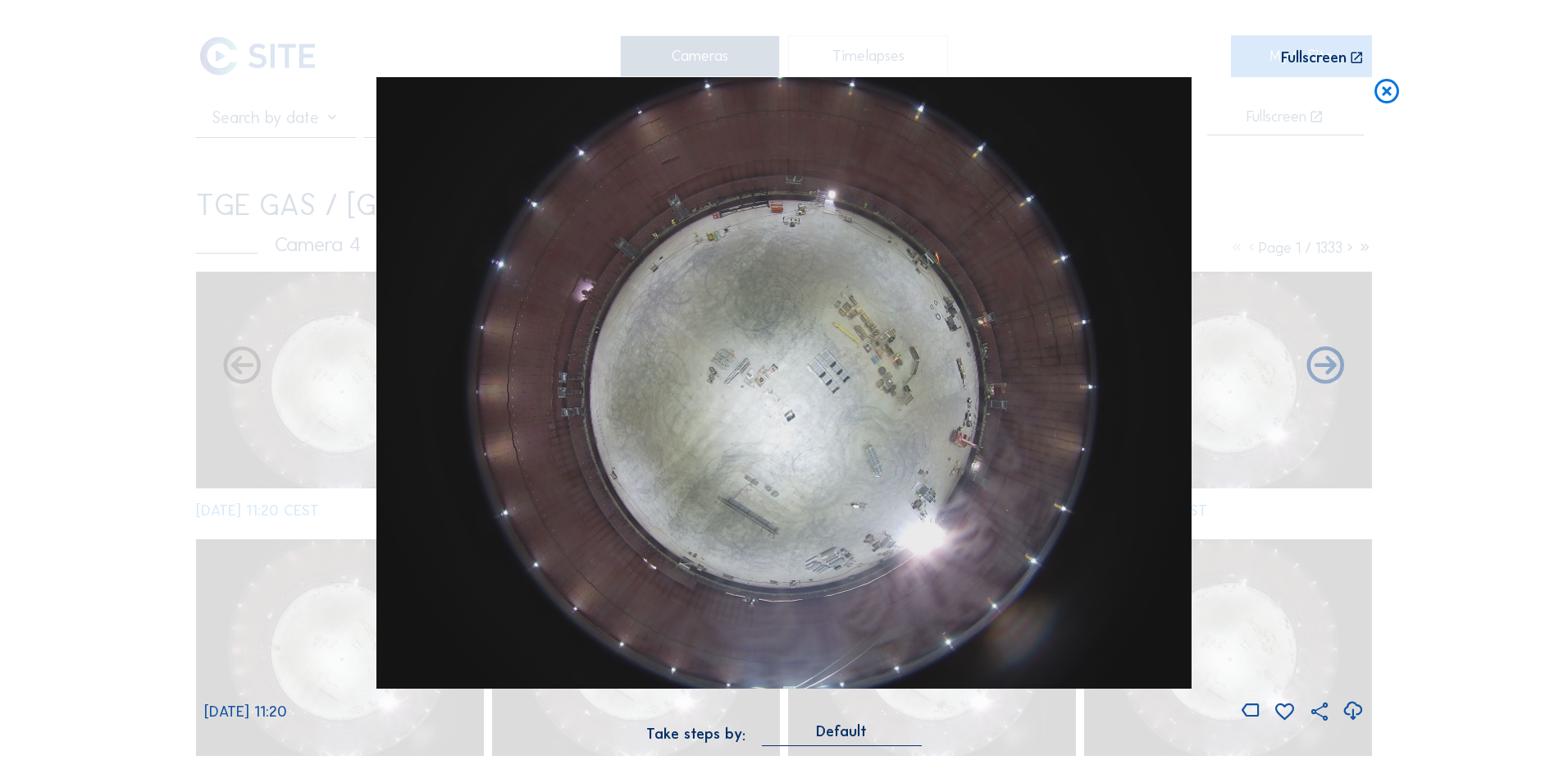
click at [1356, 710] on icon at bounding box center [1353, 710] width 22 height 27
click at [147, 433] on div "Scroll to travel through time | Press 'Alt' Button + Scroll to Zoom | Click and…" at bounding box center [784, 382] width 1568 height 765
click at [1381, 90] on icon at bounding box center [1387, 92] width 30 height 31
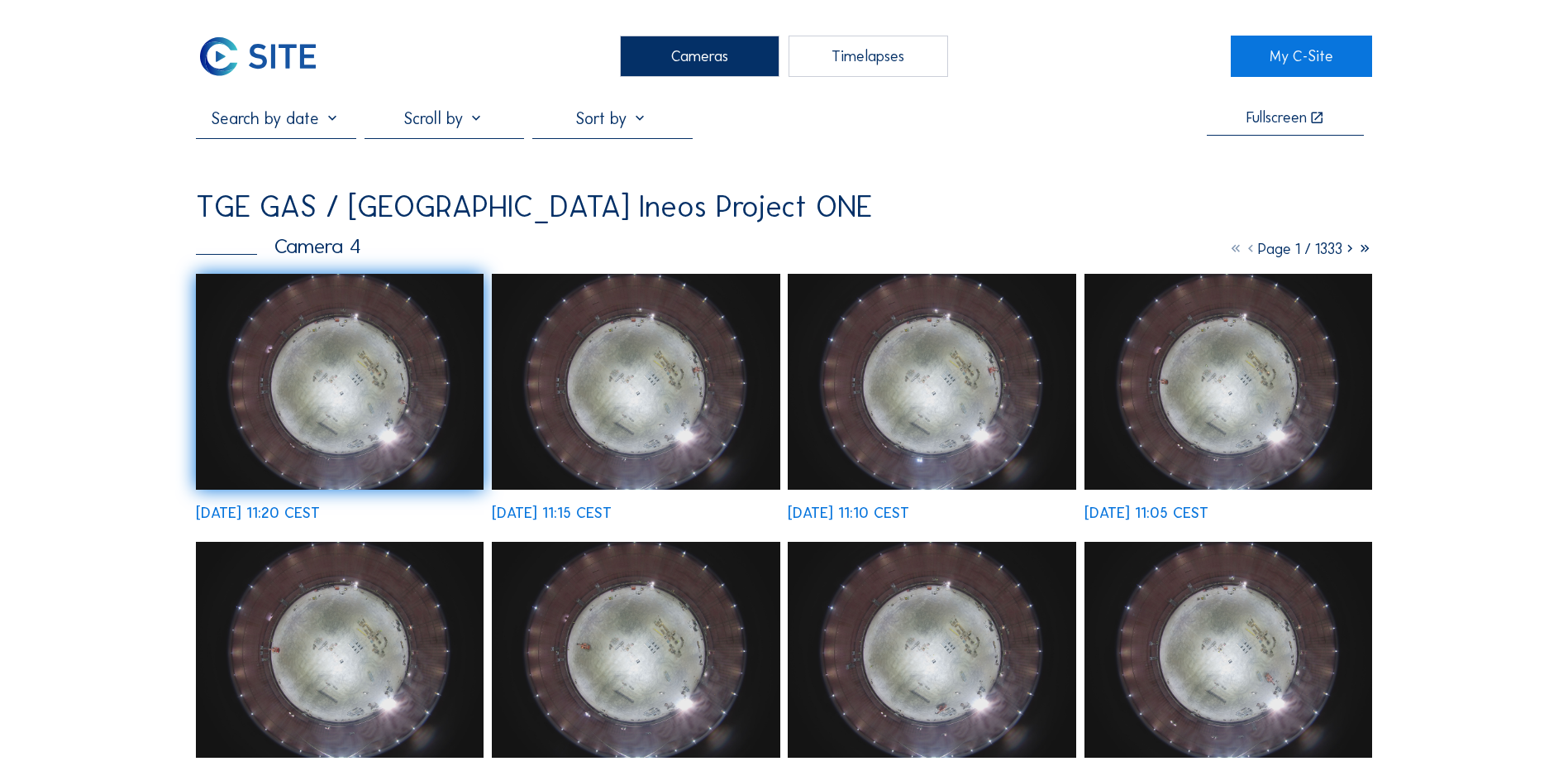
click at [670, 57] on div "Cameras" at bounding box center [700, 56] width 160 height 41
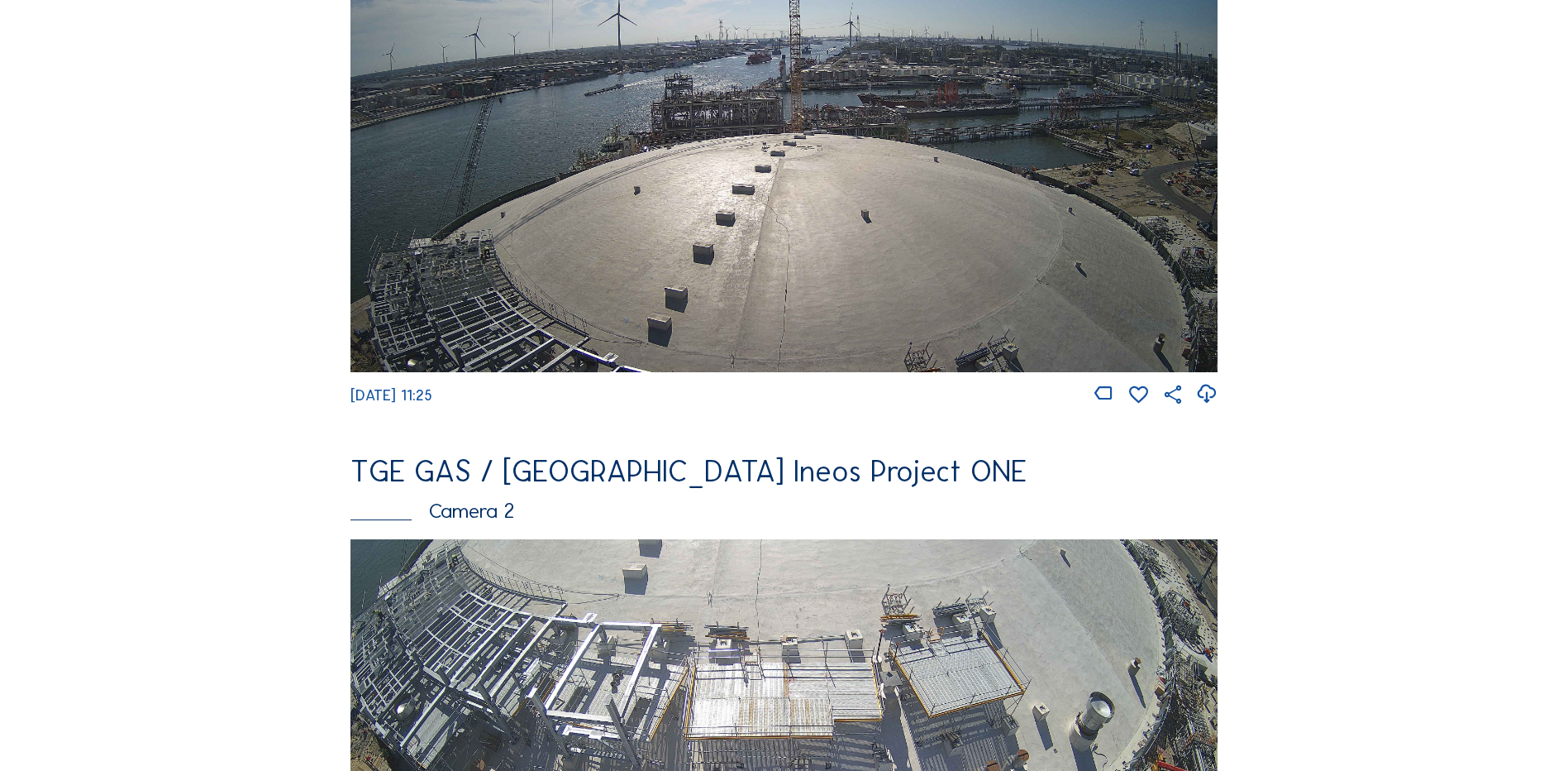
scroll to position [413, 0]
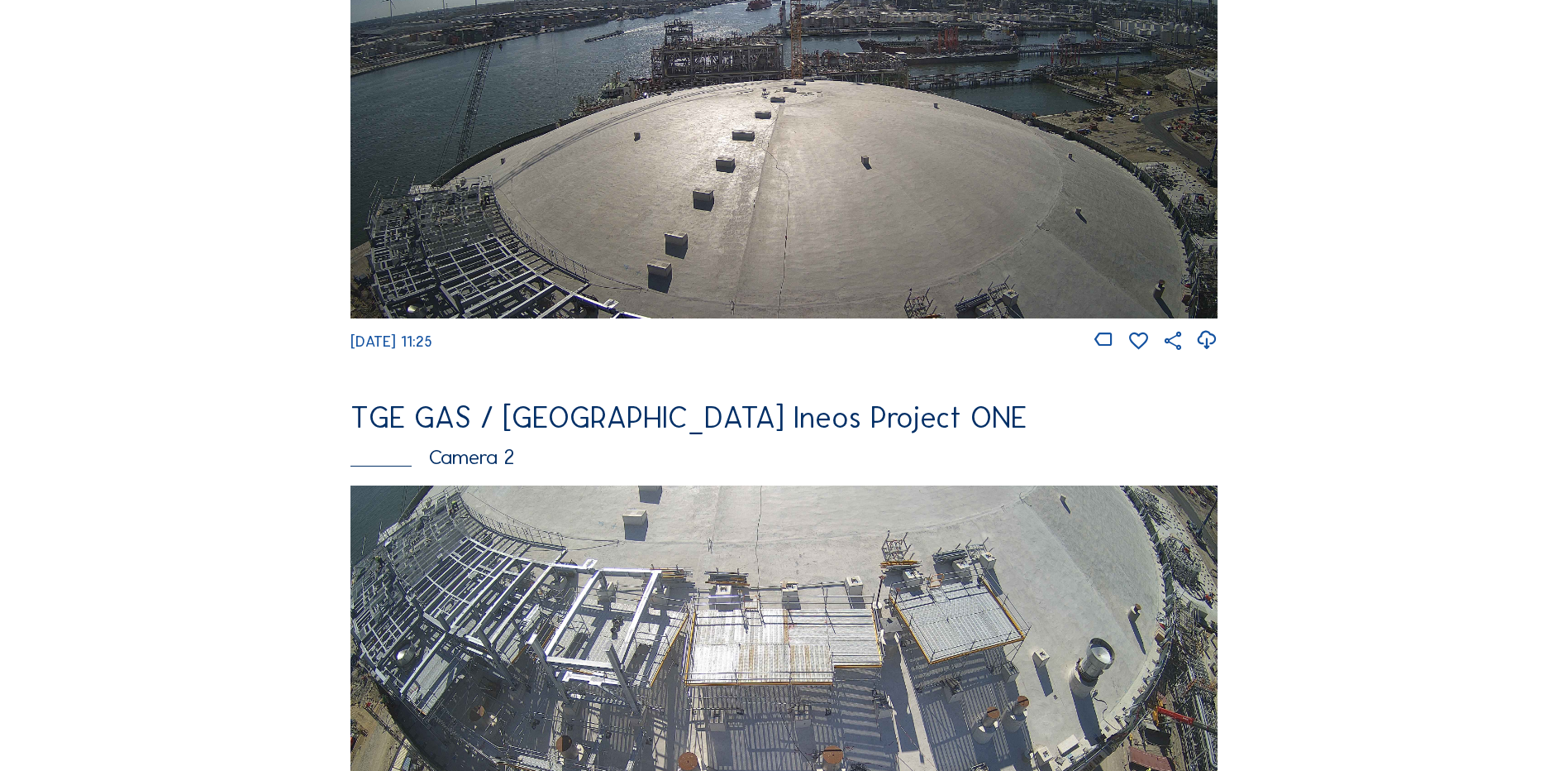
click at [526, 569] on img at bounding box center [784, 729] width 867 height 488
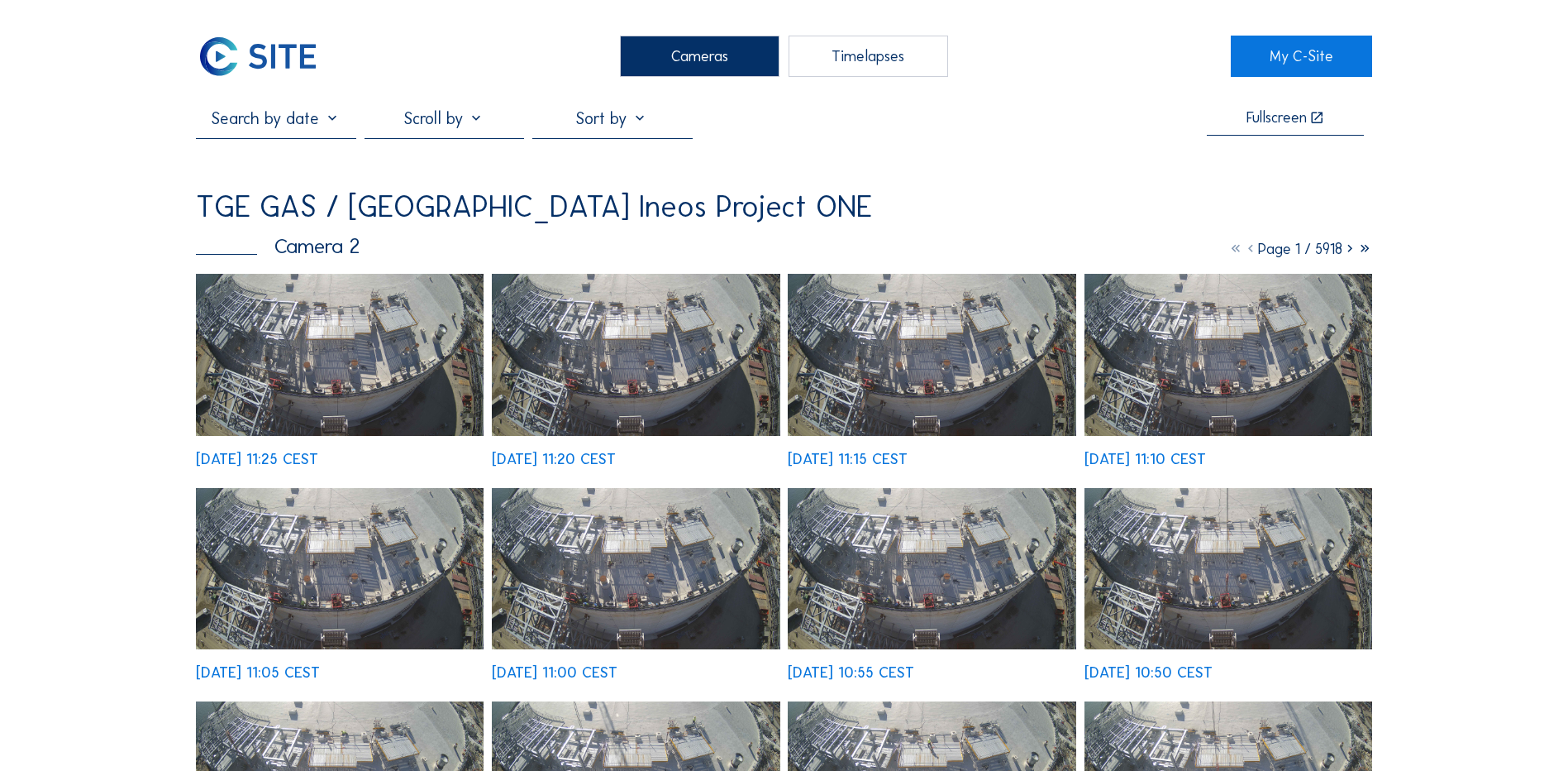
click at [310, 345] on img at bounding box center [340, 355] width 288 height 162
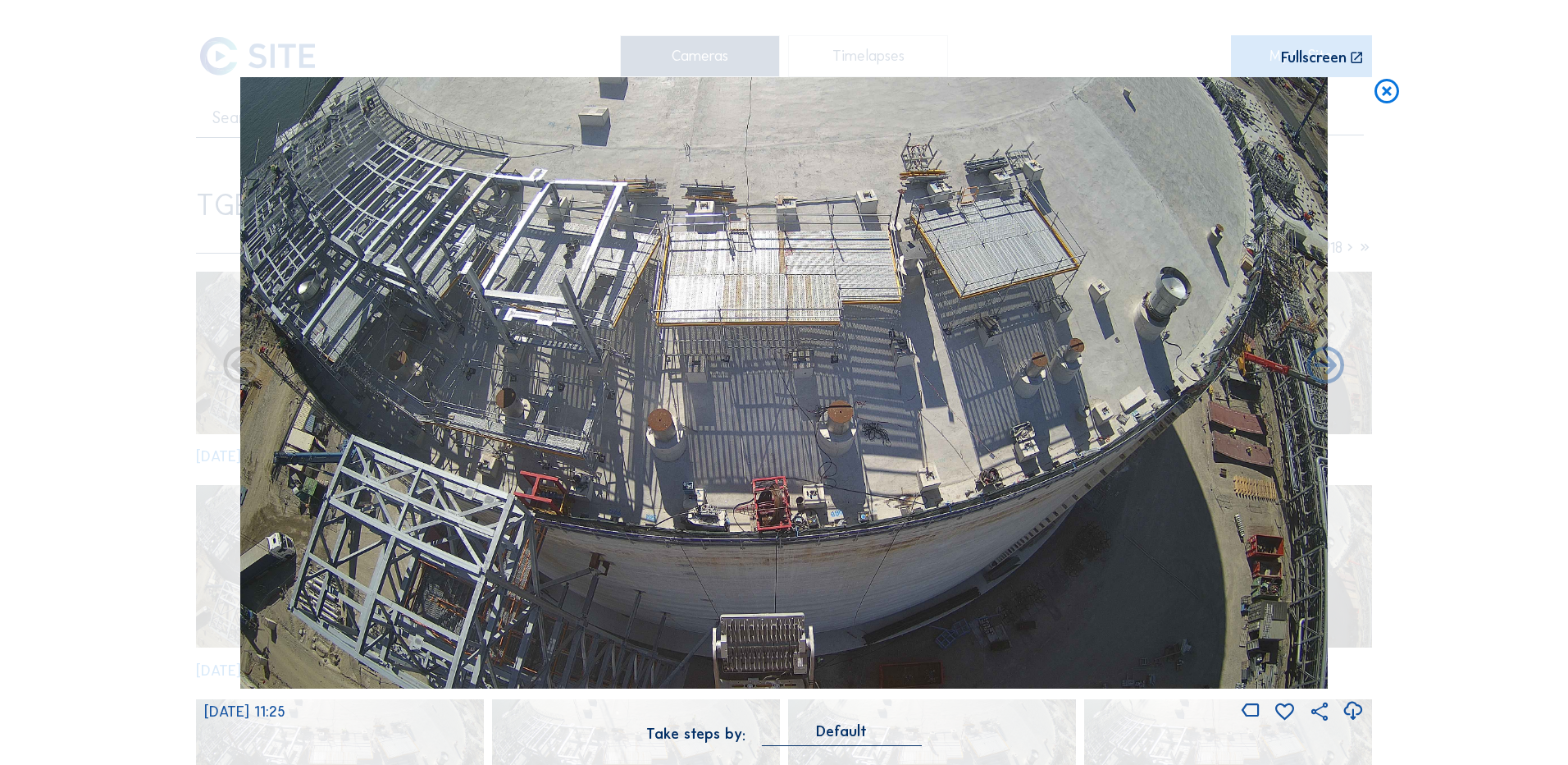
click at [1351, 710] on icon at bounding box center [1353, 710] width 22 height 27
drag, startPoint x: 114, startPoint y: 196, endPoint x: 130, endPoint y: 199, distance: 16.3
click at [114, 196] on div "Scroll to travel through time | Press 'Alt' Button + Scroll to Zoom | Click and…" at bounding box center [784, 382] width 1568 height 765
click at [1383, 93] on icon at bounding box center [1387, 92] width 30 height 31
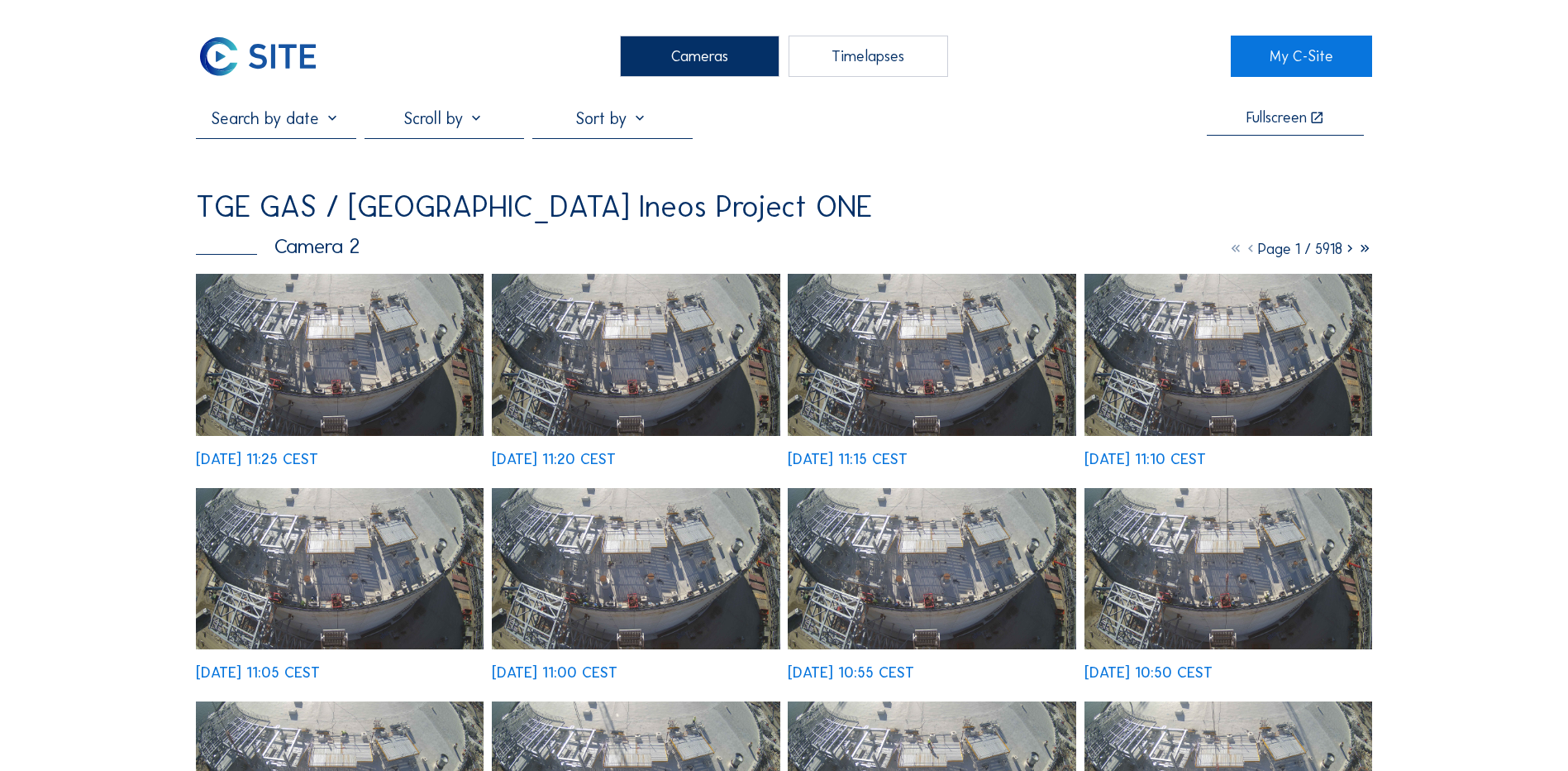
click at [694, 60] on div "Cameras" at bounding box center [700, 56] width 160 height 41
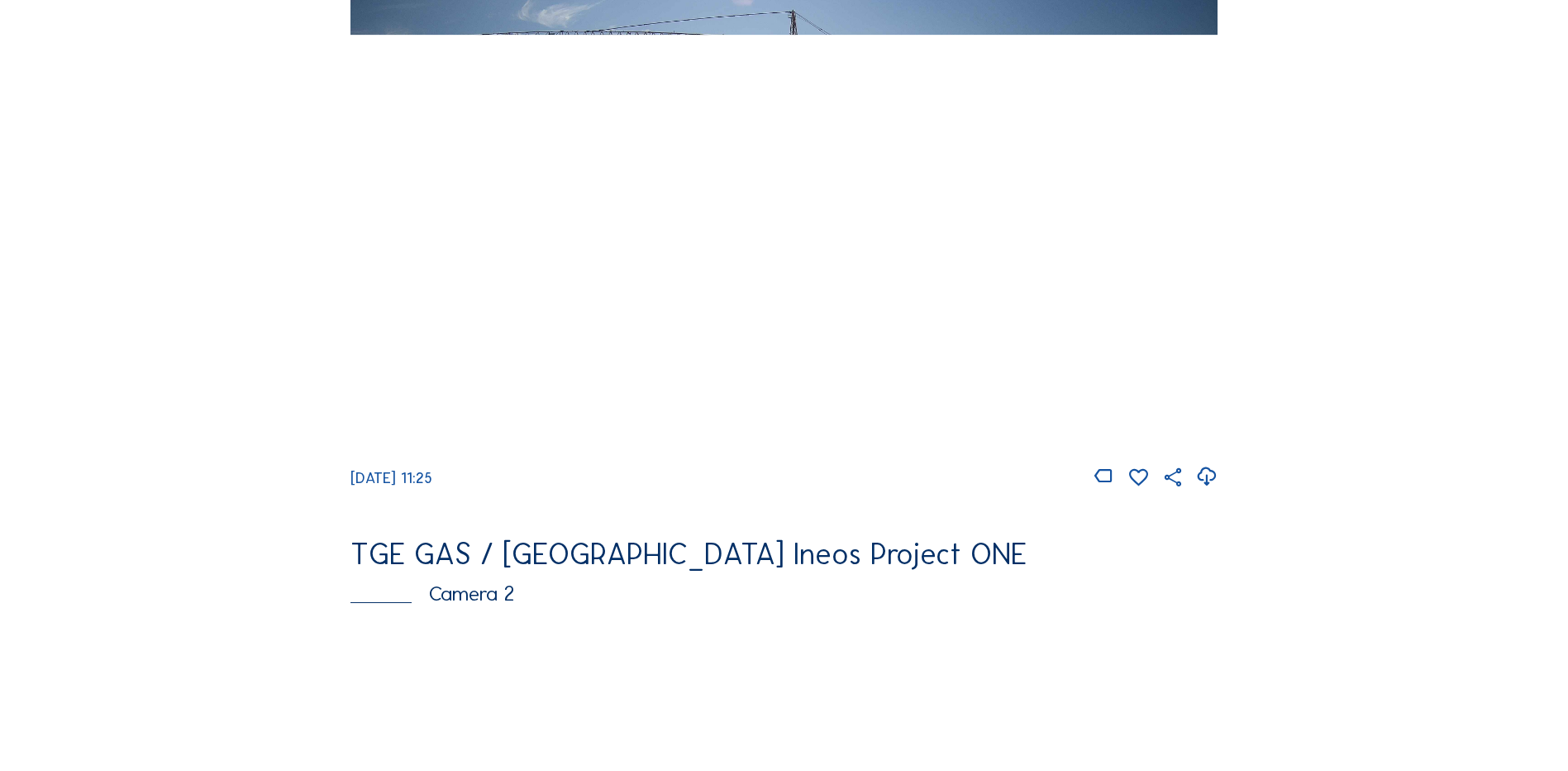
scroll to position [248, 0]
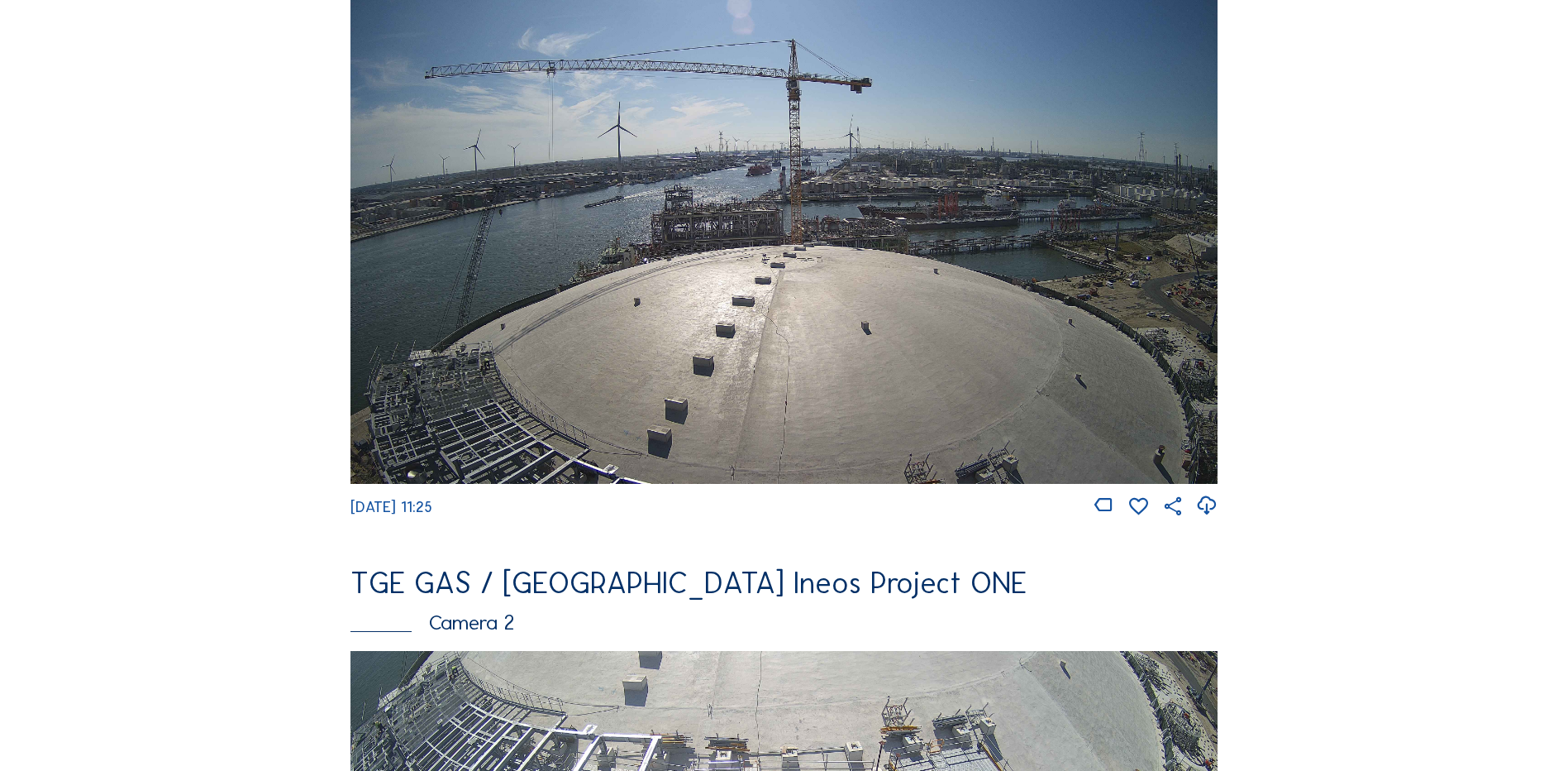
click at [590, 318] on img at bounding box center [784, 239] width 867 height 488
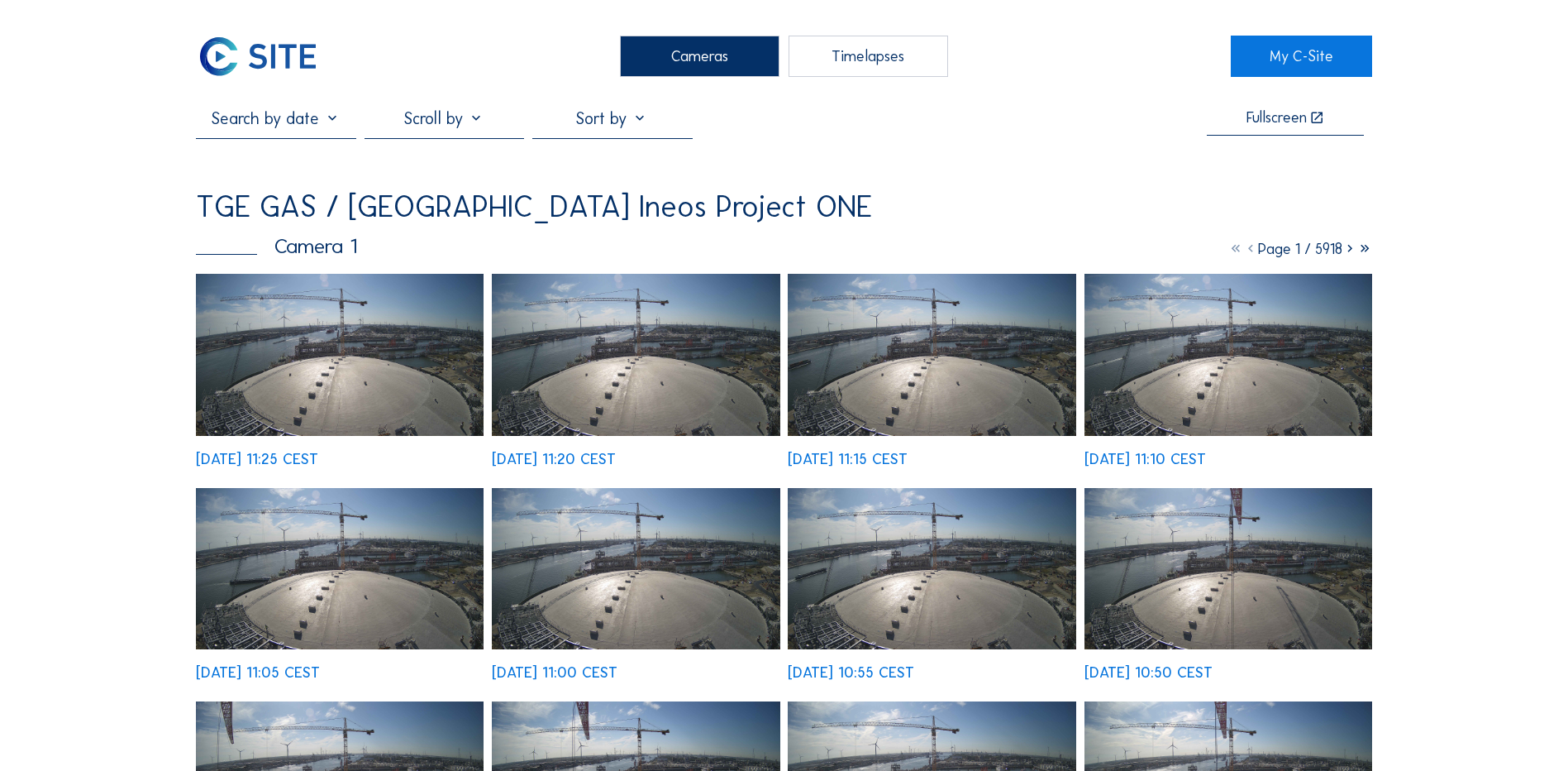
click at [363, 328] on img at bounding box center [340, 355] width 288 height 162
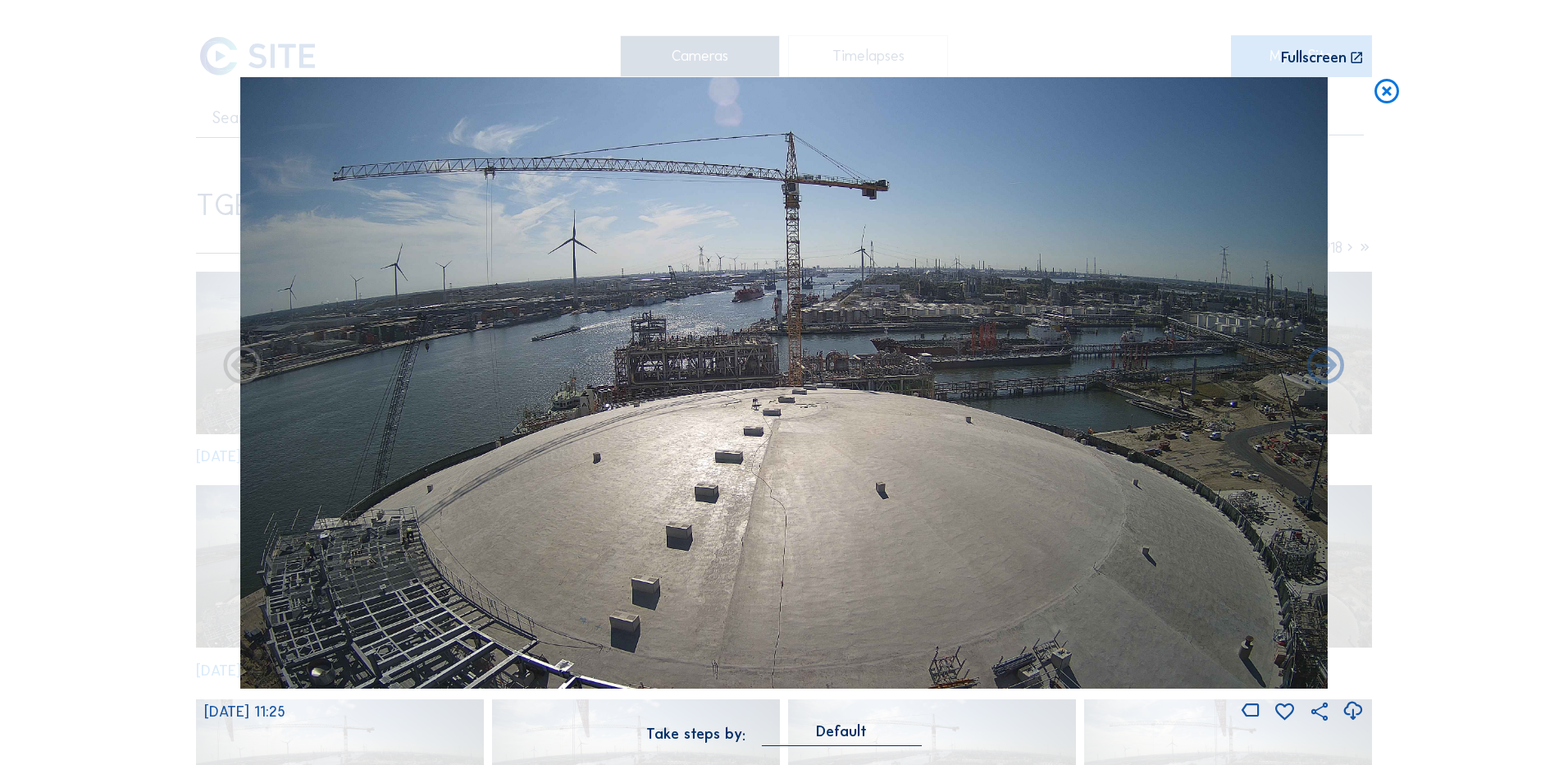
click at [1353, 711] on icon at bounding box center [1353, 710] width 22 height 27
drag, startPoint x: 106, startPoint y: 499, endPoint x: 183, endPoint y: 466, distance: 83.8
click at [106, 499] on div "Scroll to travel through time | Press 'Alt' Button + Scroll to Zoom | Click and…" at bounding box center [784, 382] width 1568 height 765
click at [1385, 89] on icon at bounding box center [1387, 92] width 30 height 31
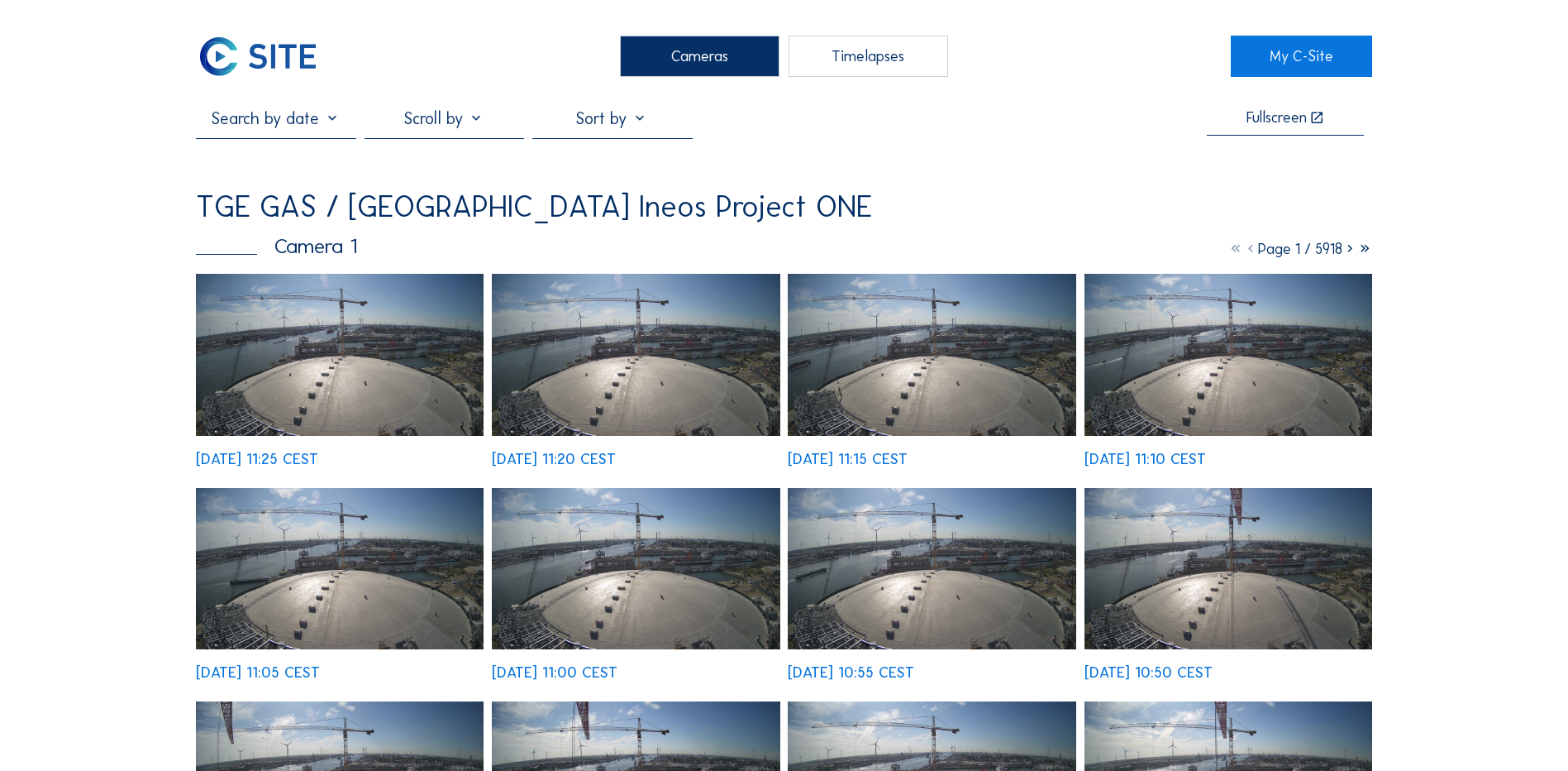
click at [705, 68] on div "Cameras" at bounding box center [700, 56] width 160 height 41
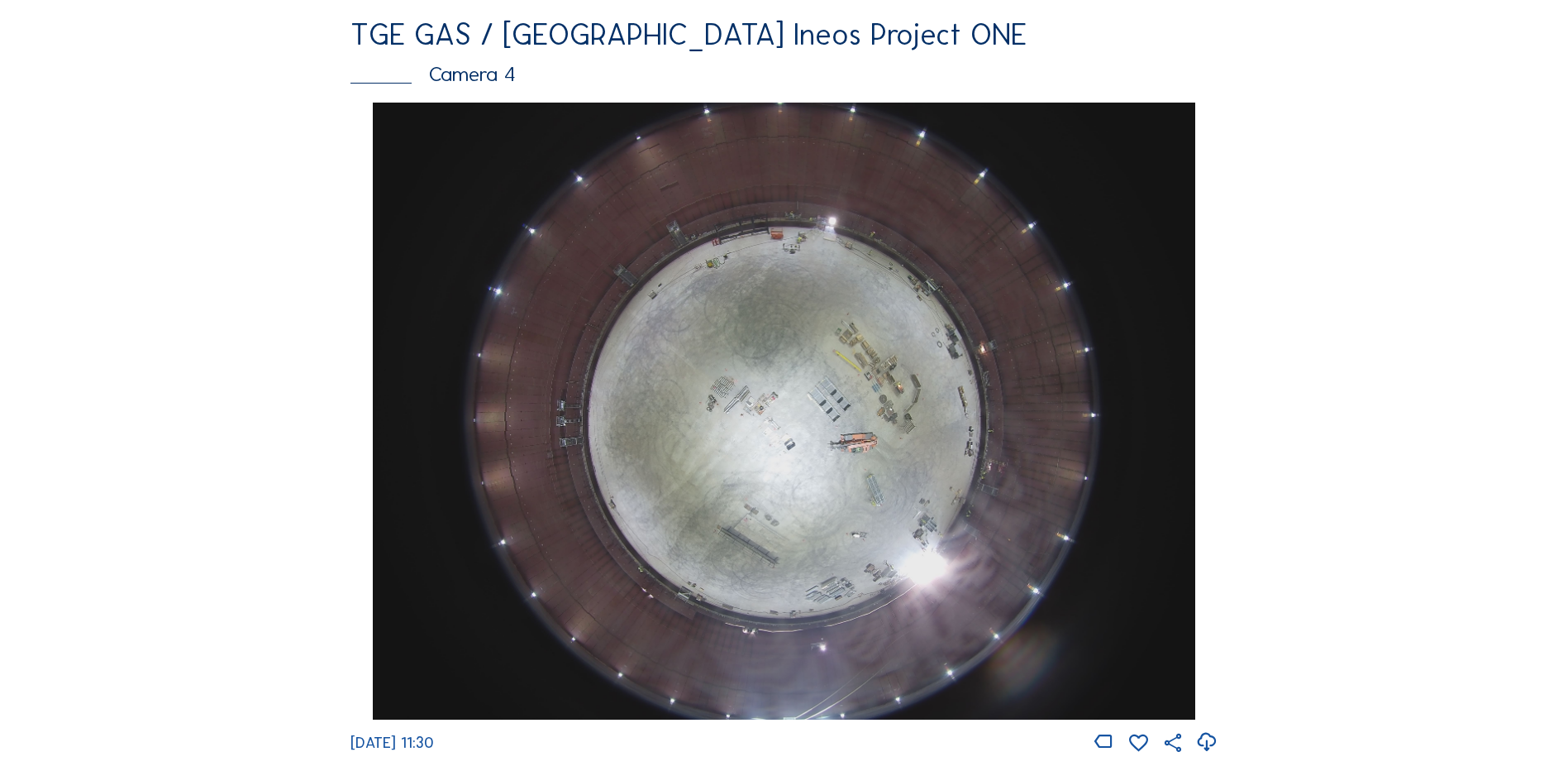
scroll to position [1488, 0]
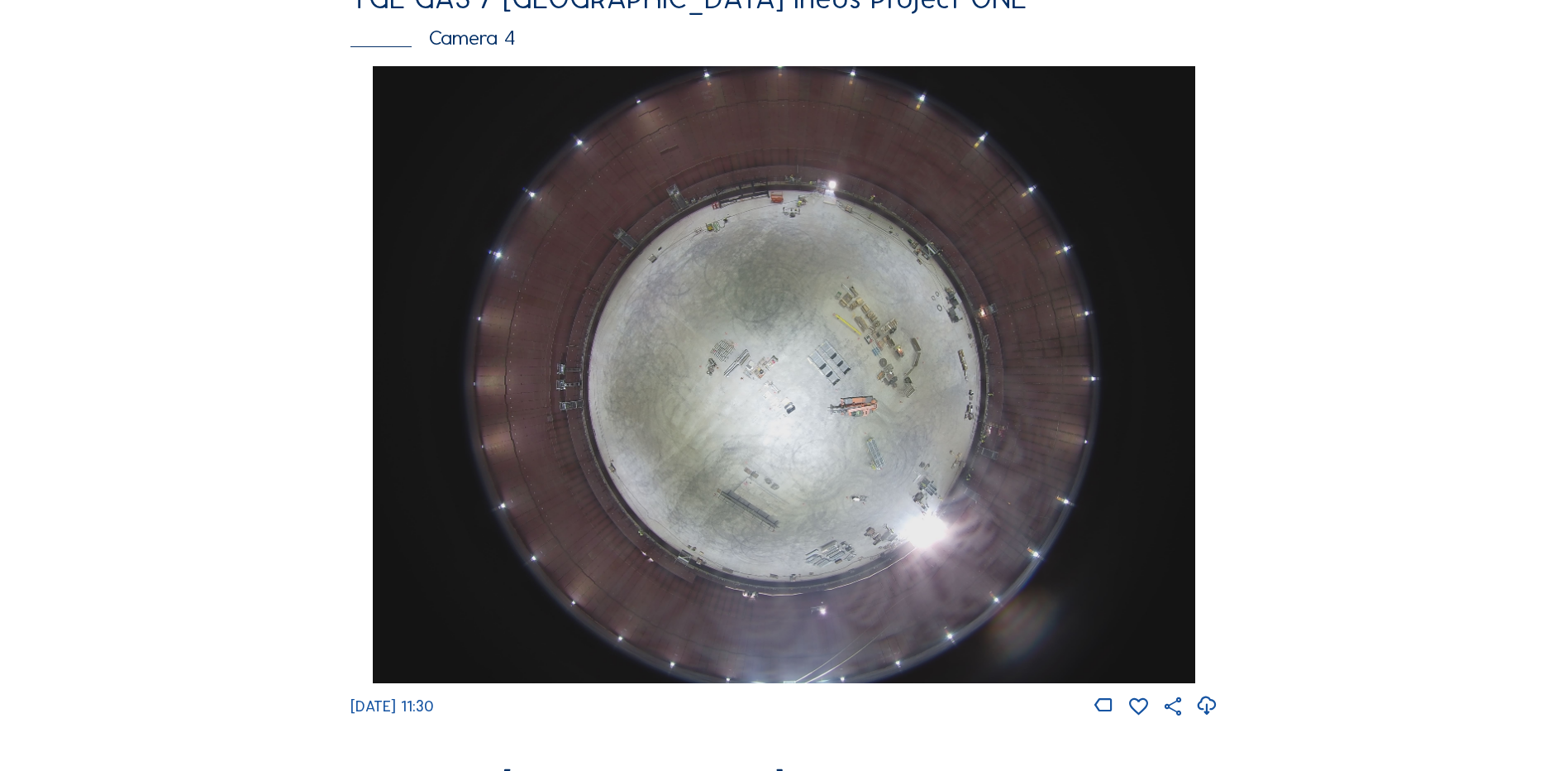
click at [795, 351] on img at bounding box center [784, 374] width 822 height 617
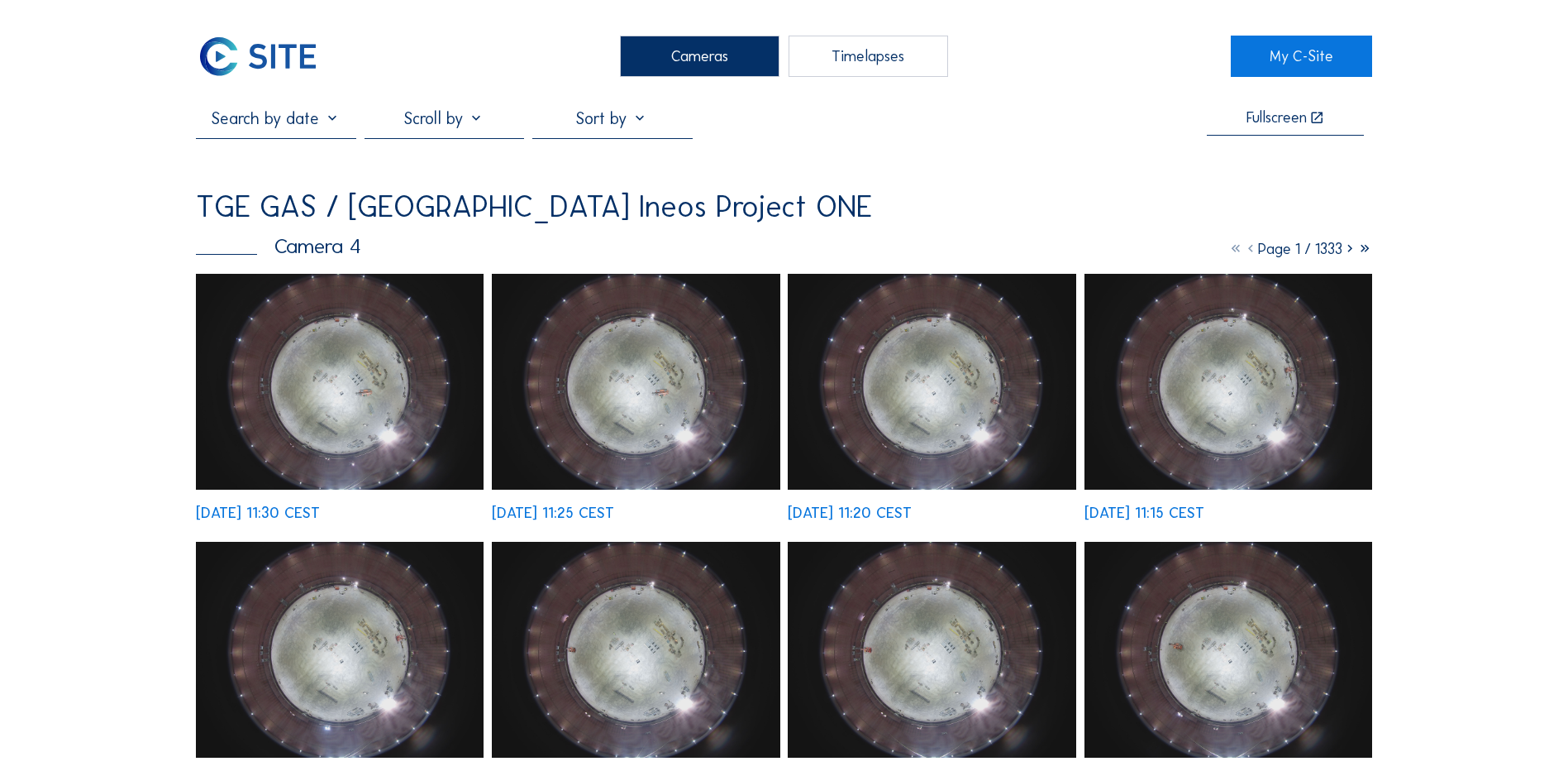
click at [369, 384] on img at bounding box center [340, 382] width 288 height 216
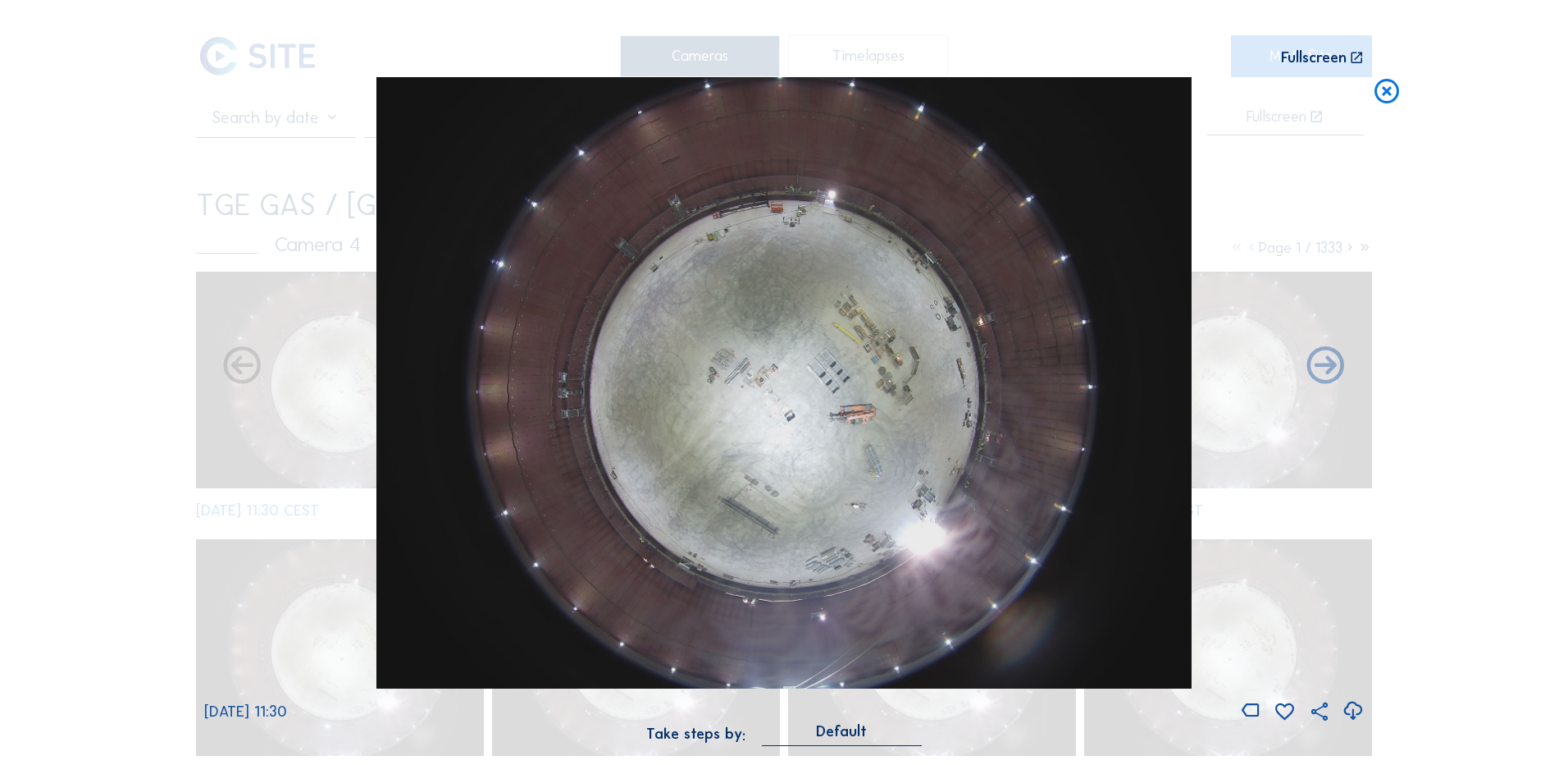
click at [1352, 710] on icon at bounding box center [1353, 710] width 22 height 27
click at [83, 319] on div "Scroll to travel through time | Press 'Alt' Button + Scroll to Zoom | Click and…" at bounding box center [784, 382] width 1568 height 765
click at [1390, 89] on icon at bounding box center [1387, 92] width 30 height 31
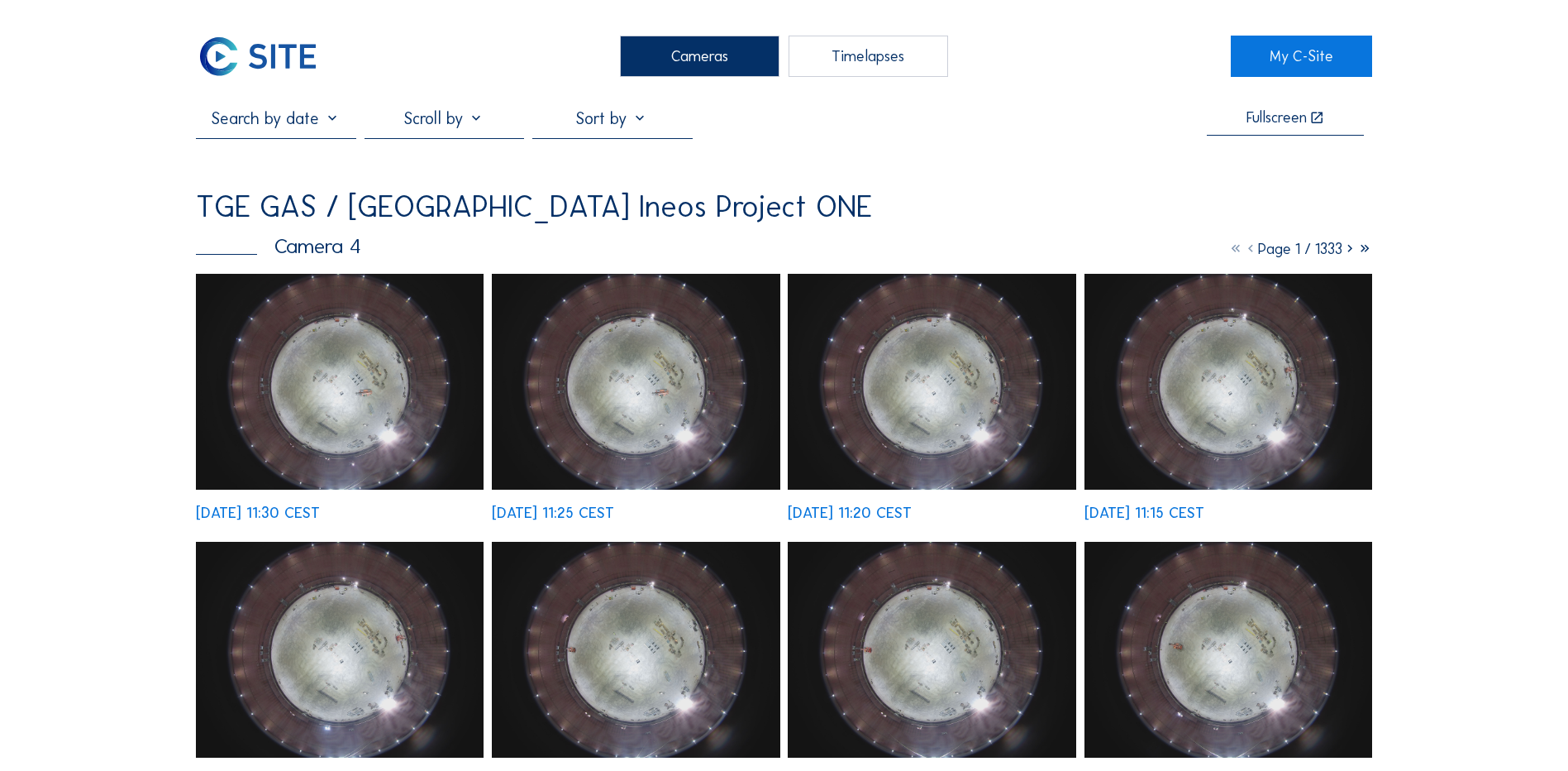
click at [704, 50] on div "Cameras" at bounding box center [700, 56] width 160 height 41
